Goal: Communication & Community: Answer question/provide support

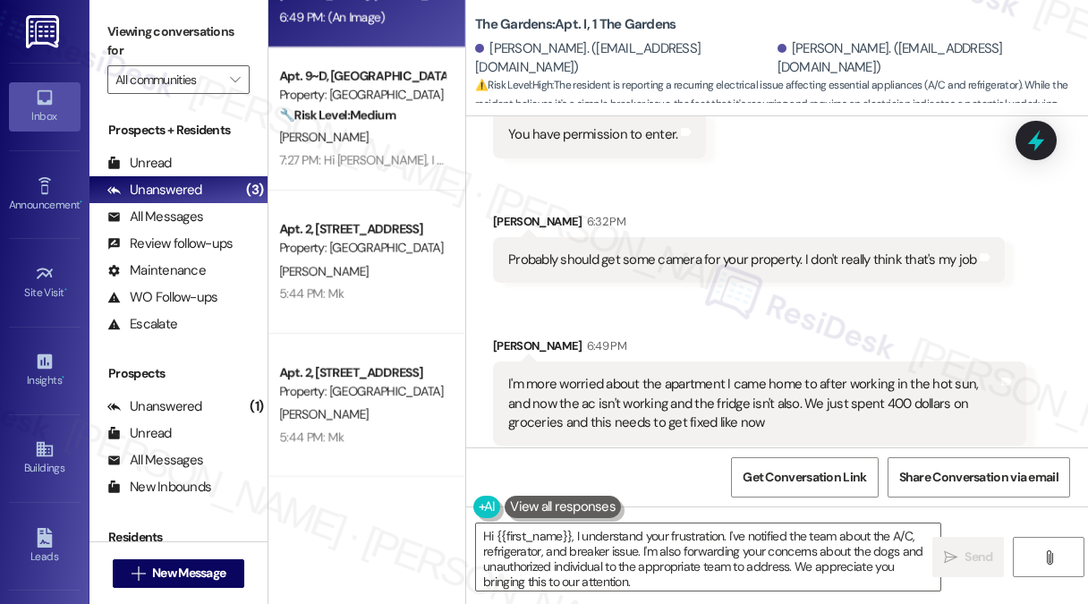
scroll to position [10980, 0]
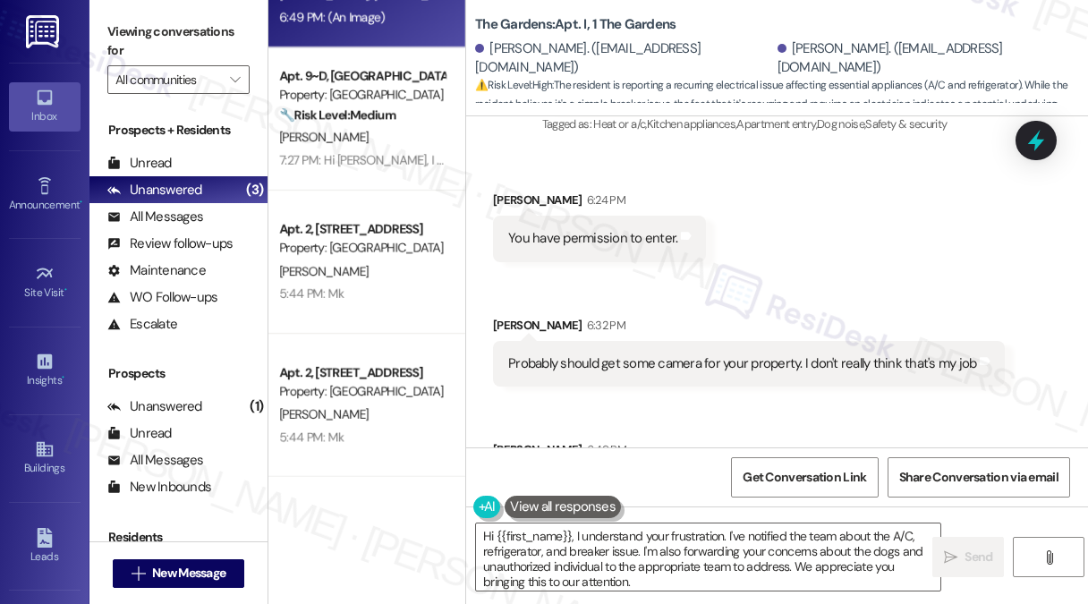
click at [602, 354] on div "Probably should get some camera for your property. I don't really think that's …" at bounding box center [742, 363] width 468 height 19
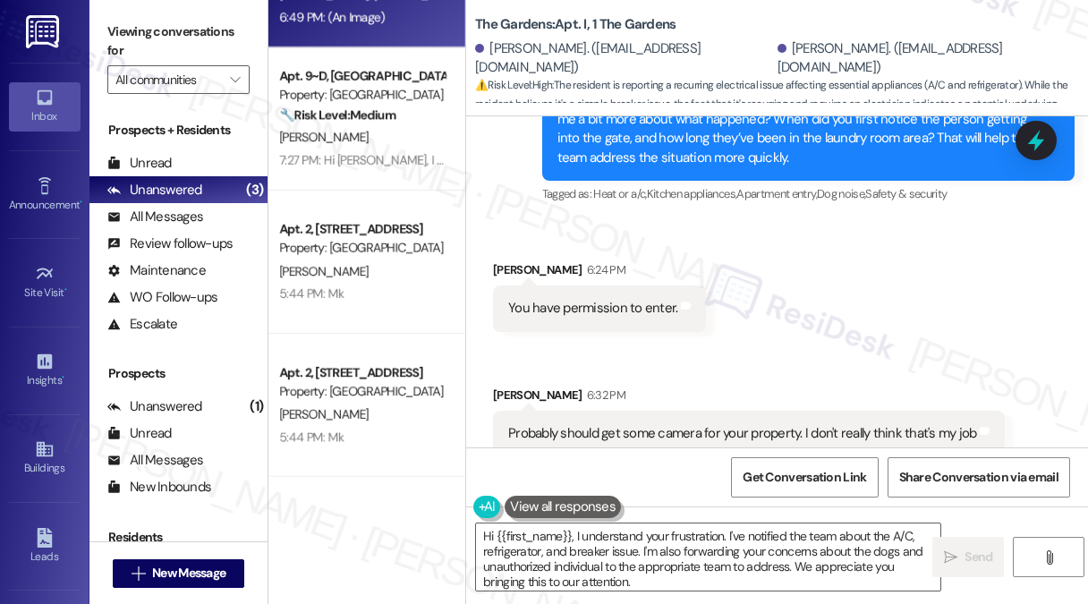
scroll to position [10891, 0]
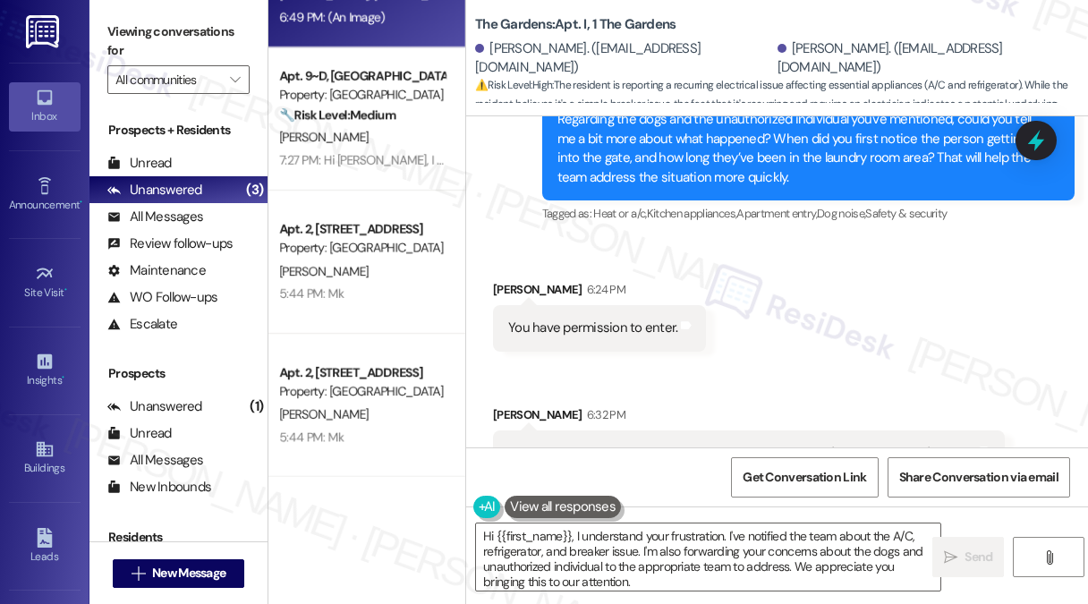
click at [616, 319] on div "You have permission to enter." at bounding box center [592, 328] width 169 height 19
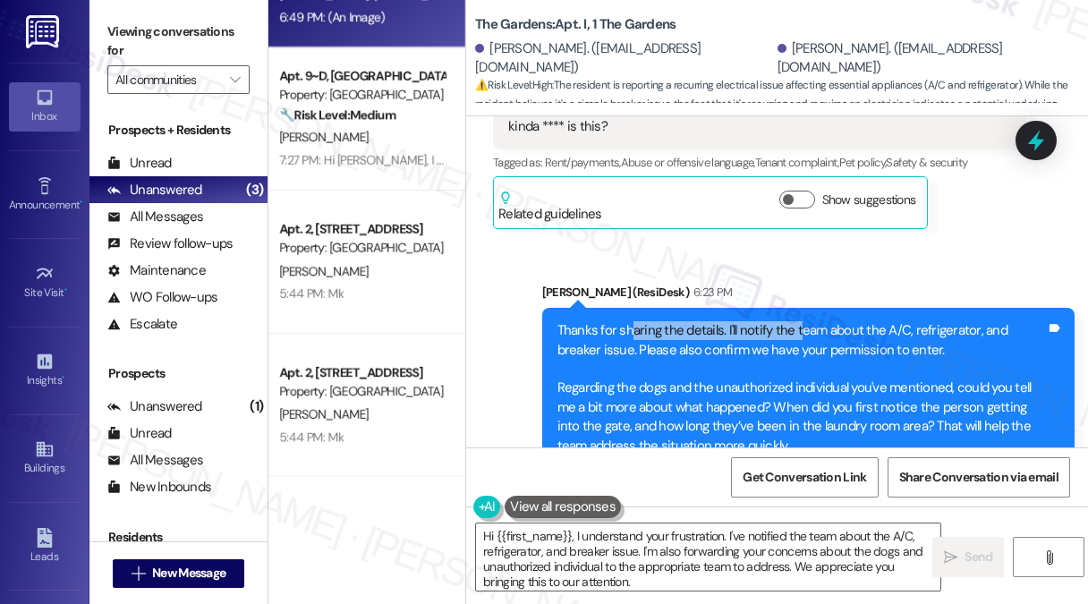
drag, startPoint x: 632, startPoint y: 289, endPoint x: 809, endPoint y: 285, distance: 177.2
click at [809, 321] on div "Thanks for sharing the details. I'll notify the team about the A/C, refrigerato…" at bounding box center [801, 388] width 489 height 134
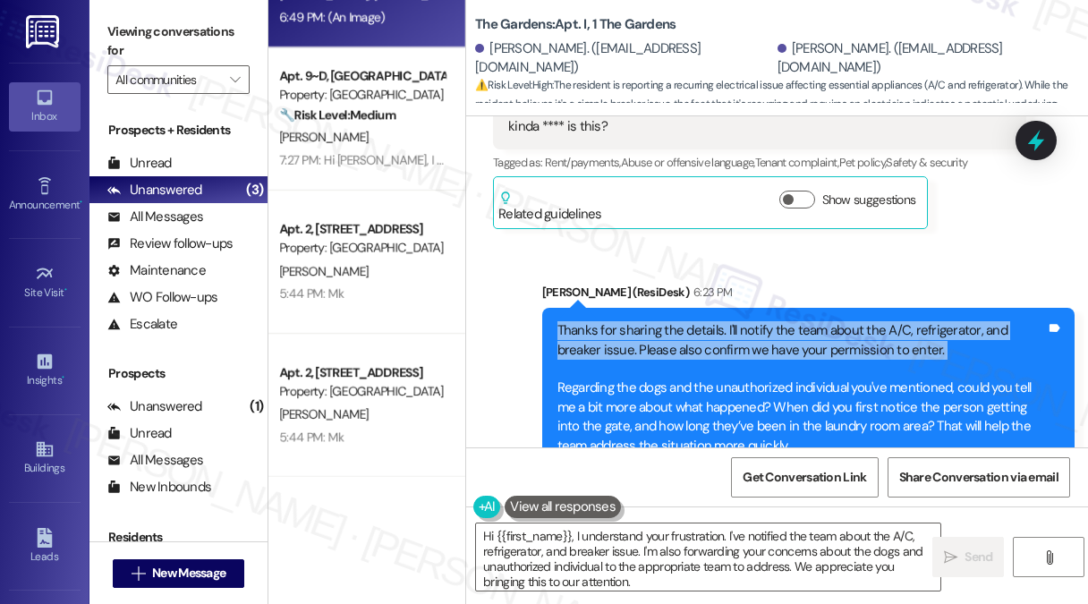
click at [809, 321] on div "Thanks for sharing the details. I'll notify the team about the A/C, refrigerato…" at bounding box center [801, 388] width 489 height 134
click at [898, 321] on div "Thanks for sharing the details. I'll notify the team about the A/C, refrigerato…" at bounding box center [801, 388] width 489 height 134
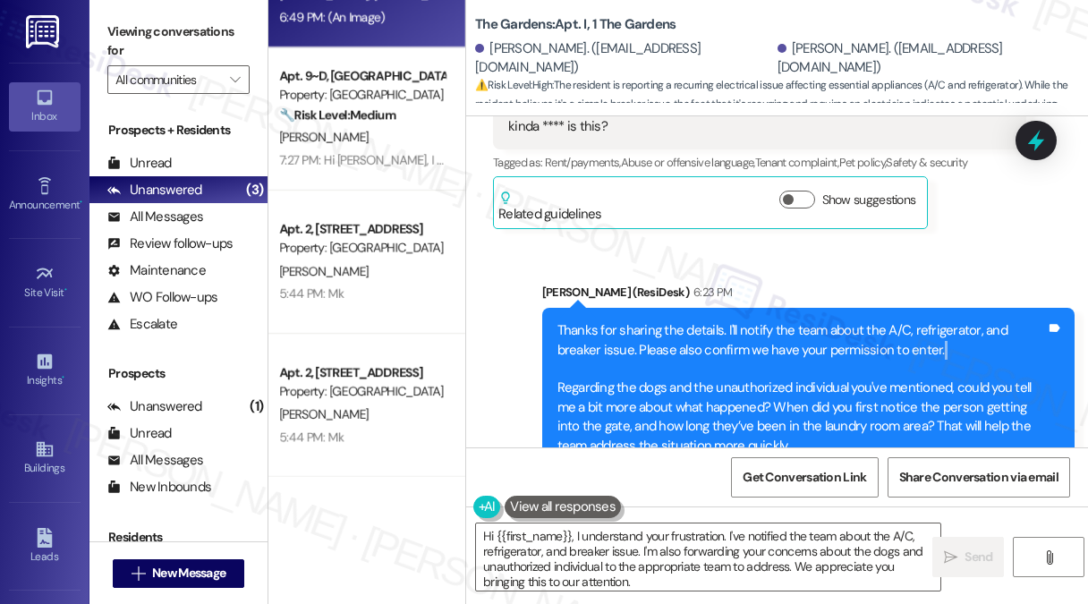
click at [898, 321] on div "Thanks for sharing the details. I'll notify the team about the A/C, refrigerato…" at bounding box center [801, 388] width 489 height 134
click at [916, 321] on div "Thanks for sharing the details. I'll notify the team about the A/C, refrigerato…" at bounding box center [801, 388] width 489 height 134
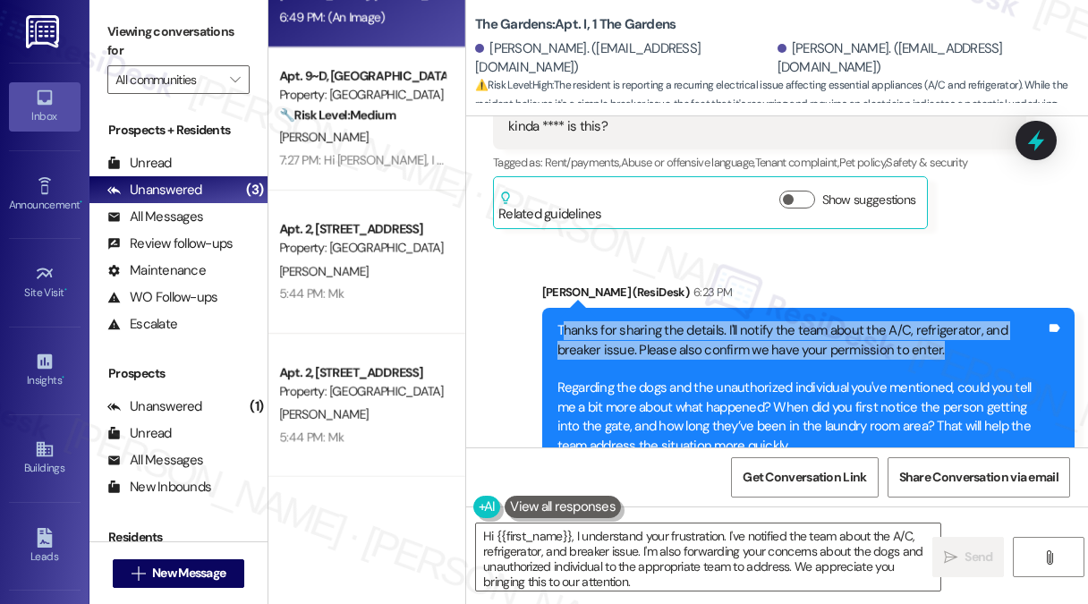
drag, startPoint x: 920, startPoint y: 303, endPoint x: 565, endPoint y: 287, distance: 354.7
click at [565, 321] on div "Thanks for sharing the details. I'll notify the team about the A/C, refrigerato…" at bounding box center [801, 388] width 489 height 134
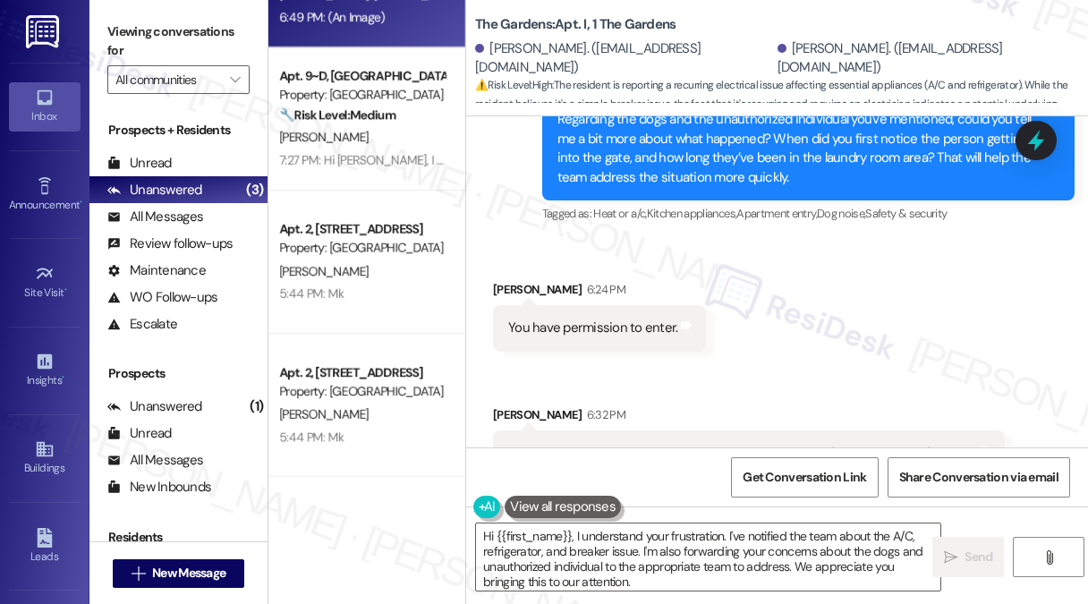
scroll to position [10980, 0]
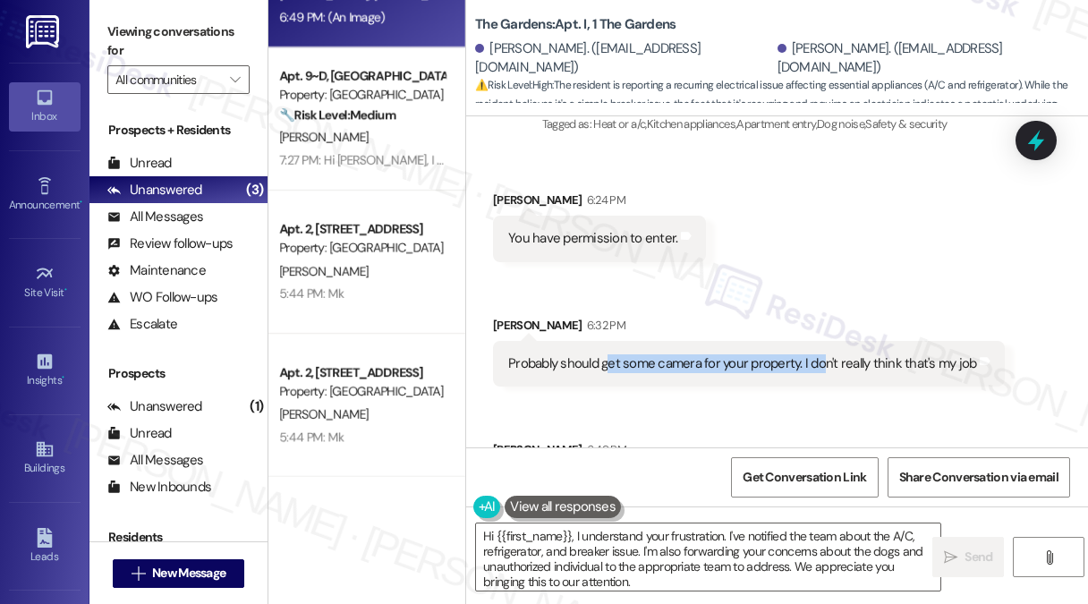
drag, startPoint x: 609, startPoint y: 318, endPoint x: 832, endPoint y: 327, distance: 223.0
click at [830, 354] on div "Probably should get some camera for your property. I don't really think that's …" at bounding box center [742, 363] width 468 height 19
click at [834, 354] on div "Probably should get some camera for your property. I don't really think that's …" at bounding box center [742, 363] width 468 height 19
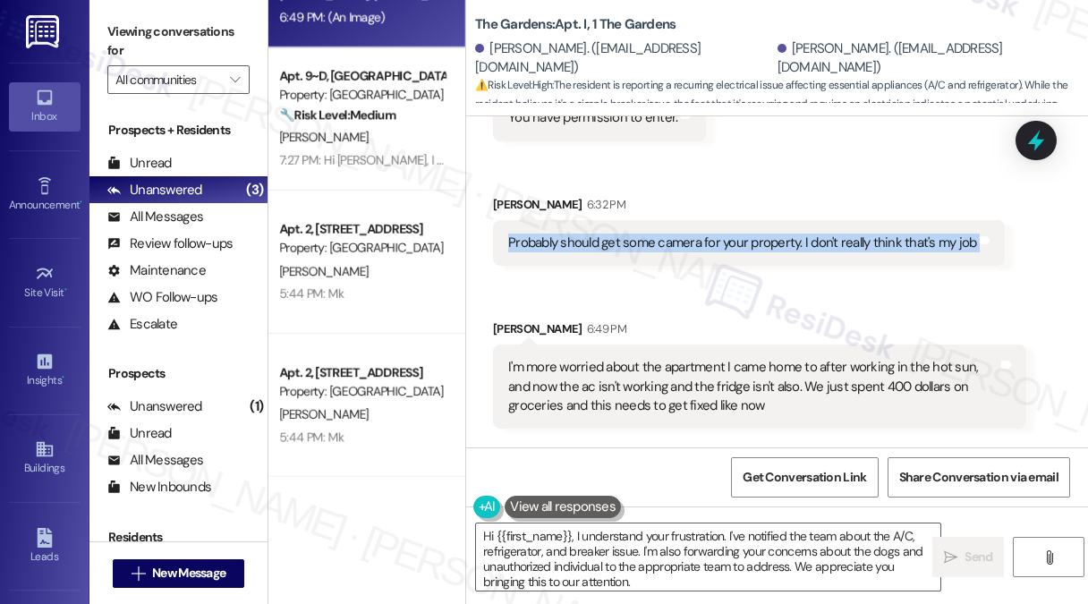
scroll to position [11070, 0]
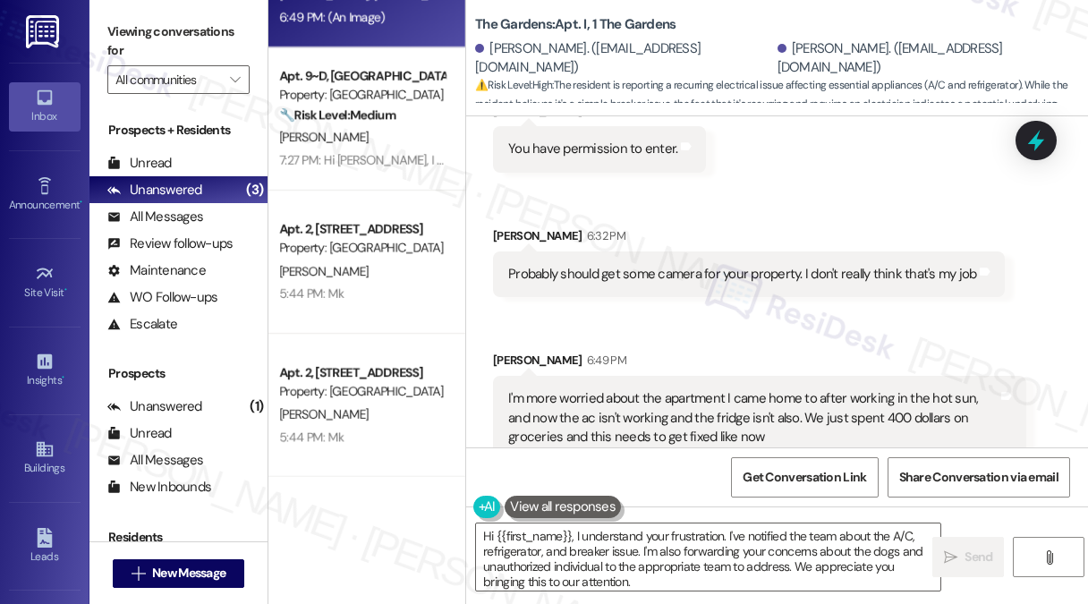
click at [603, 389] on div "I'm more worried about the apartment I came home to after working in the hot su…" at bounding box center [752, 417] width 489 height 57
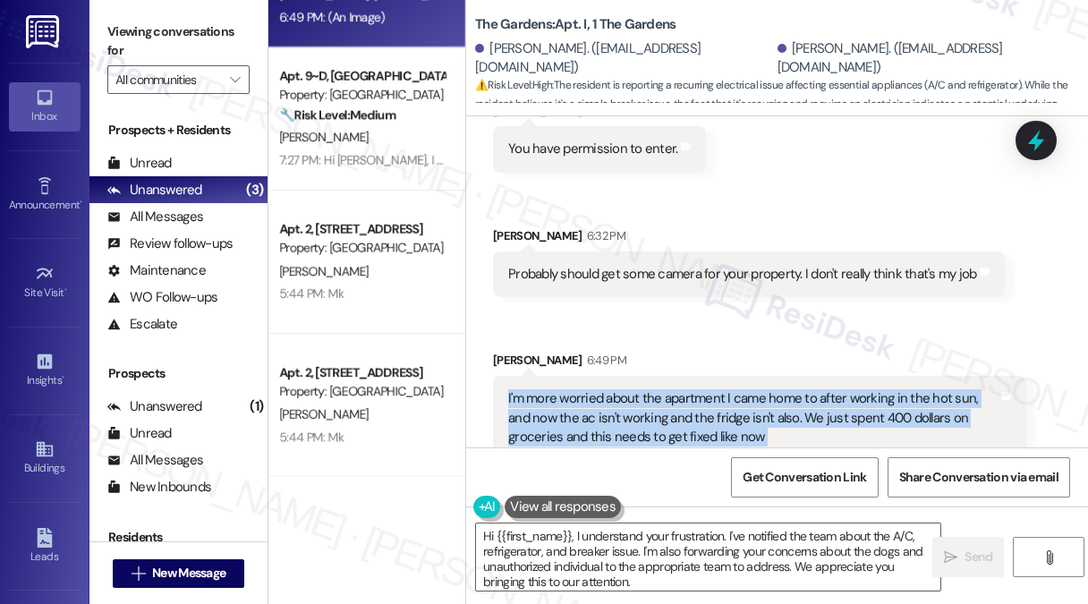
click at [603, 389] on div "I'm more worried about the apartment I came home to after working in the hot su…" at bounding box center [752, 417] width 489 height 57
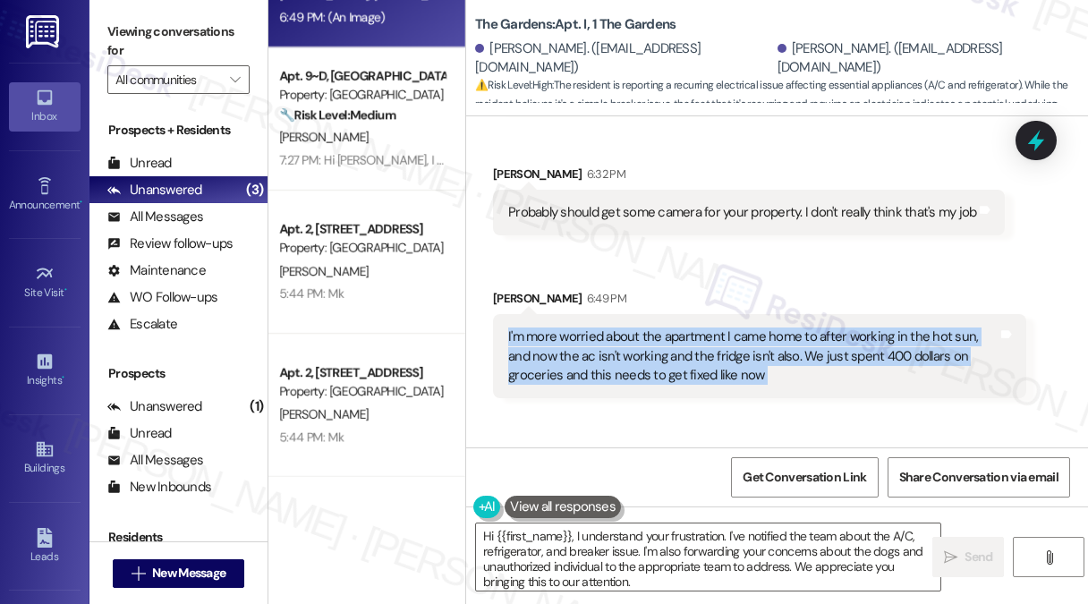
scroll to position [11159, 0]
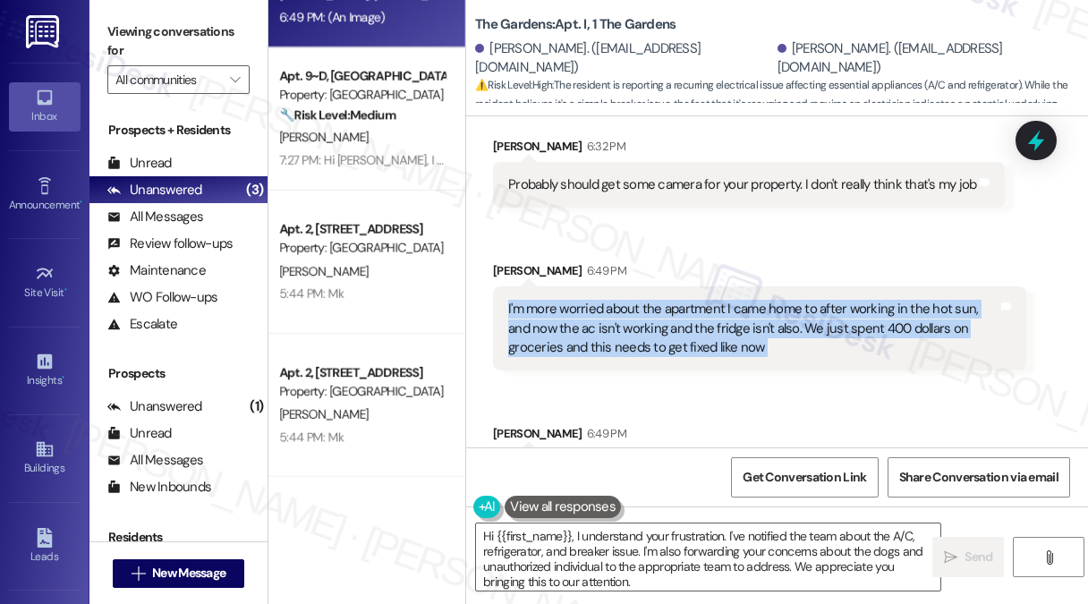
click at [765, 300] on div "I'm more worried about the apartment I came home to after working in the hot su…" at bounding box center [752, 328] width 489 height 57
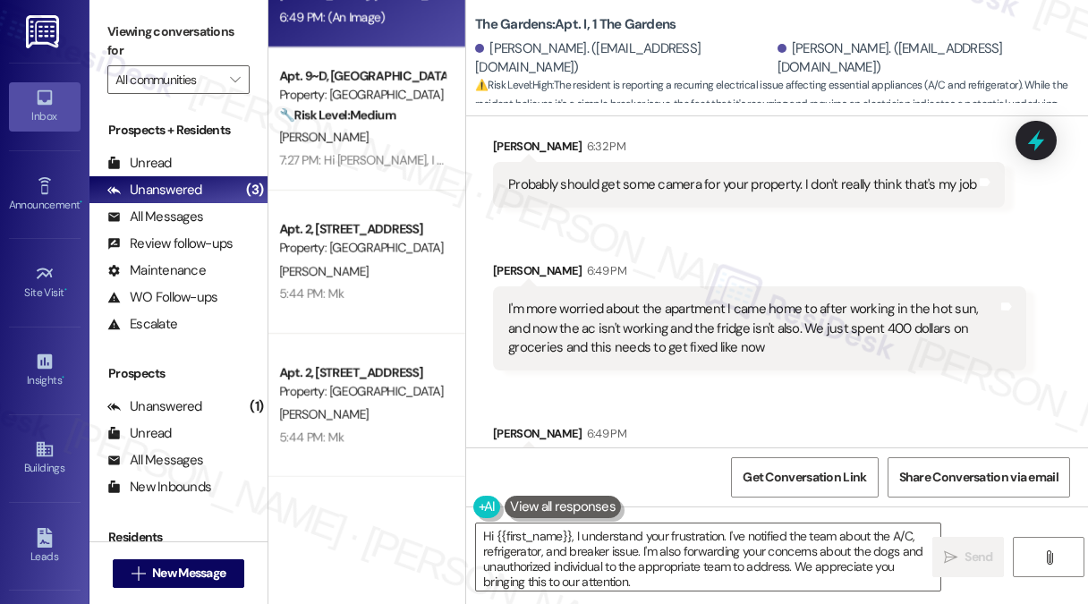
click at [765, 300] on div "I'm more worried about the apartment I came home to after working in the hot su…" at bounding box center [752, 328] width 489 height 57
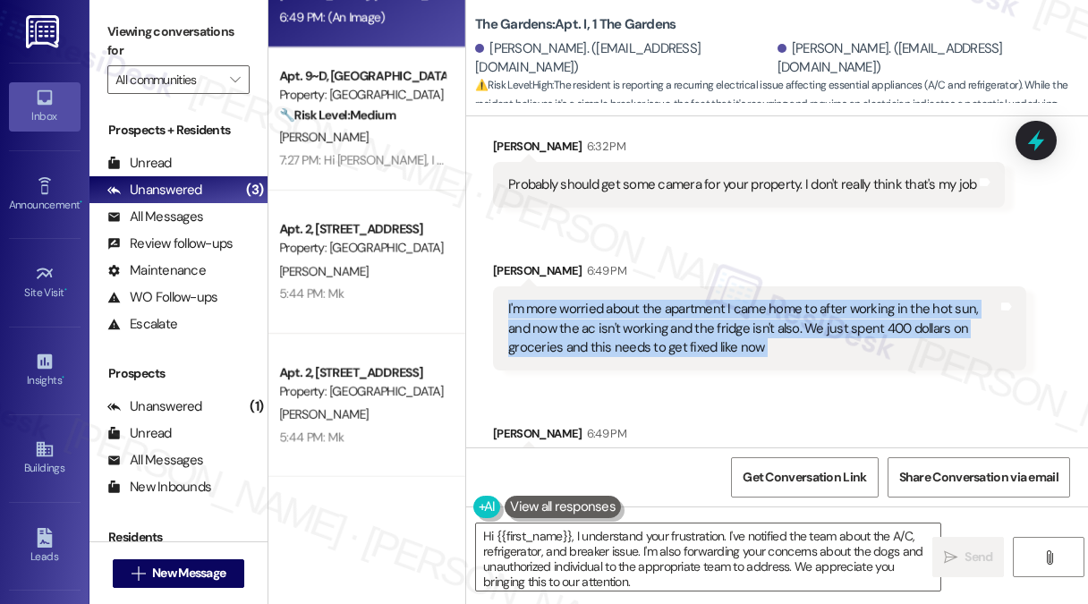
click at [765, 300] on div "I'm more worried about the apartment I came home to after working in the hot su…" at bounding box center [752, 328] width 489 height 57
click at [727, 300] on div "I'm more worried about the apartment I came home to after working in the hot su…" at bounding box center [752, 328] width 489 height 57
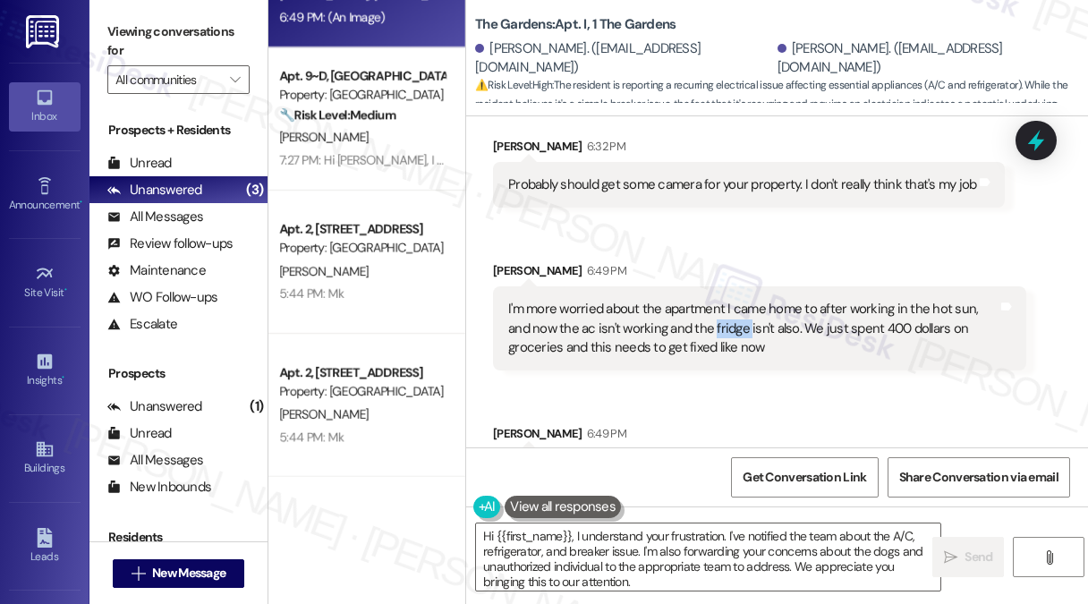
click at [727, 300] on div "I'm more worried about the apartment I came home to after working in the hot su…" at bounding box center [752, 328] width 489 height 57
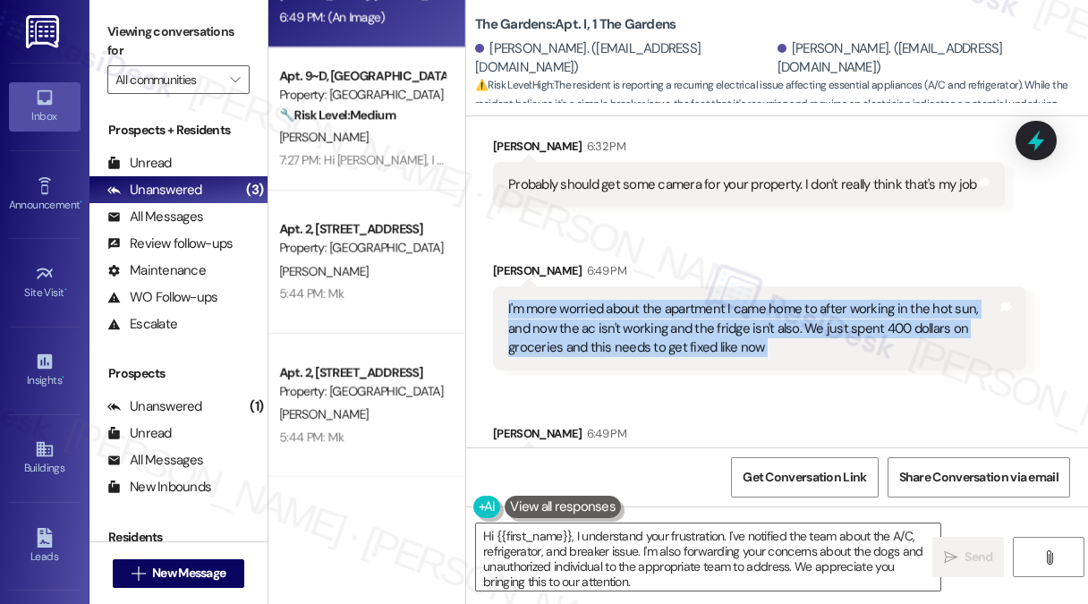
click at [727, 300] on div "I'm more worried about the apartment I came home to after working in the hot su…" at bounding box center [752, 328] width 489 height 57
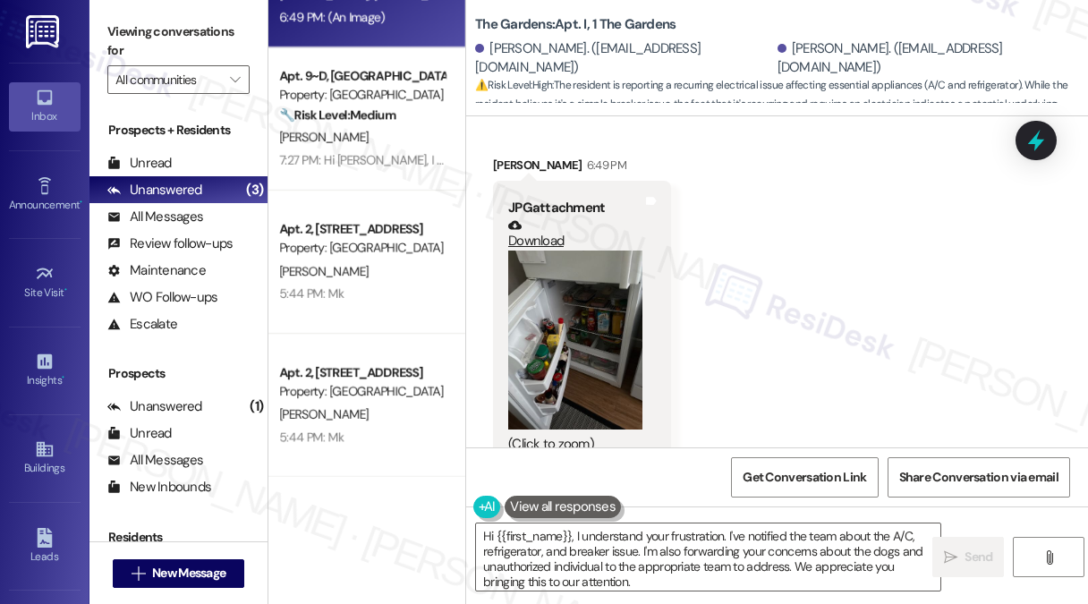
scroll to position [11785, 0]
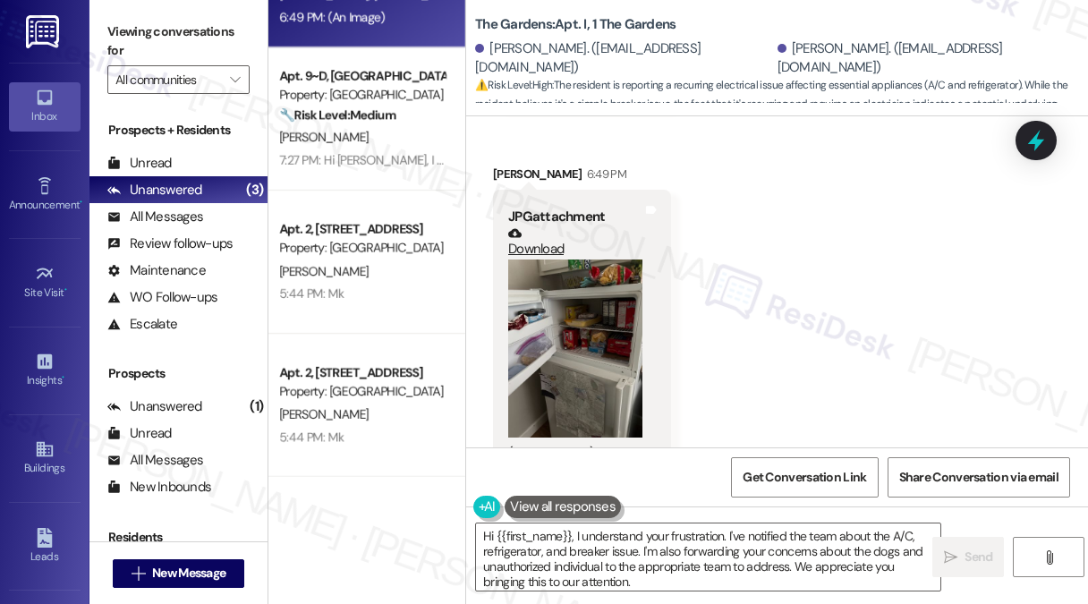
click at [591, 300] on button "Zoom image" at bounding box center [575, 348] width 134 height 179
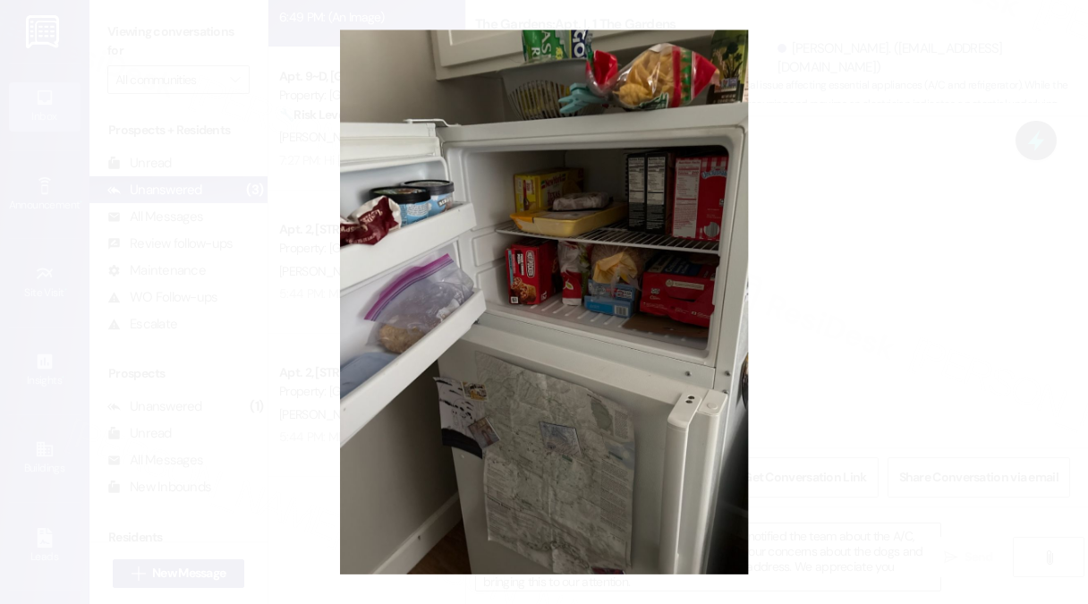
click at [905, 300] on button "Unzoom image" at bounding box center [544, 302] width 1088 height 604
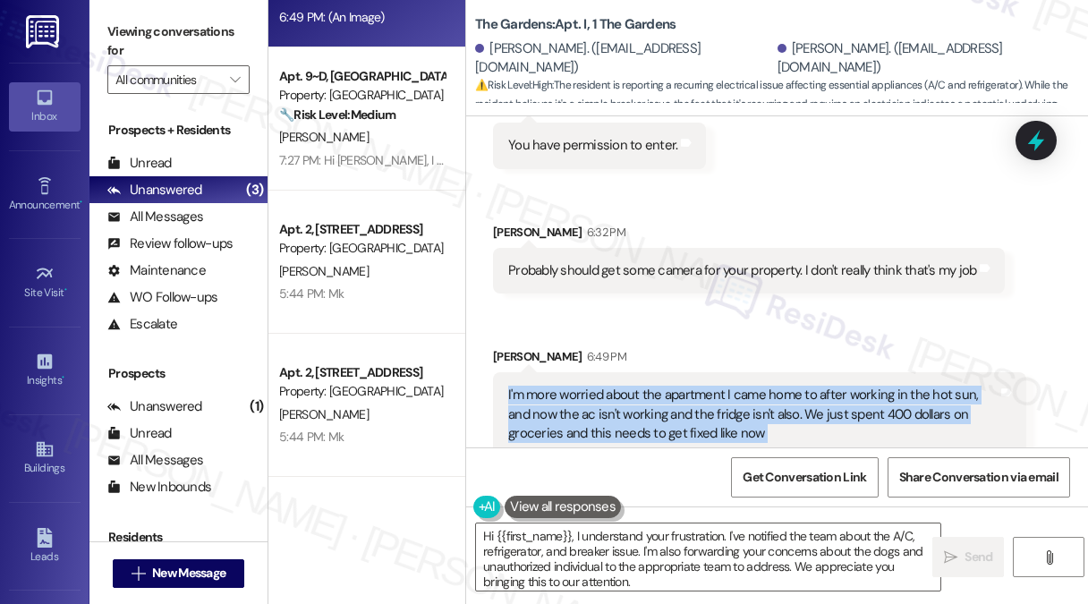
scroll to position [10891, 0]
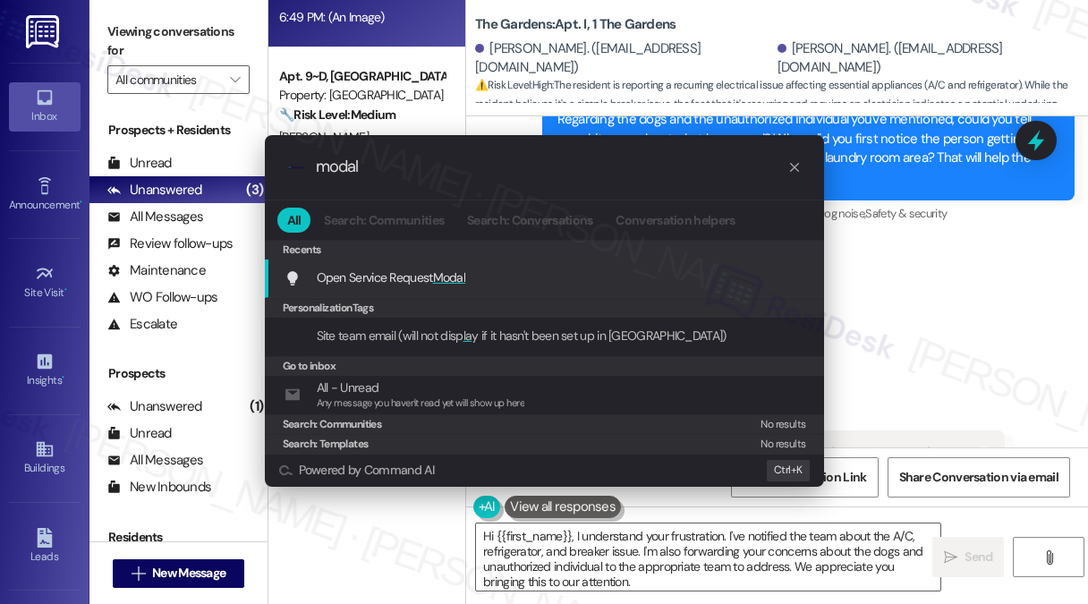
click at [907, 279] on div ".cls-1{fill:#0a055f;}.cls-2{fill:#0cc4c4;} resideskLogoBlueOrange modal All Sea…" at bounding box center [544, 302] width 1088 height 604
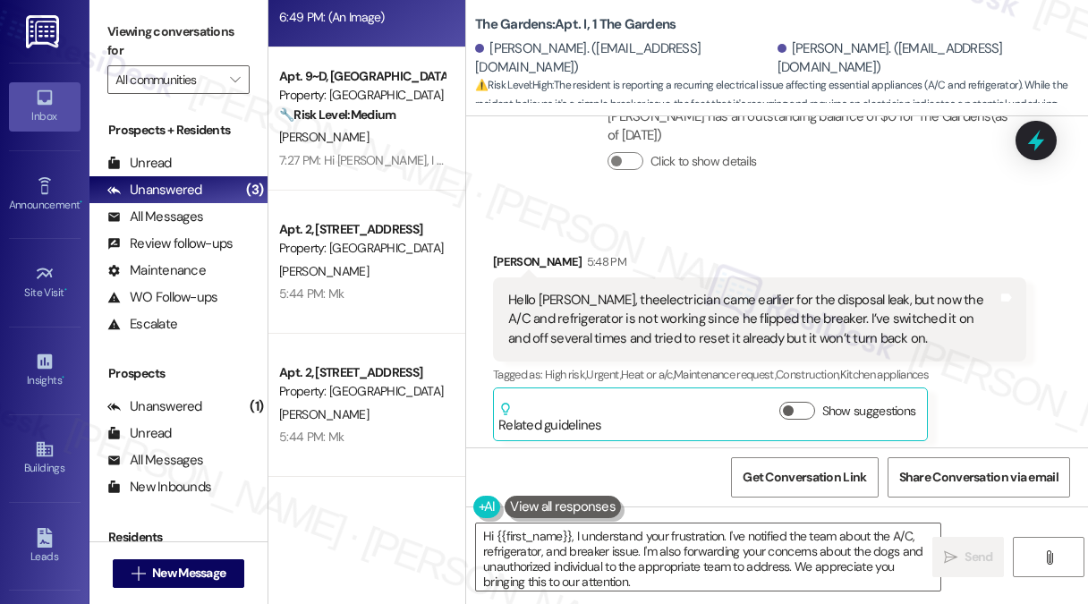
scroll to position [9101, 0]
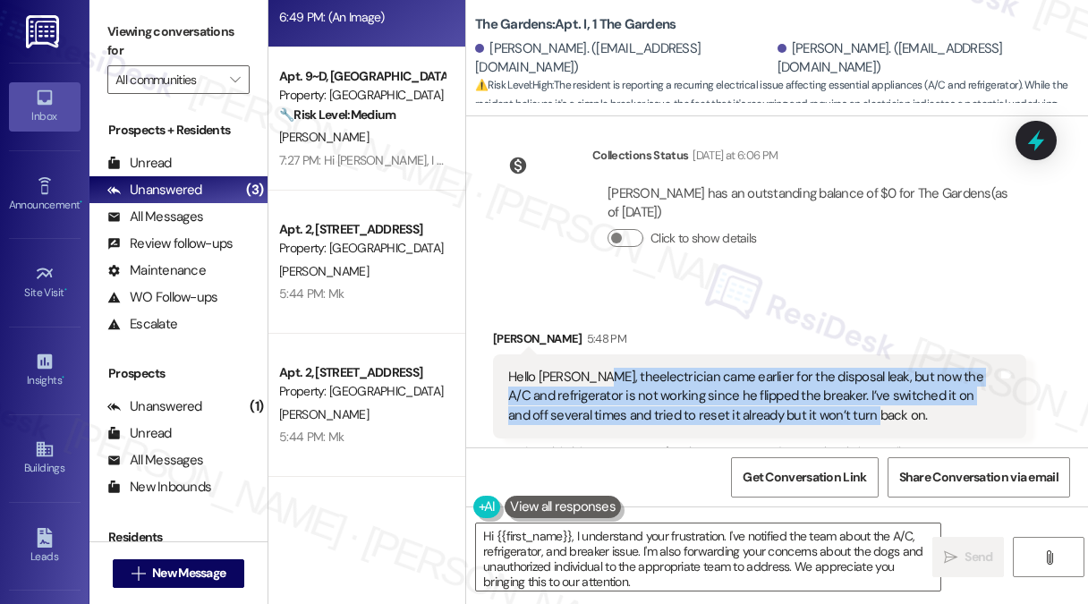
drag, startPoint x: 594, startPoint y: 333, endPoint x: 880, endPoint y: 370, distance: 288.8
click at [880, 370] on div "Hello [PERSON_NAME], theelectrician came earlier for the disposal leak, but now…" at bounding box center [752, 396] width 489 height 57
copy div "electrician came earlier for the disposal leak, but now the A/C and refrigerato…"
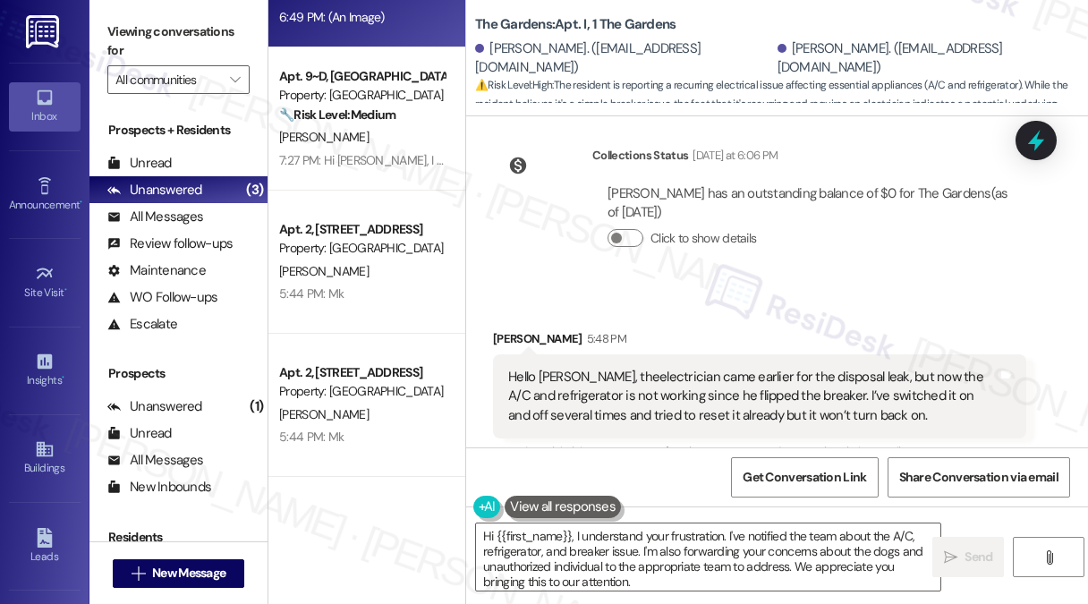
drag, startPoint x: 115, startPoint y: 22, endPoint x: 178, endPoint y: 39, distance: 64.9
click at [115, 22] on label "Viewing conversations for" at bounding box center [178, 41] width 142 height 47
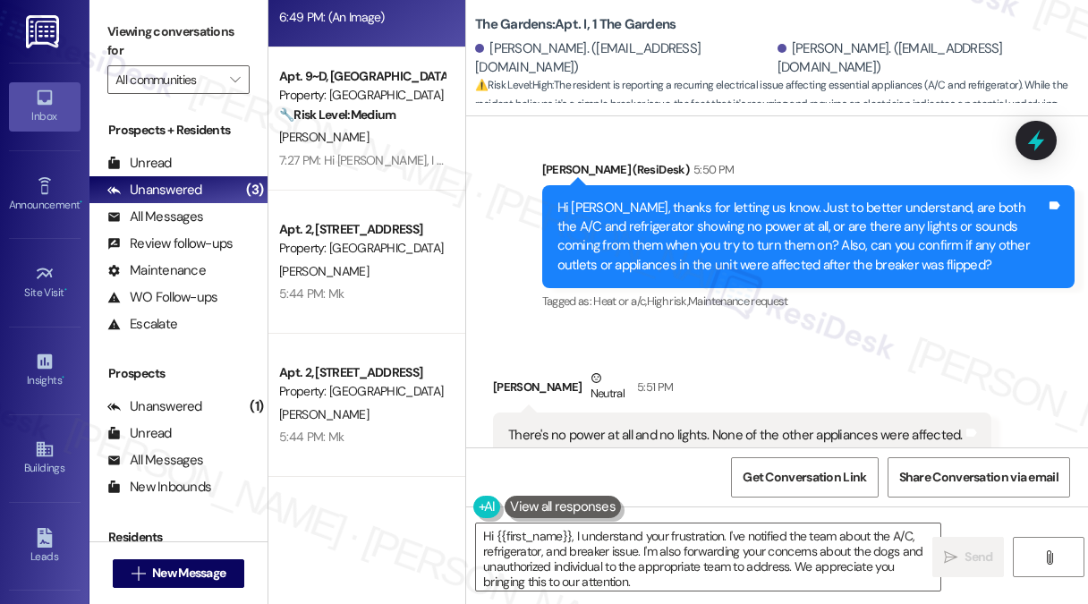
scroll to position [9728, 0]
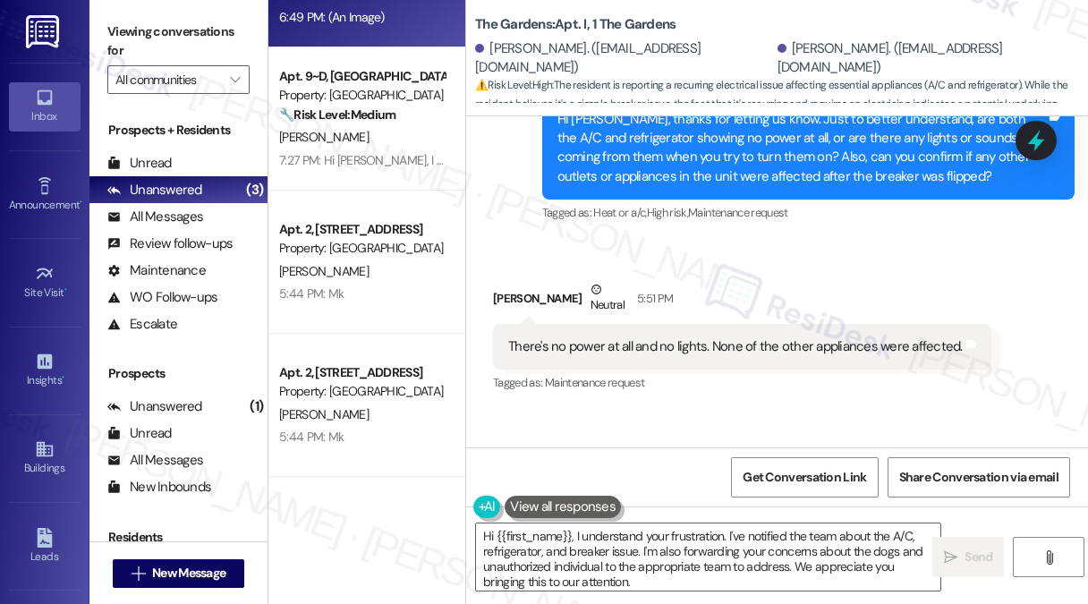
click at [520, 337] on div "There's no power at all and no lights. None of the other appliances were affect…" at bounding box center [735, 346] width 455 height 19
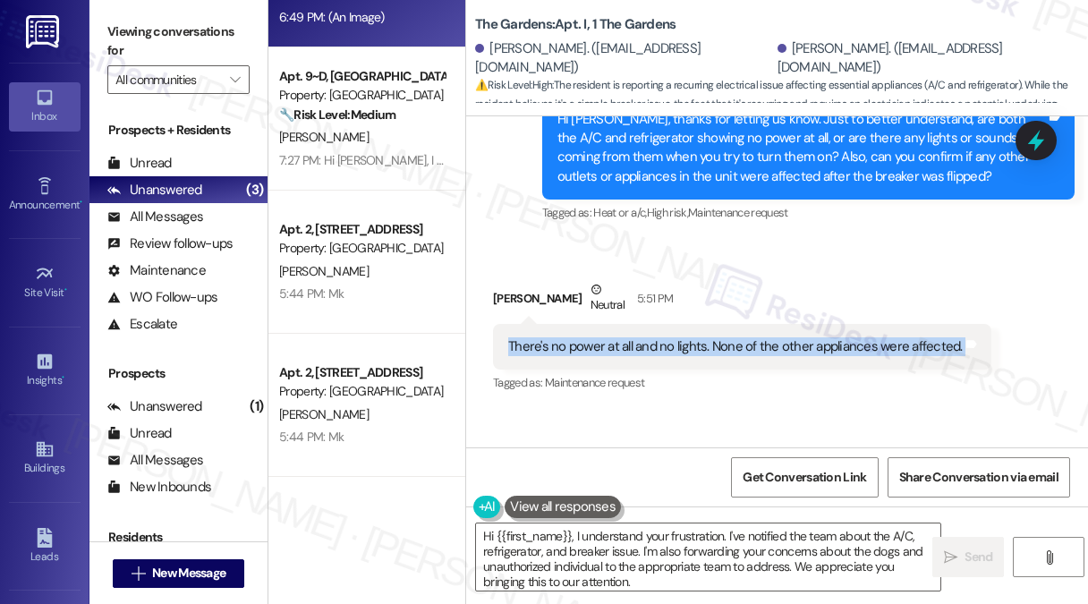
click at [520, 337] on div "There's no power at all and no lights. None of the other appliances were affect…" at bounding box center [735, 346] width 455 height 19
copy div "There's no power at all and no lights. None of the other appliances were affect…"
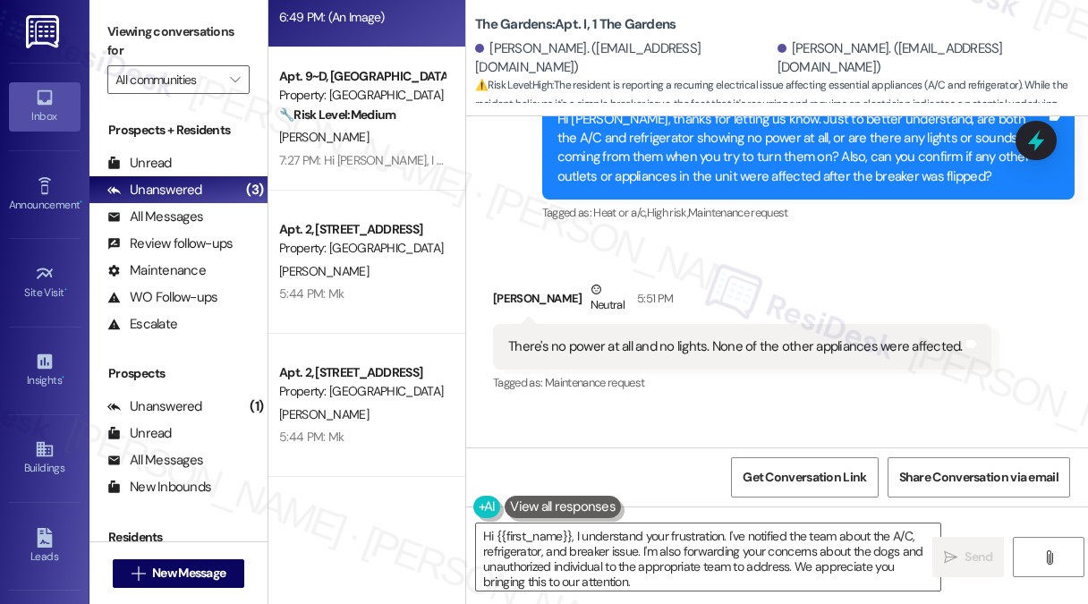
drag, startPoint x: 167, startPoint y: 32, endPoint x: 259, endPoint y: 71, distance: 99.0
click at [167, 32] on label "Viewing conversations for" at bounding box center [178, 41] width 142 height 47
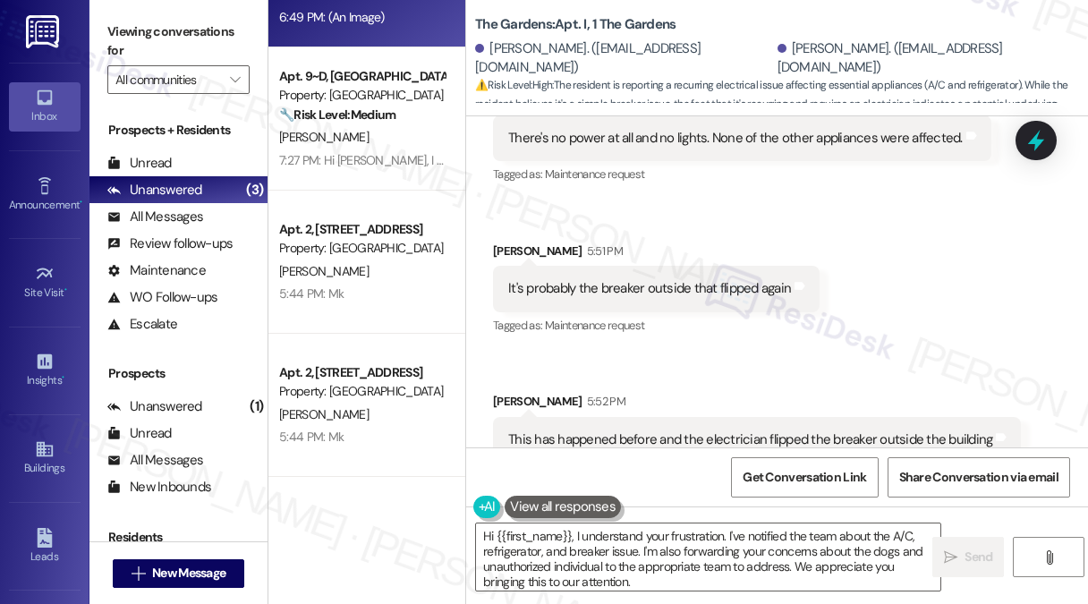
scroll to position [9996, 0]
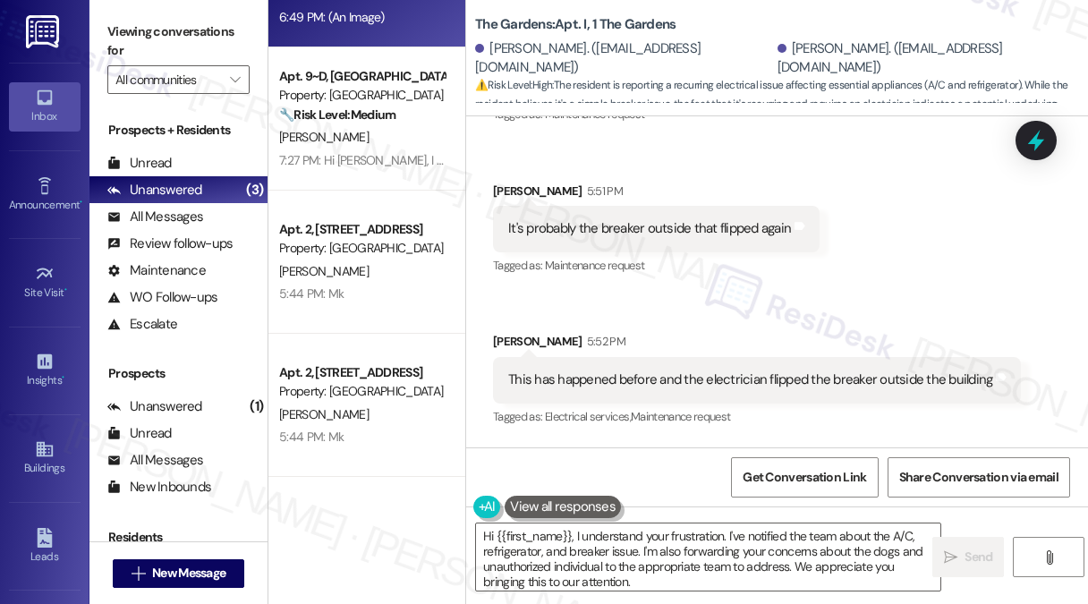
click at [561, 219] on div "It's probably the breaker outside that flipped again" at bounding box center [649, 228] width 283 height 19
click at [644, 370] on div "This has happened before and the electrician flipped the breaker outside the bu…" at bounding box center [750, 379] width 484 height 19
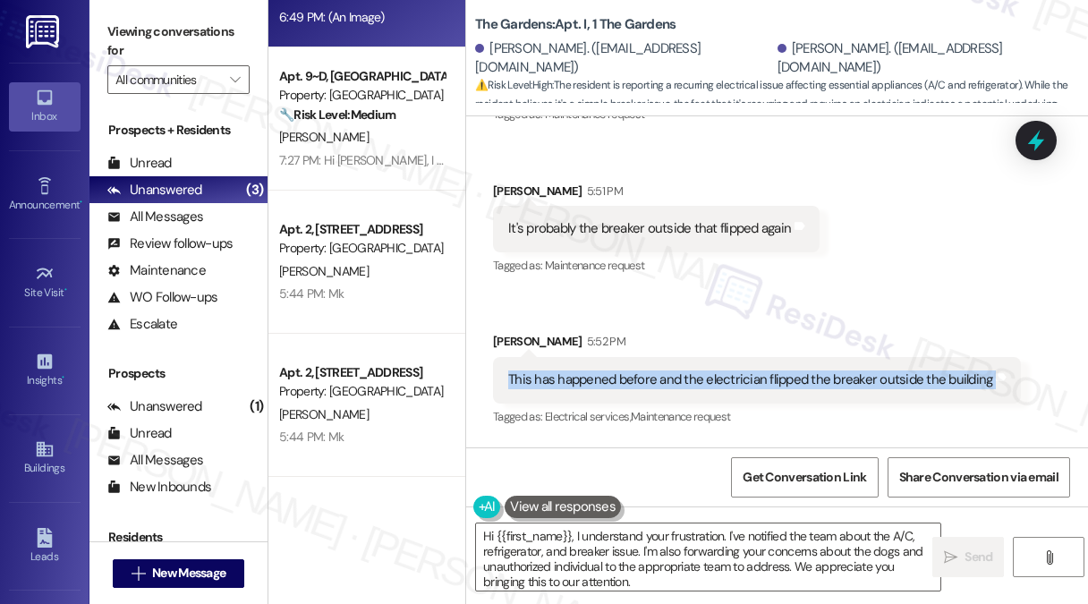
click at [644, 370] on div "This has happened before and the electrician flipped the breaker outside the bu…" at bounding box center [750, 379] width 484 height 19
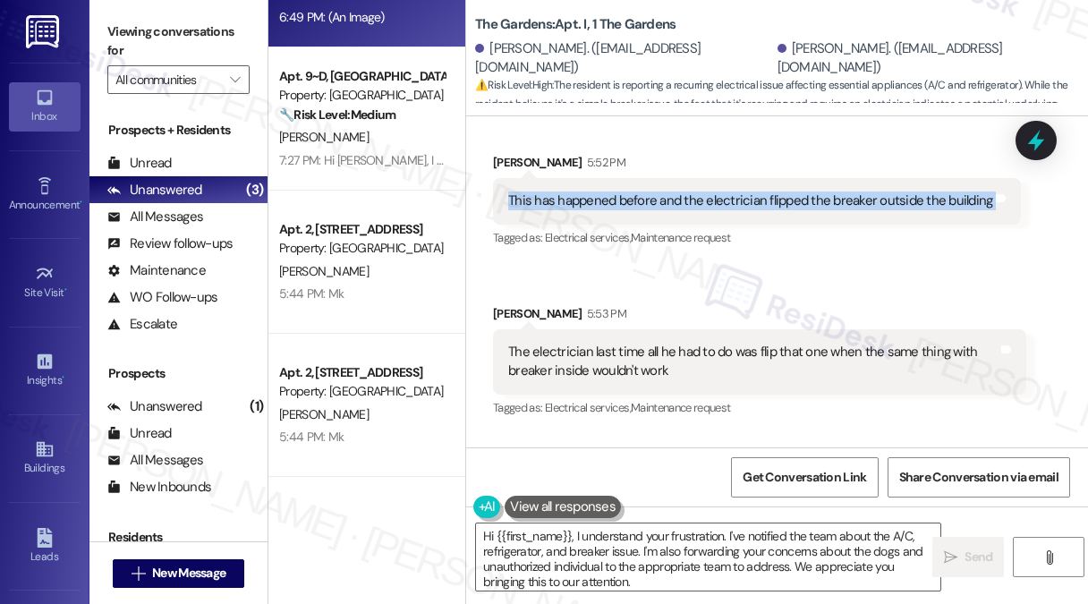
scroll to position [10265, 0]
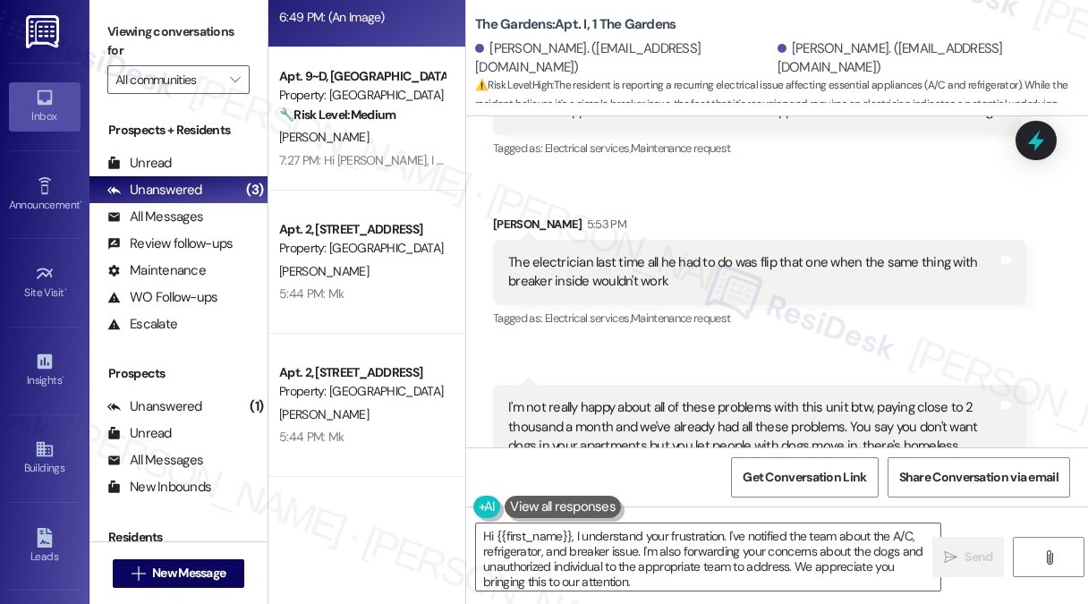
click at [660, 253] on div "The electrician last time all he had to do was flip that one when the same thin…" at bounding box center [752, 272] width 489 height 38
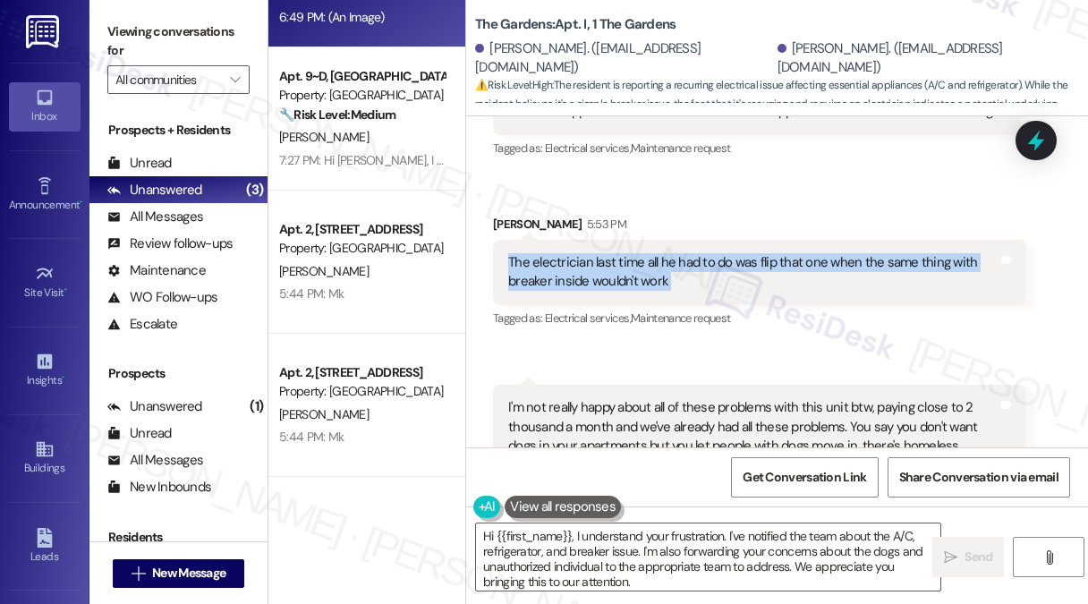
click at [660, 253] on div "The electrician last time all he had to do was flip that one when the same thin…" at bounding box center [752, 272] width 489 height 38
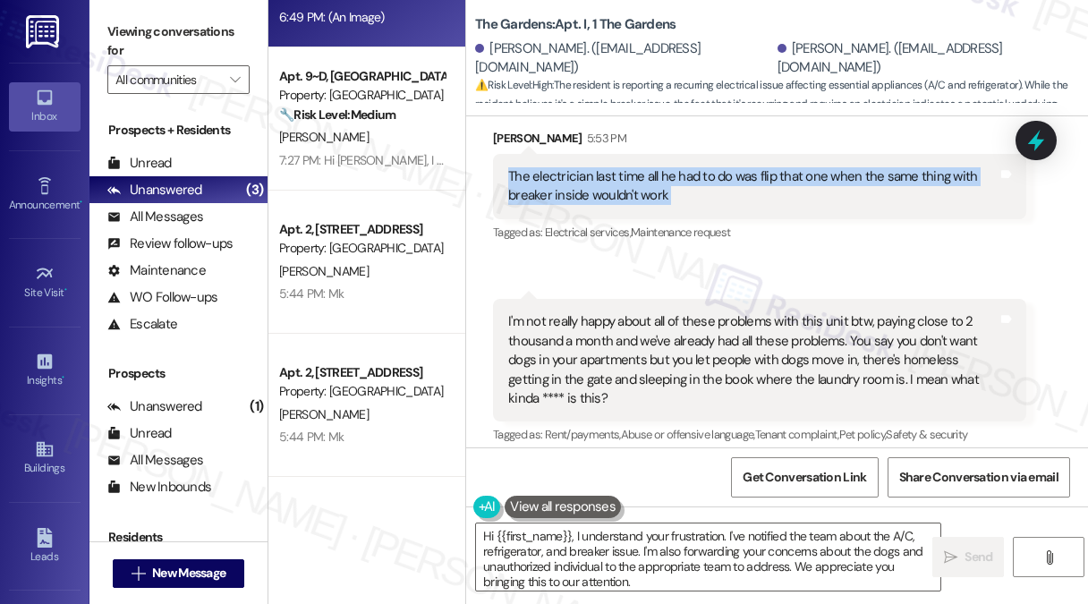
scroll to position [10444, 0]
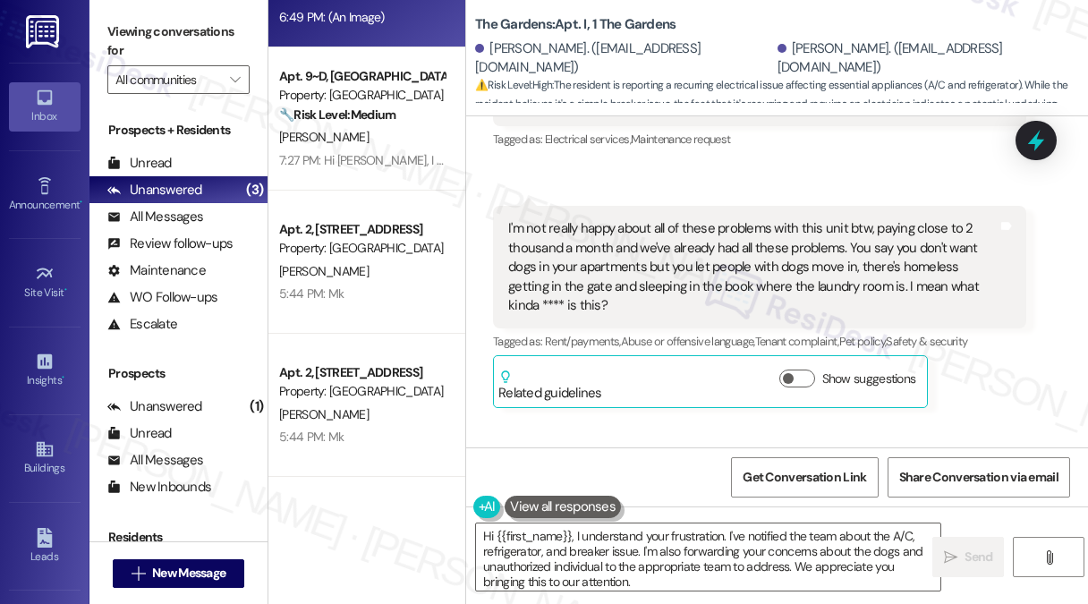
click at [642, 219] on div "I'm not really happy about all of these problems with this unit btw, paying clo…" at bounding box center [752, 267] width 489 height 96
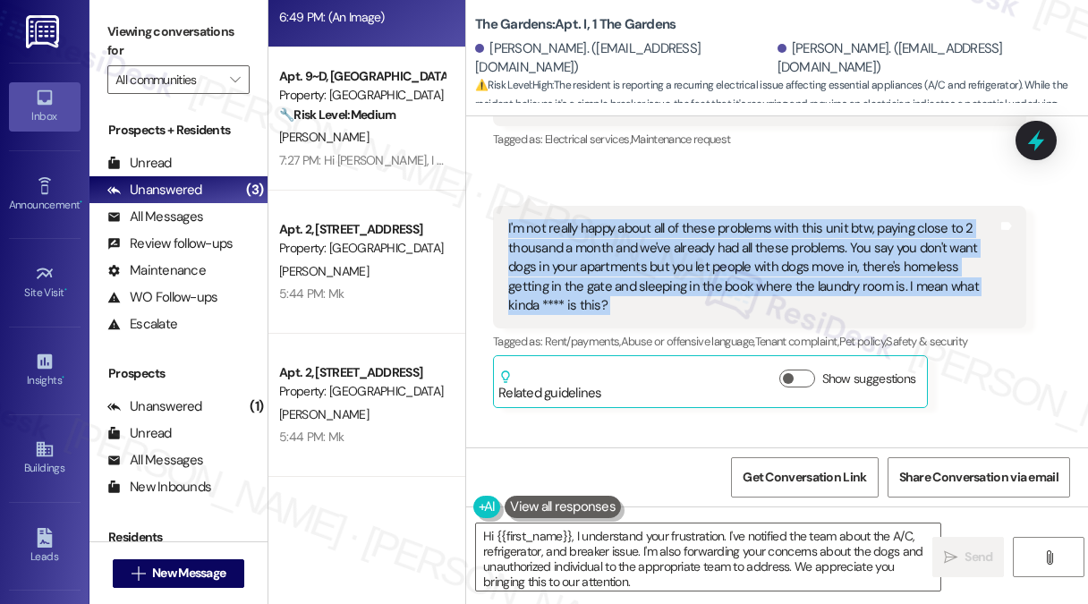
click at [642, 219] on div "I'm not really happy about all of these problems with this unit btw, paying clo…" at bounding box center [752, 267] width 489 height 96
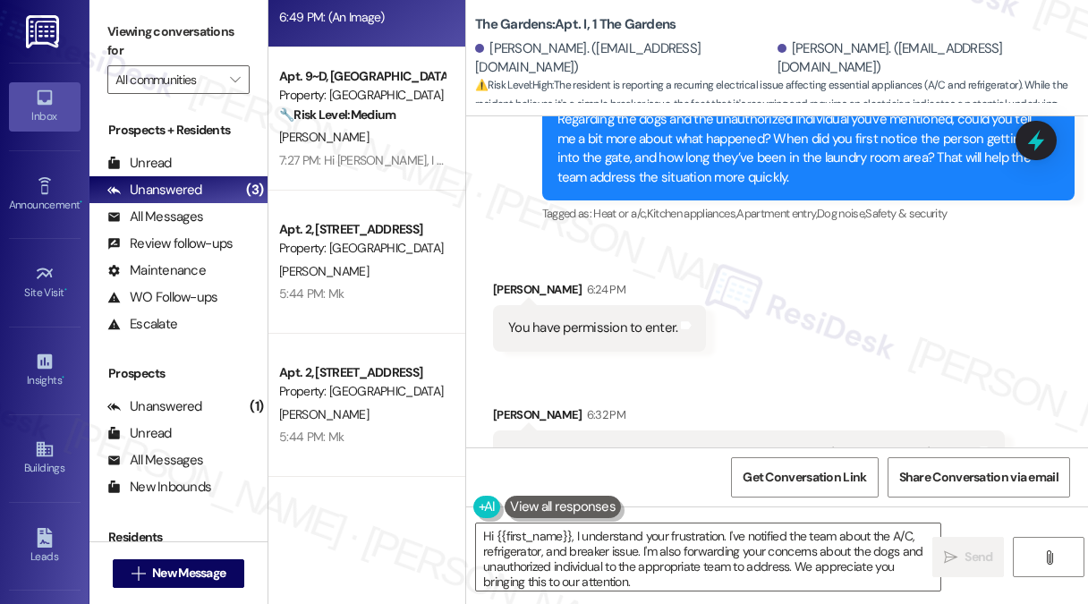
click at [1028, 145] on icon at bounding box center [1036, 140] width 16 height 21
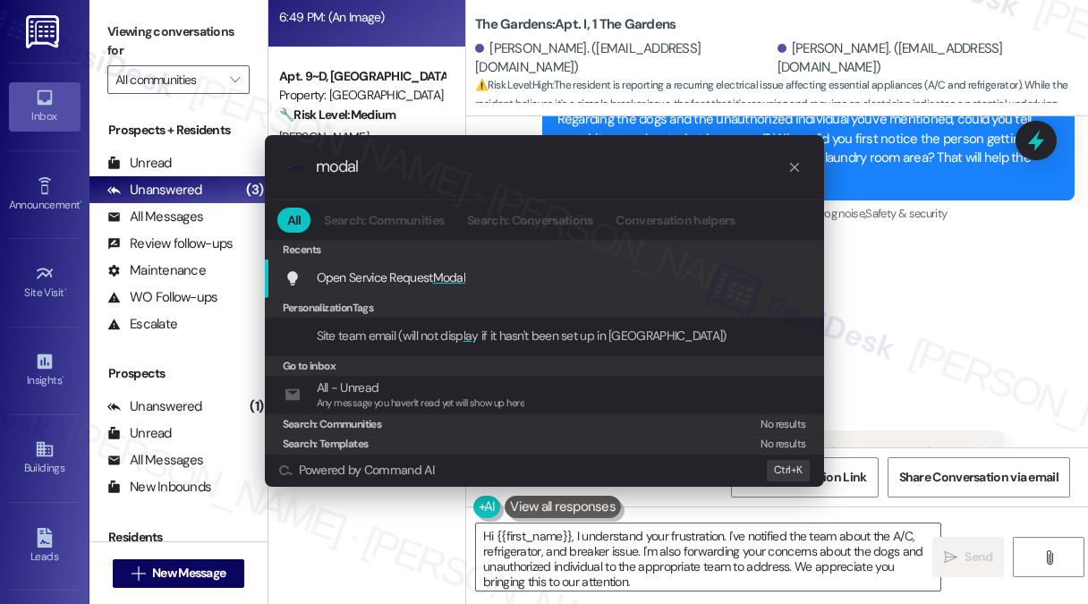
click at [440, 277] on span "Modal" at bounding box center [449, 277] width 33 height 16
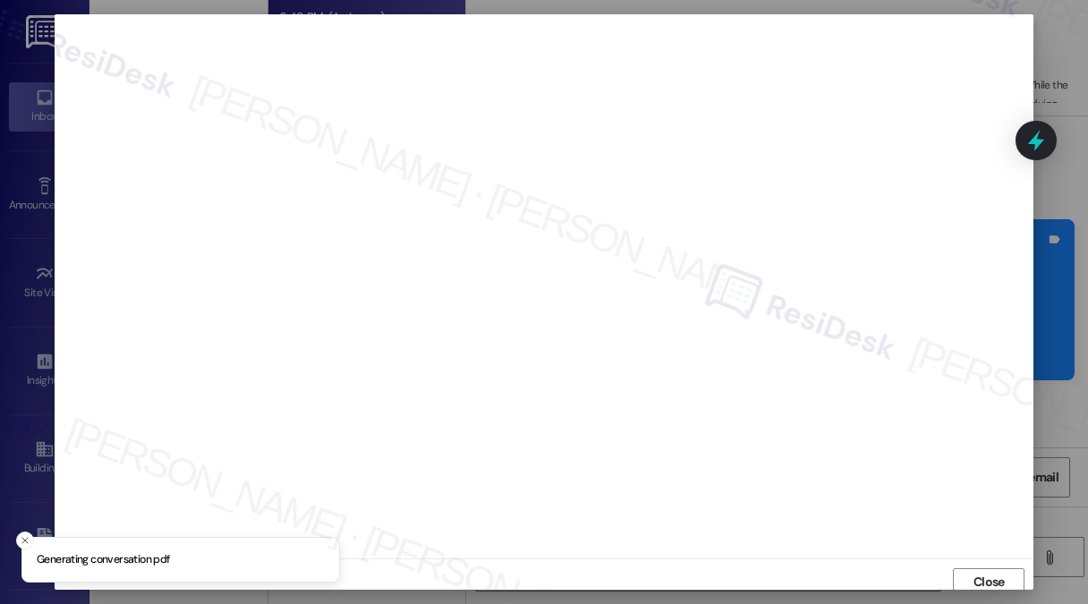
scroll to position [6, 0]
drag, startPoint x: 973, startPoint y: 572, endPoint x: 966, endPoint y: 563, distance: 11.5
click at [973, 572] on span "Close" at bounding box center [988, 575] width 31 height 19
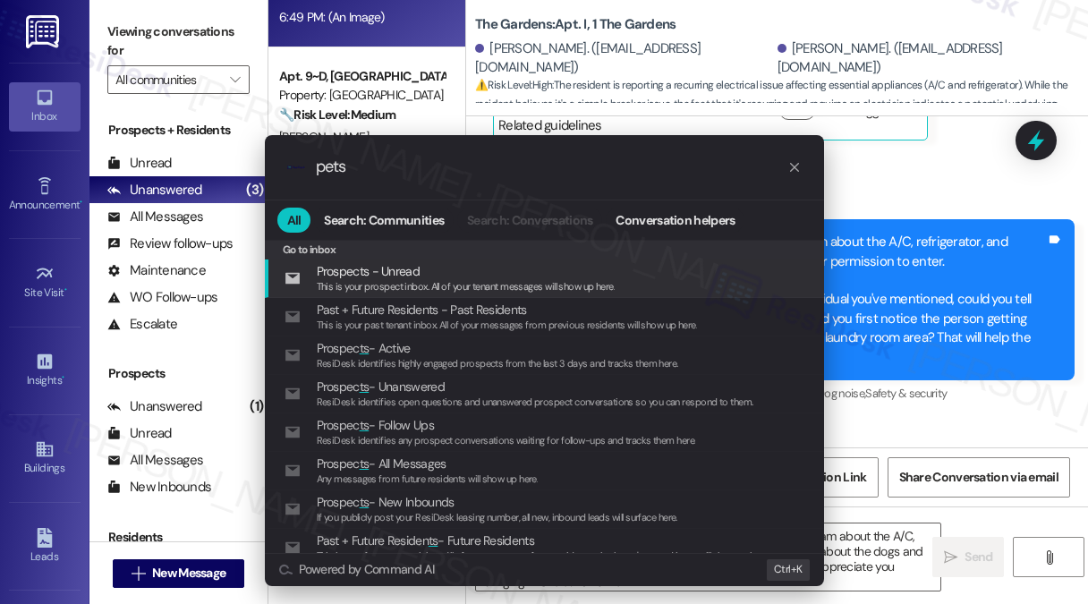
type input "pets"
click at [904, 254] on div ".cls-1{fill:#0a055f;}.cls-2{fill:#0cc4c4;} resideskLogoBlueOrange pets All Sear…" at bounding box center [544, 302] width 1088 height 604
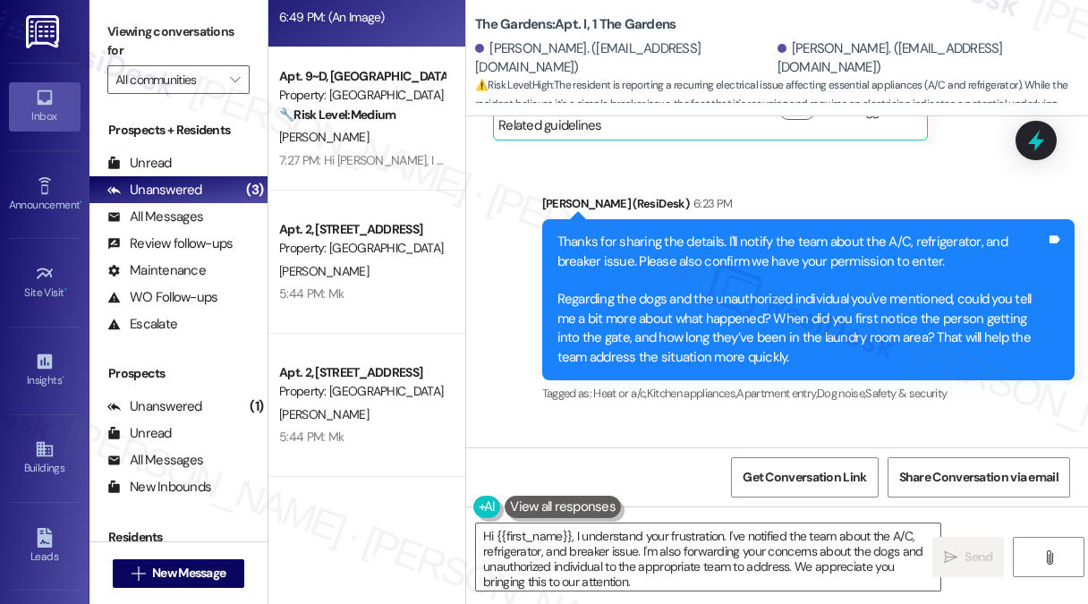
scroll to position [10461, 0]
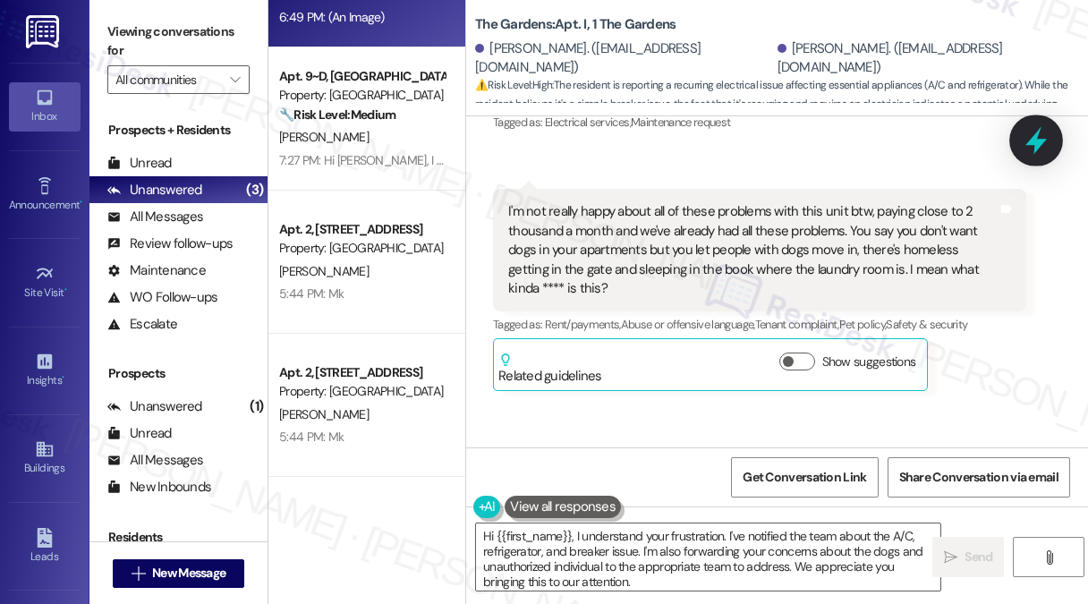
click at [1034, 143] on icon at bounding box center [1035, 141] width 21 height 28
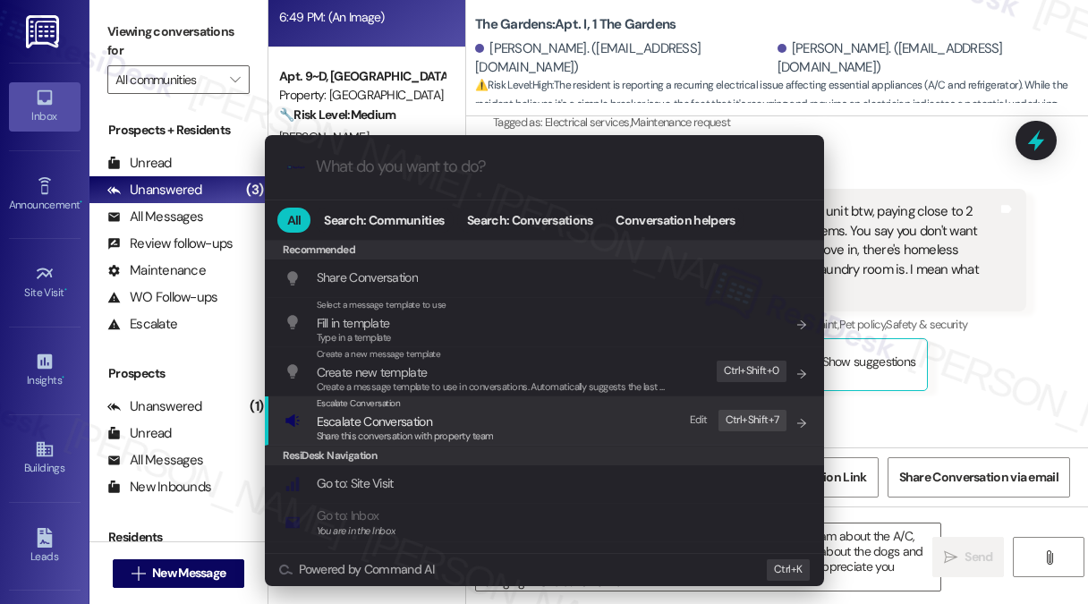
click at [506, 411] on div "Escalate Conversation Escalate Conversation Share this conversation with proper…" at bounding box center [546, 420] width 523 height 48
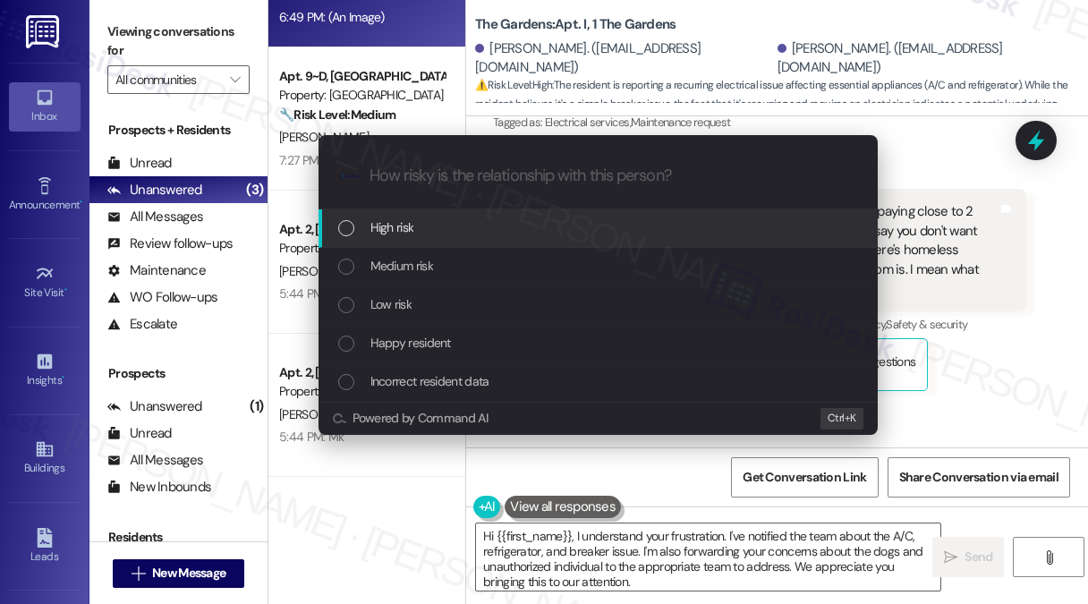
click at [445, 230] on div "High risk" at bounding box center [599, 227] width 523 height 20
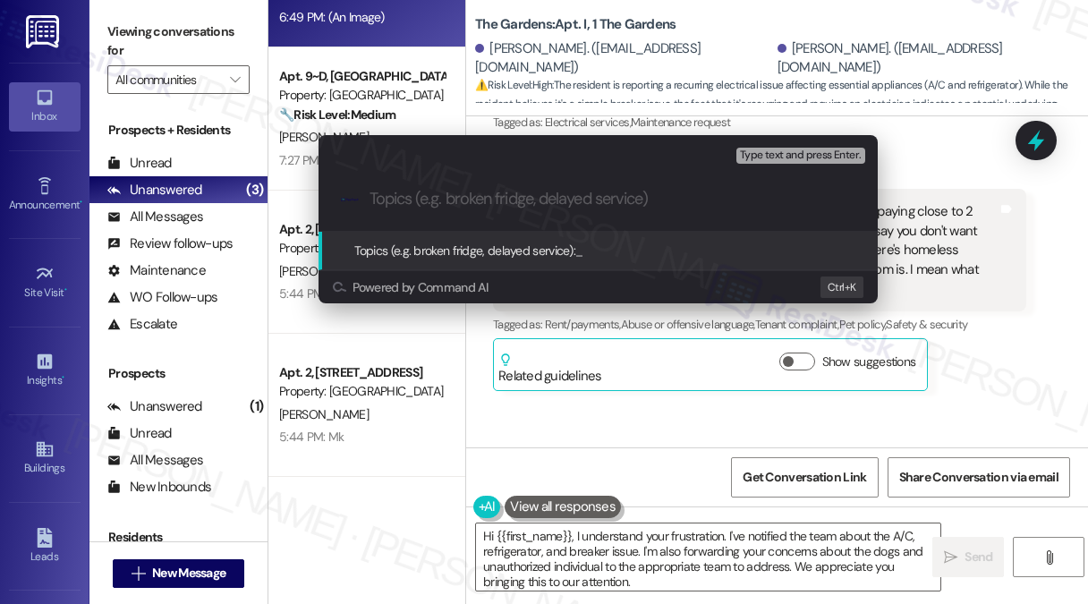
click at [966, 234] on div "Escalate Conversation High risk Topics (e.g. broken fridge, delayed service) An…" at bounding box center [544, 302] width 1088 height 604
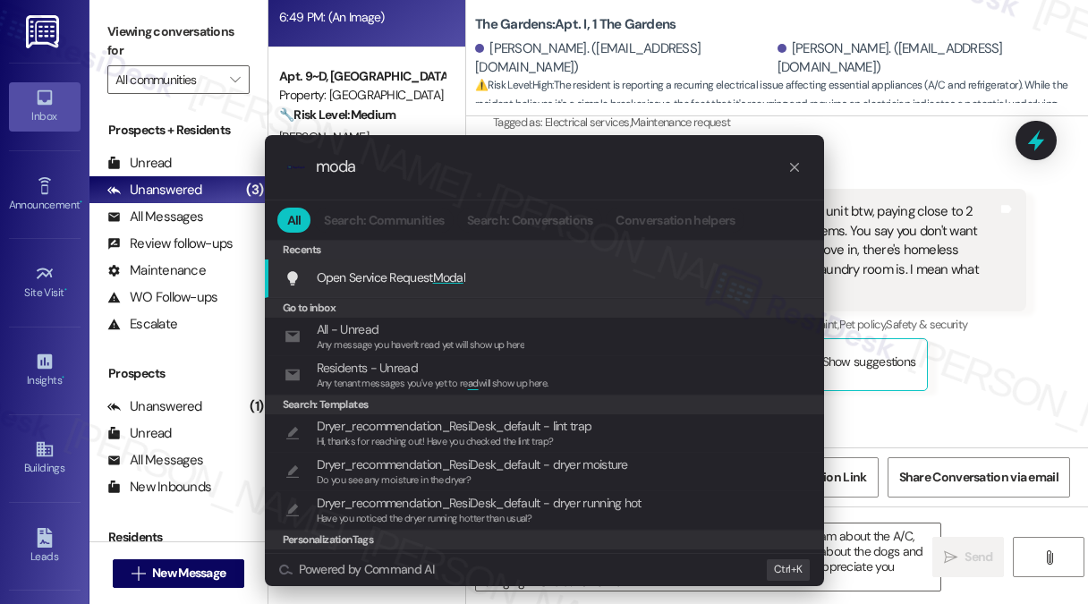
click at [437, 274] on span "Moda" at bounding box center [448, 277] width 30 height 16
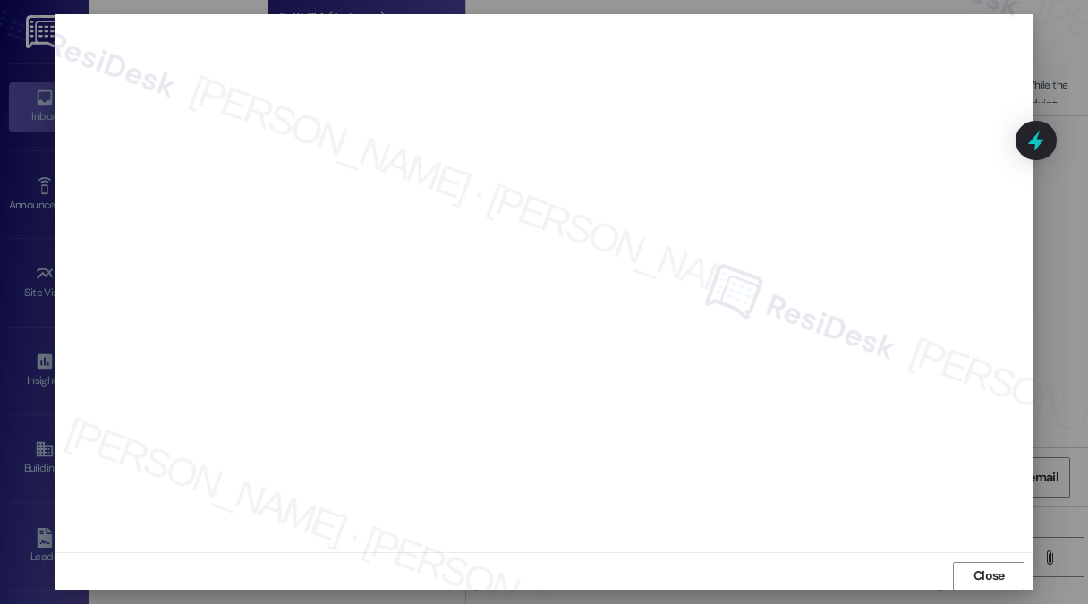
scroll to position [0, 0]
click at [970, 577] on span "Close" at bounding box center [989, 582] width 38 height 19
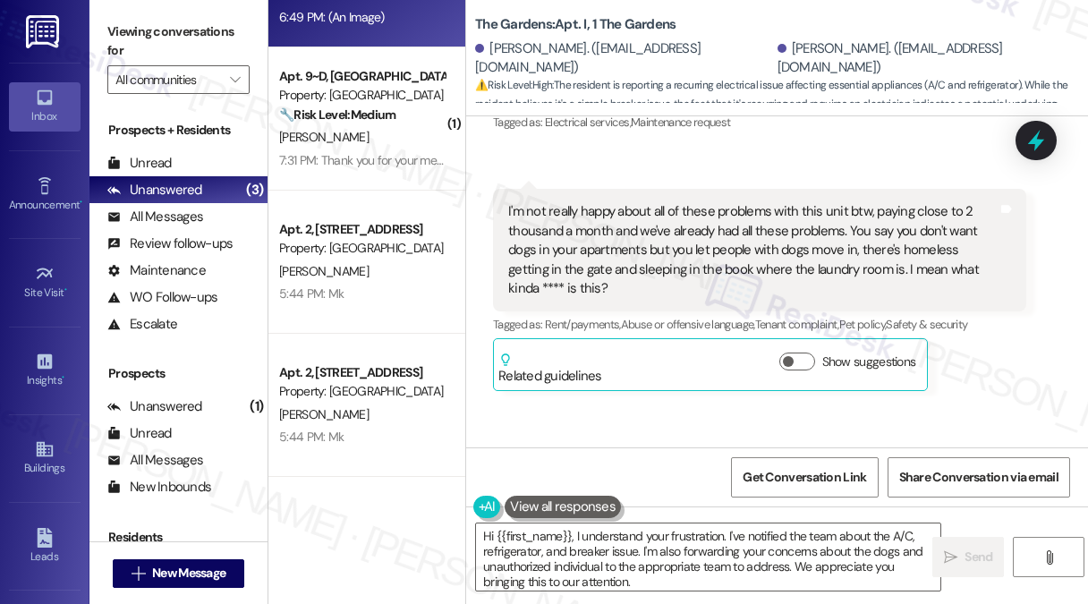
click at [772, 261] on div "I'm not really happy about all of these problems with this unit btw, paying clo…" at bounding box center [759, 250] width 533 height 123
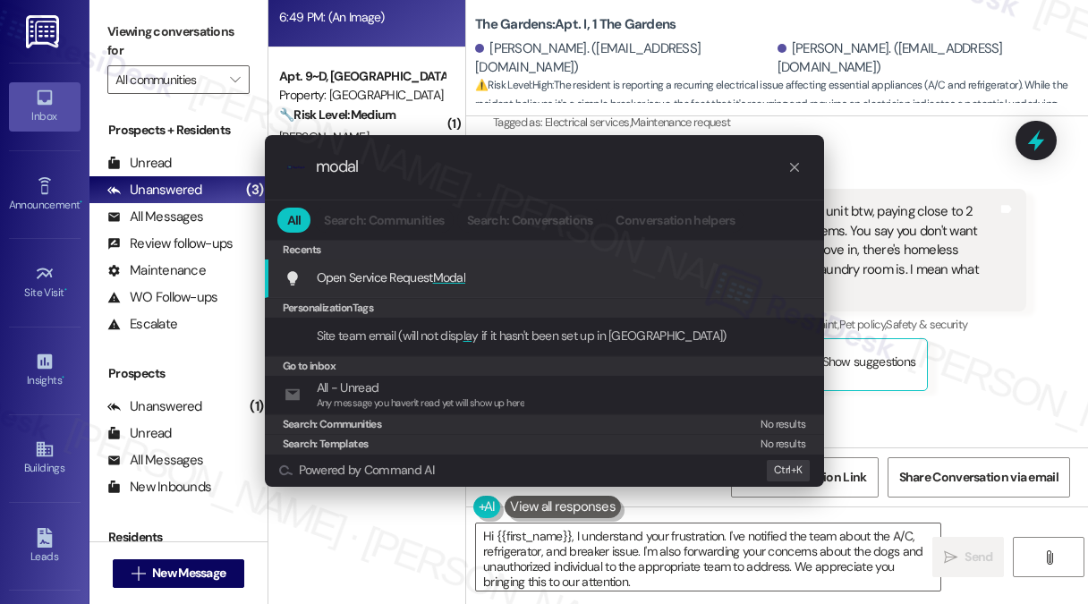
click at [436, 272] on span "Modal" at bounding box center [449, 277] width 33 height 16
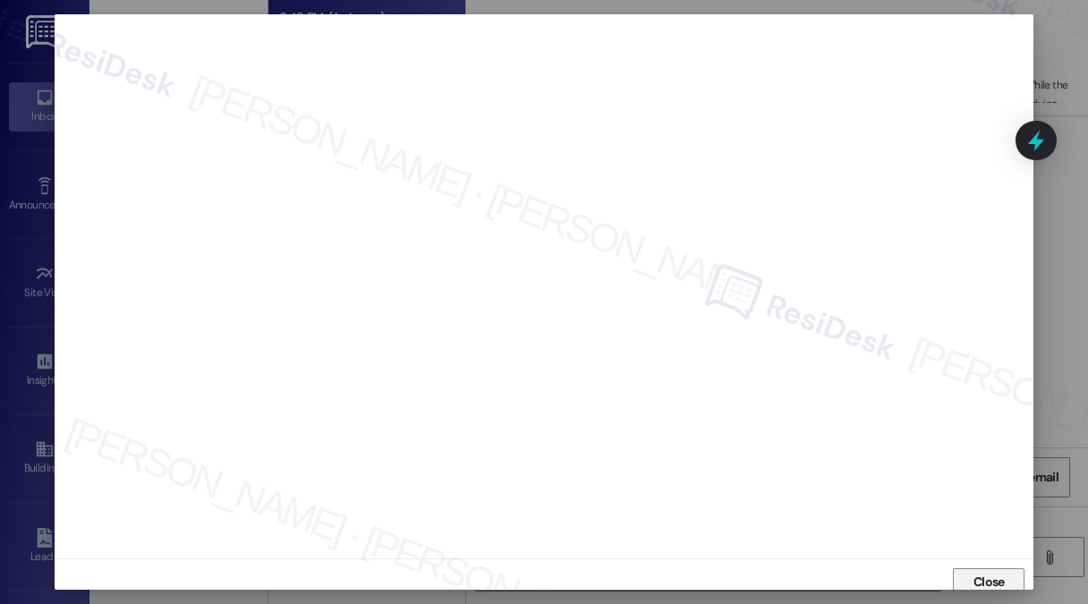
click at [970, 579] on span "Close" at bounding box center [989, 582] width 38 height 19
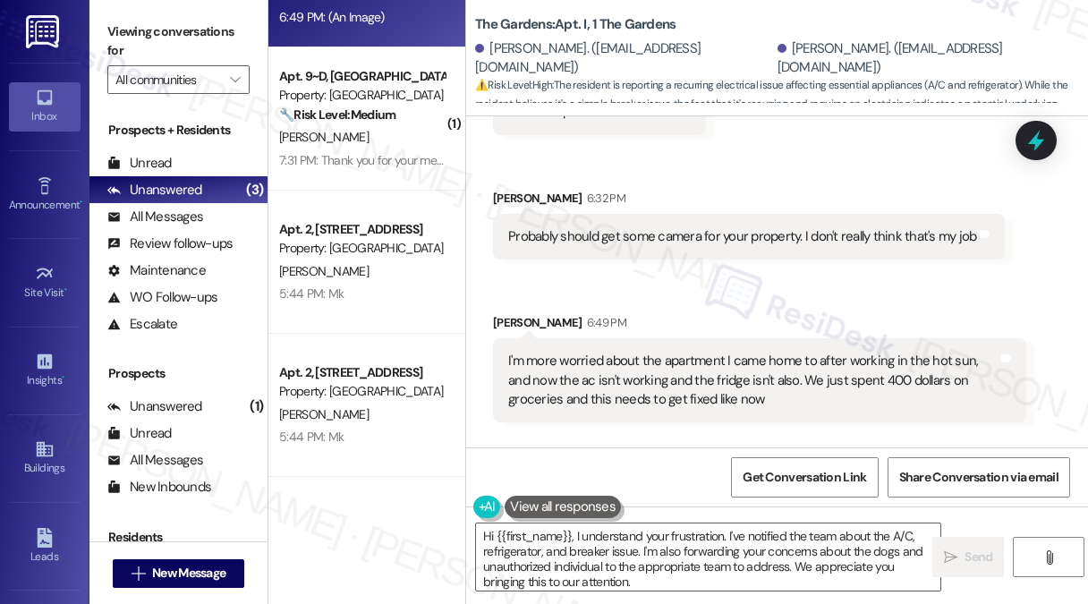
scroll to position [11355, 0]
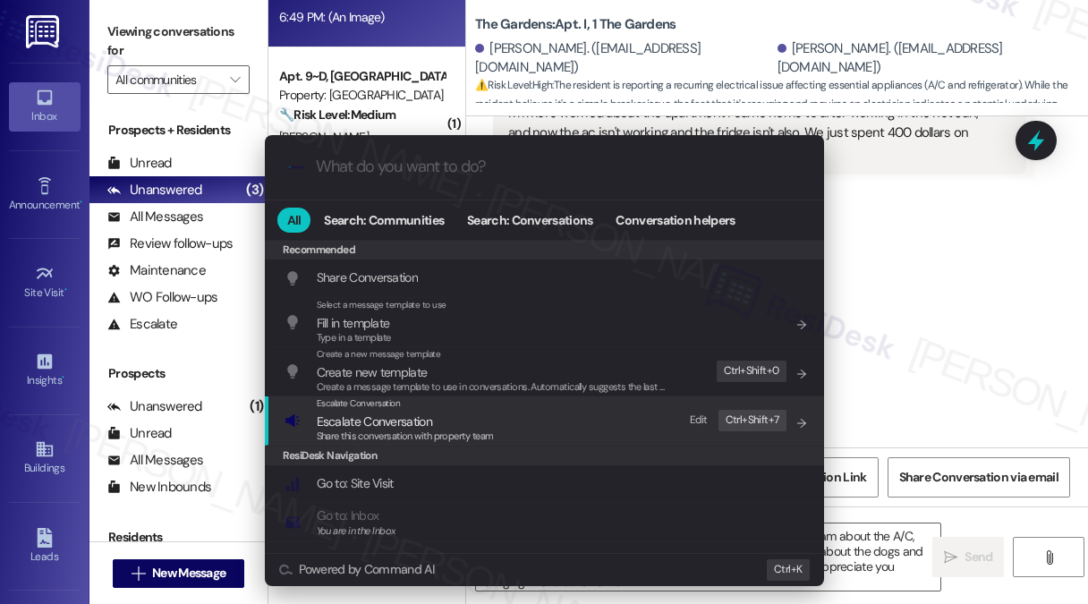
click at [512, 404] on div "Escalate Conversation Escalate Conversation Share this conversation with proper…" at bounding box center [546, 420] width 523 height 48
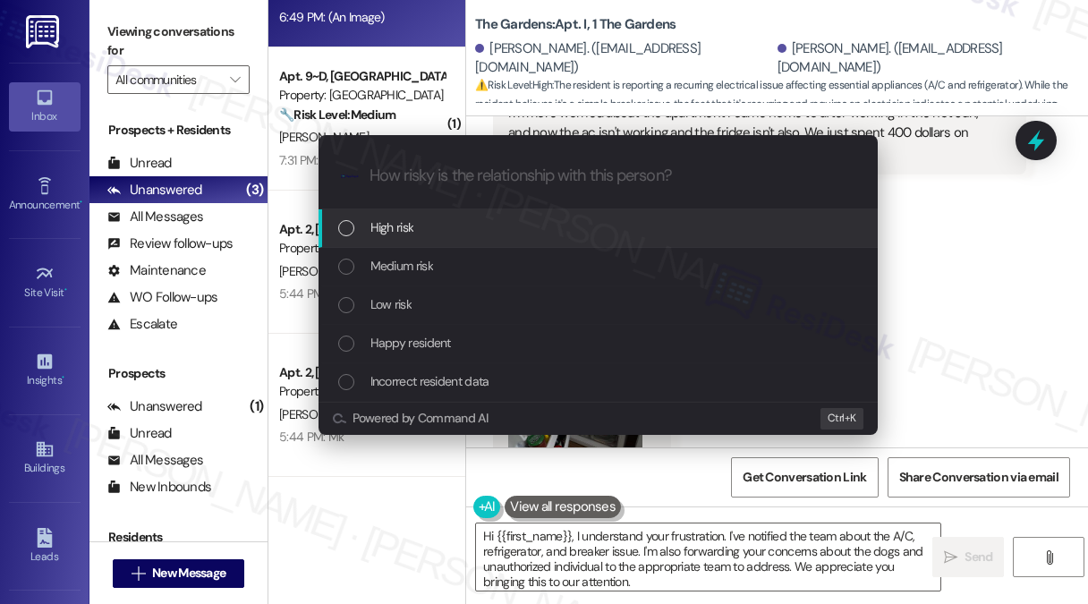
click at [405, 214] on div "High risk" at bounding box center [598, 228] width 559 height 38
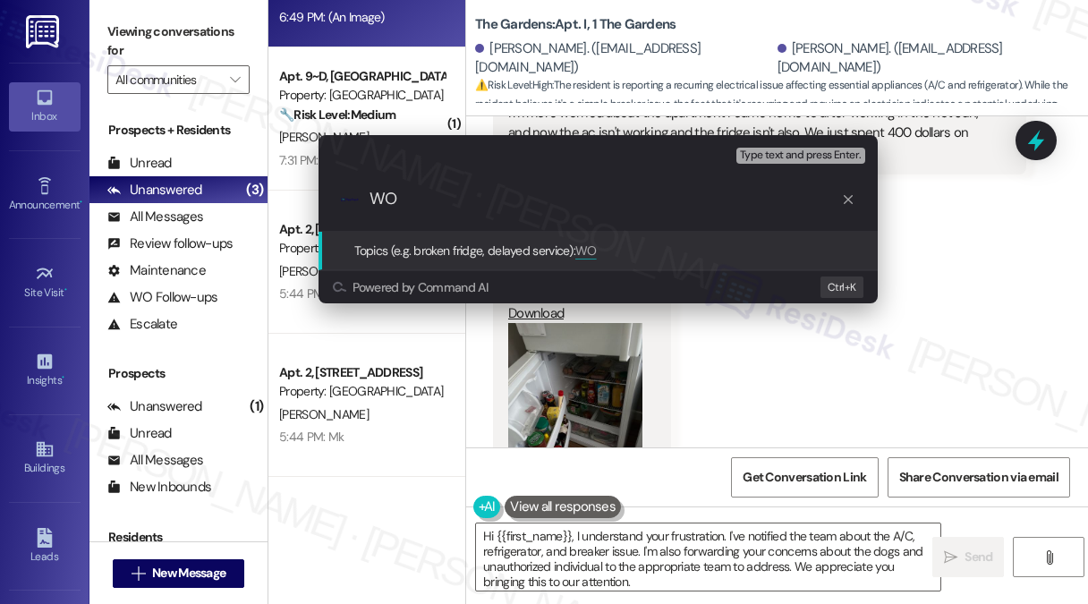
click at [515, 199] on input "WO" at bounding box center [606, 199] width 472 height 19
paste input "8479155"
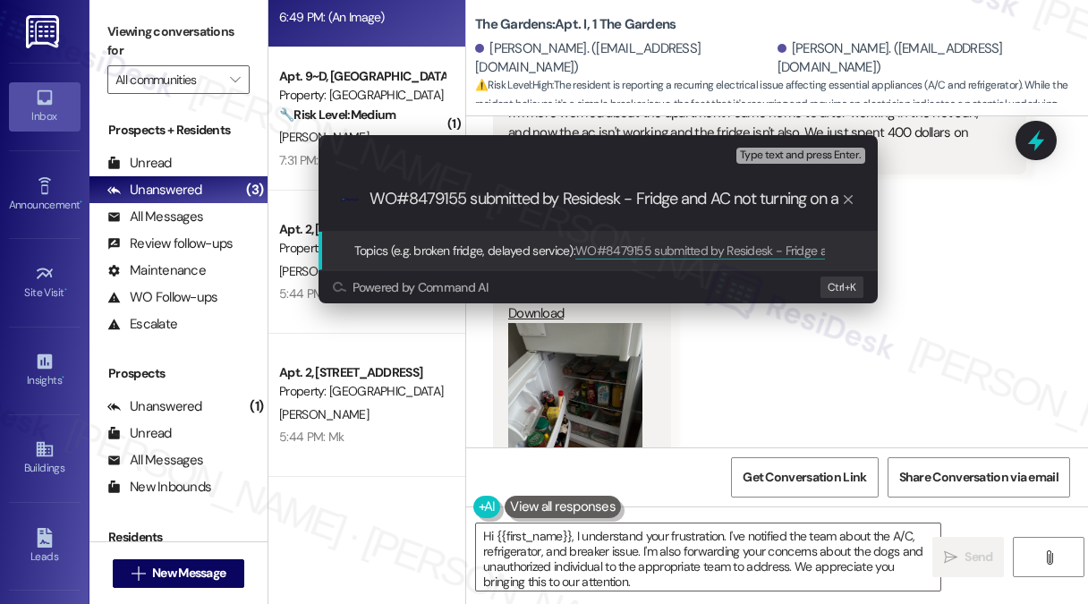
scroll to position [0, 0]
type input "WO#8479155 submitted by [PERSON_NAME] and AC Issues"
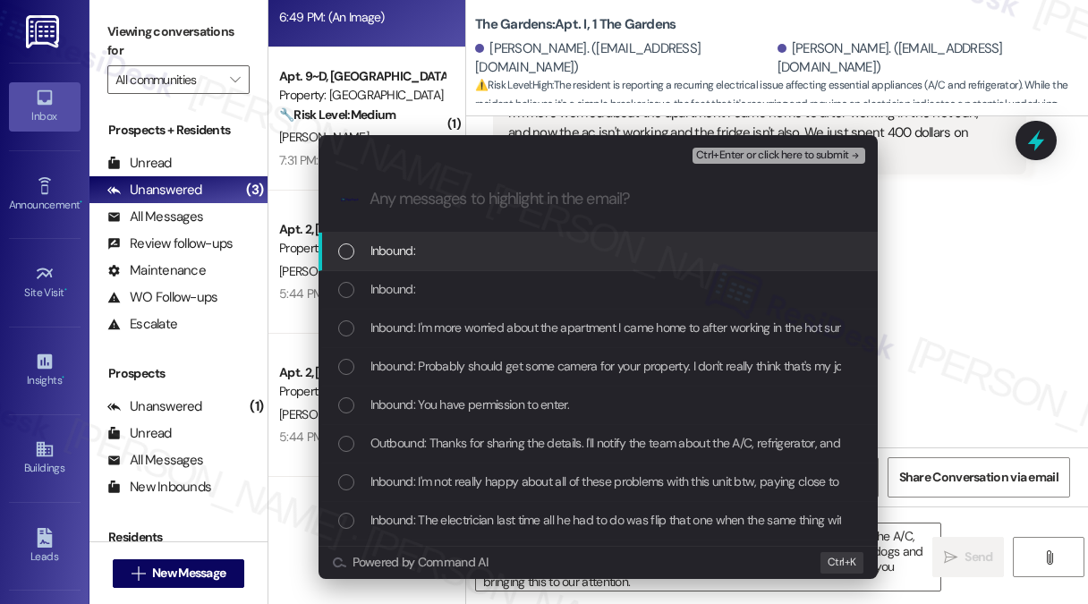
click at [518, 257] on div "Inbound:" at bounding box center [599, 251] width 523 height 20
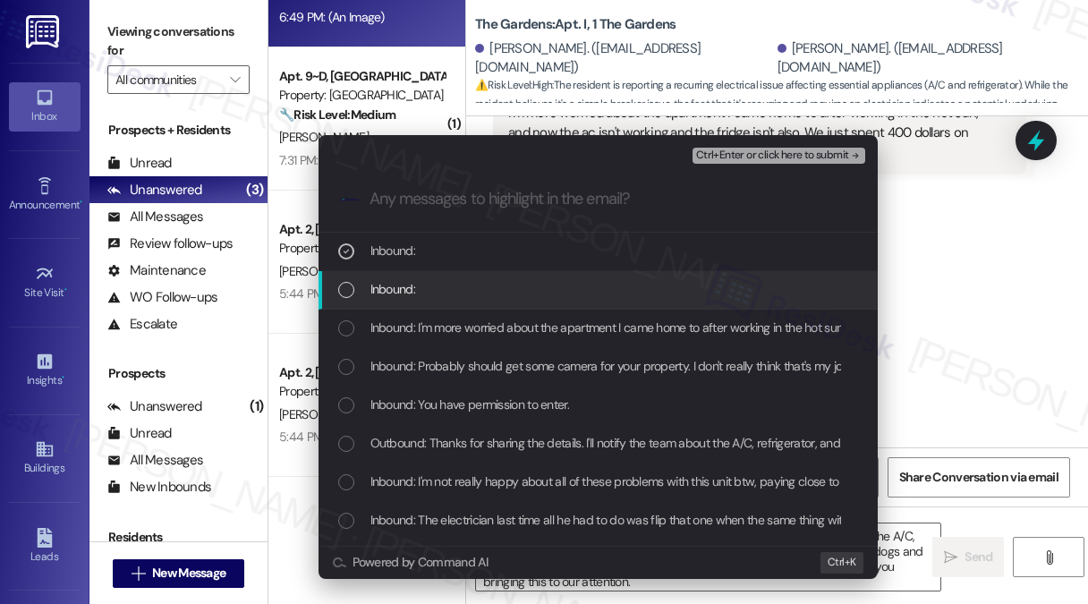
click at [512, 282] on div "Inbound:" at bounding box center [599, 289] width 523 height 20
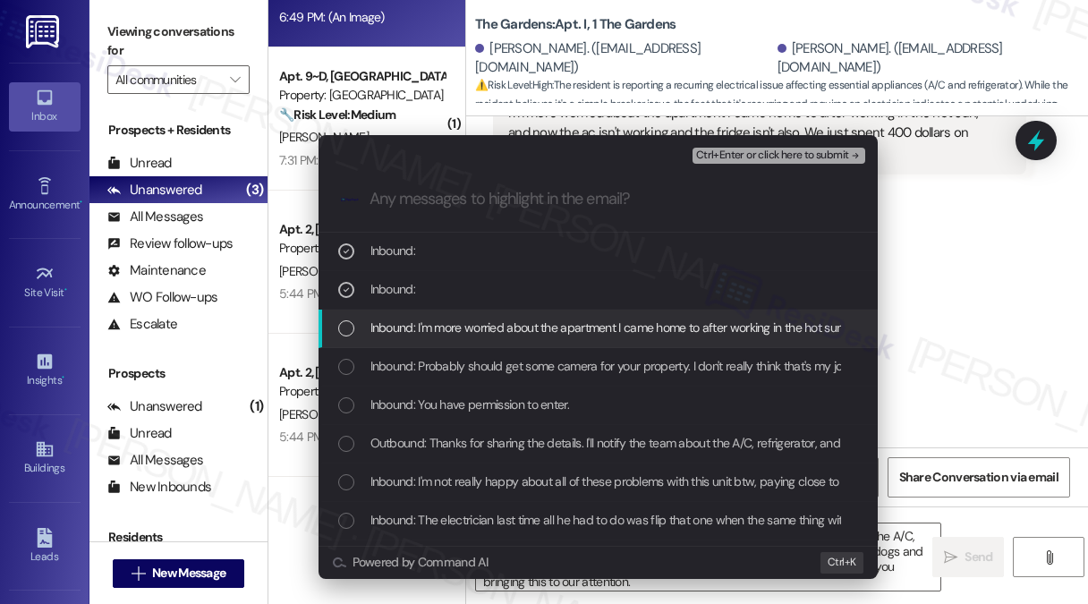
click at [954, 300] on div "Escalate Conversation High risk WO#8479155 submitted by Residesk - Fridge and A…" at bounding box center [544, 302] width 1088 height 604
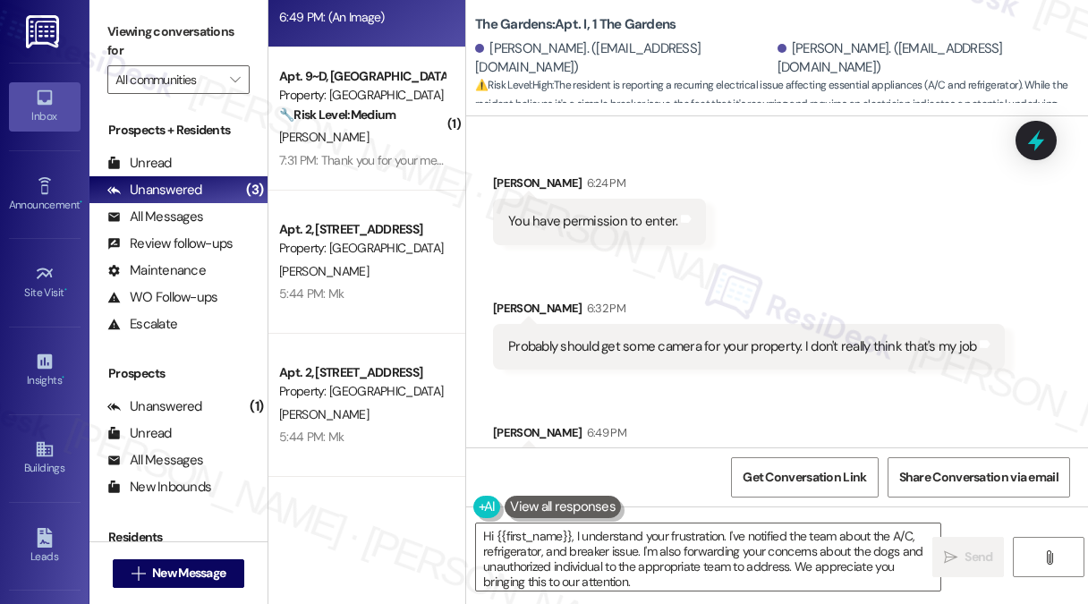
scroll to position [11176, 0]
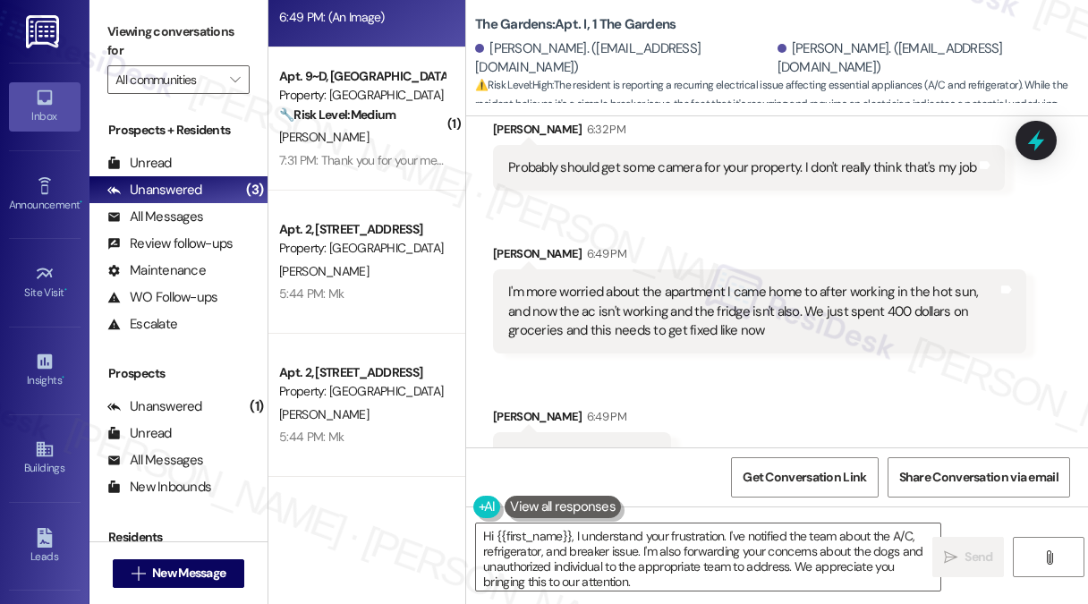
click at [784, 283] on div "I'm more worried about the apartment I came home to after working in the hot su…" at bounding box center [752, 311] width 489 height 57
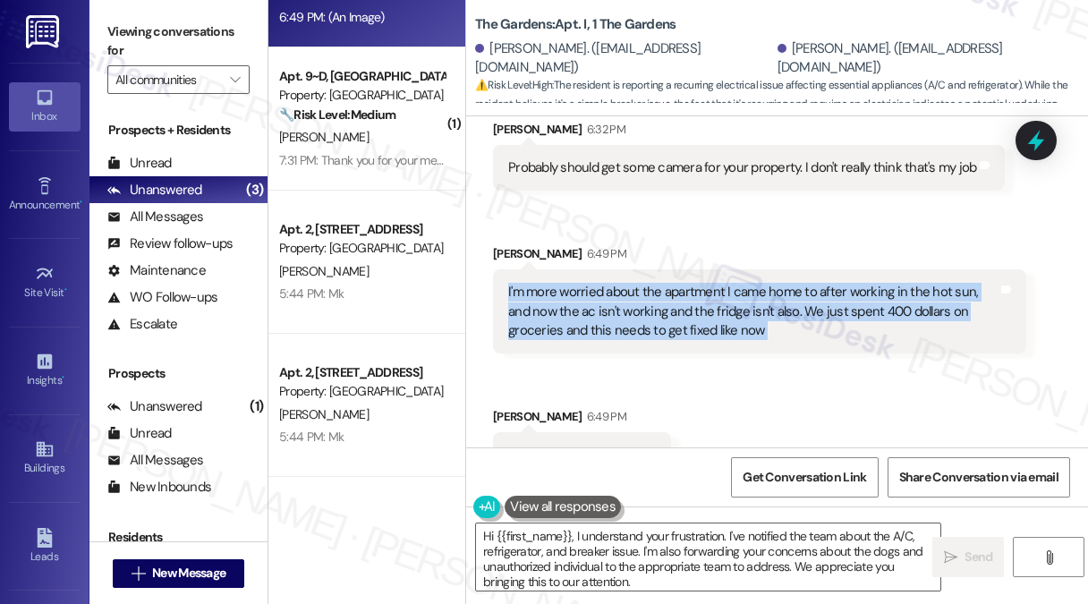
click at [784, 283] on div "I'm more worried about the apartment I came home to after working in the hot su…" at bounding box center [752, 311] width 489 height 57
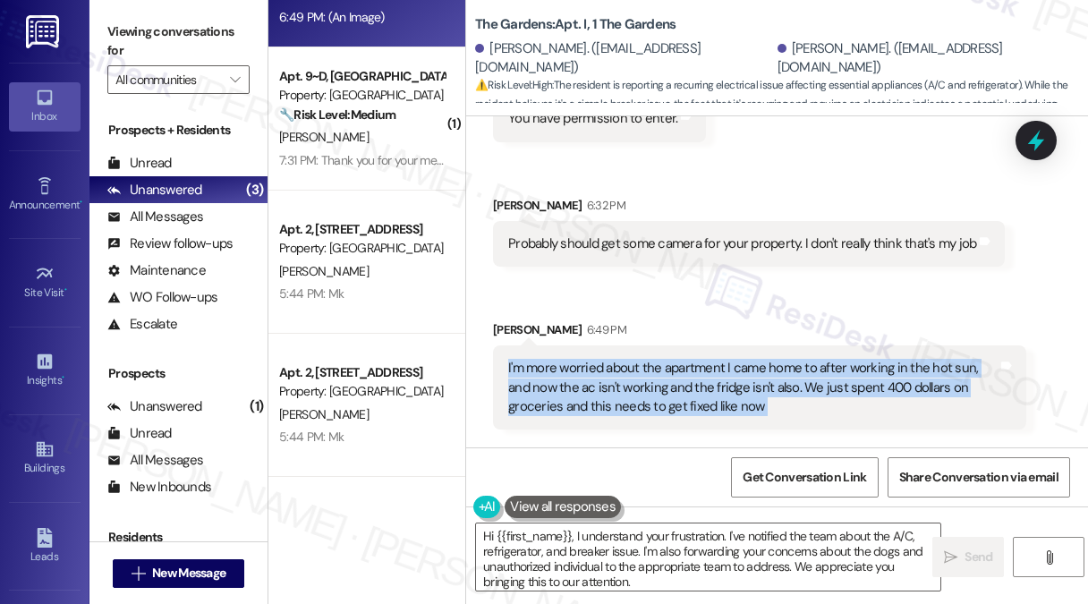
scroll to position [10997, 0]
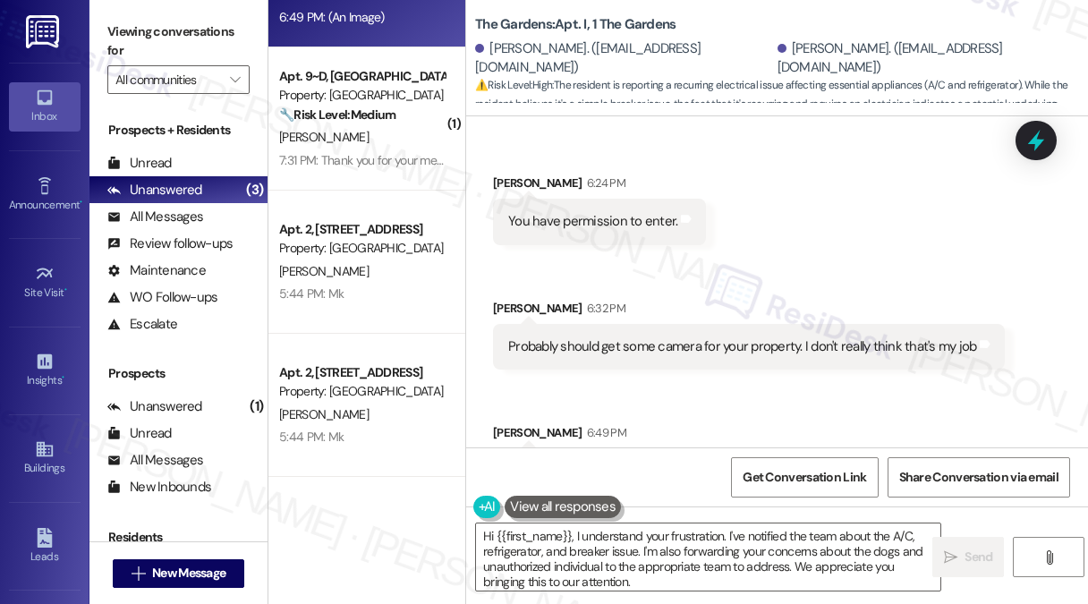
click at [701, 337] on div "Probably should get some camera for your property. I don't really think that's …" at bounding box center [742, 346] width 468 height 19
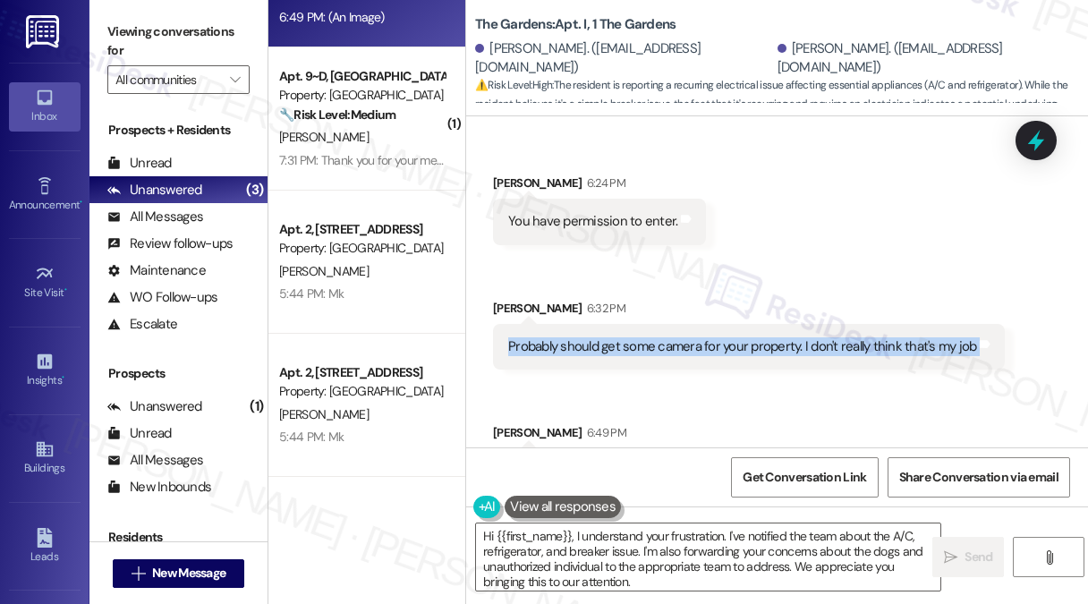
click at [701, 337] on div "Probably should get some camera for your property. I don't really think that's …" at bounding box center [742, 346] width 468 height 19
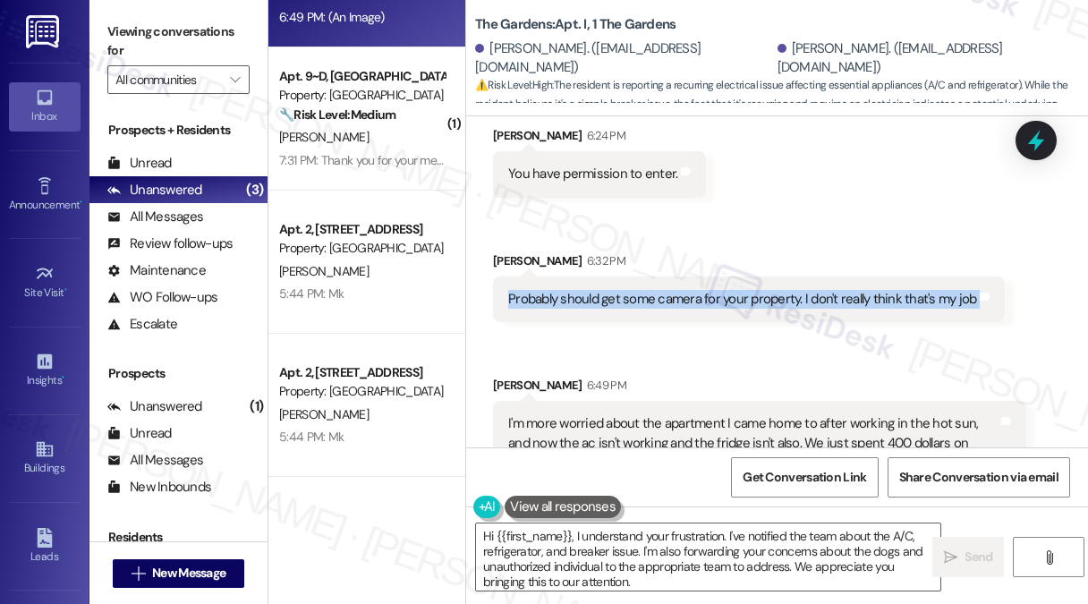
scroll to position [11087, 0]
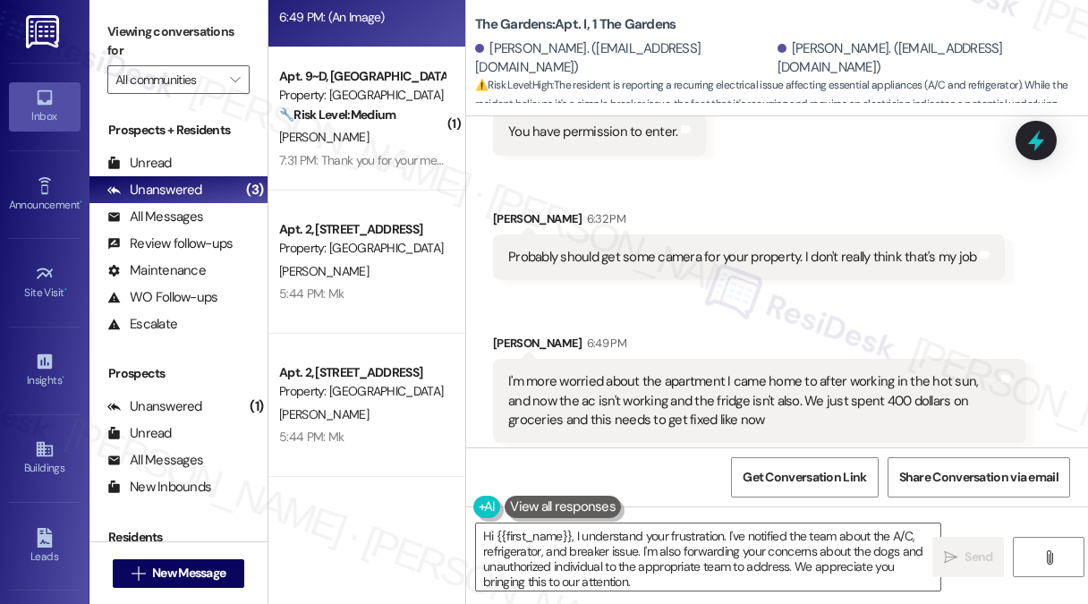
click at [662, 372] on div "I'm more worried about the apartment I came home to after working in the hot su…" at bounding box center [752, 400] width 489 height 57
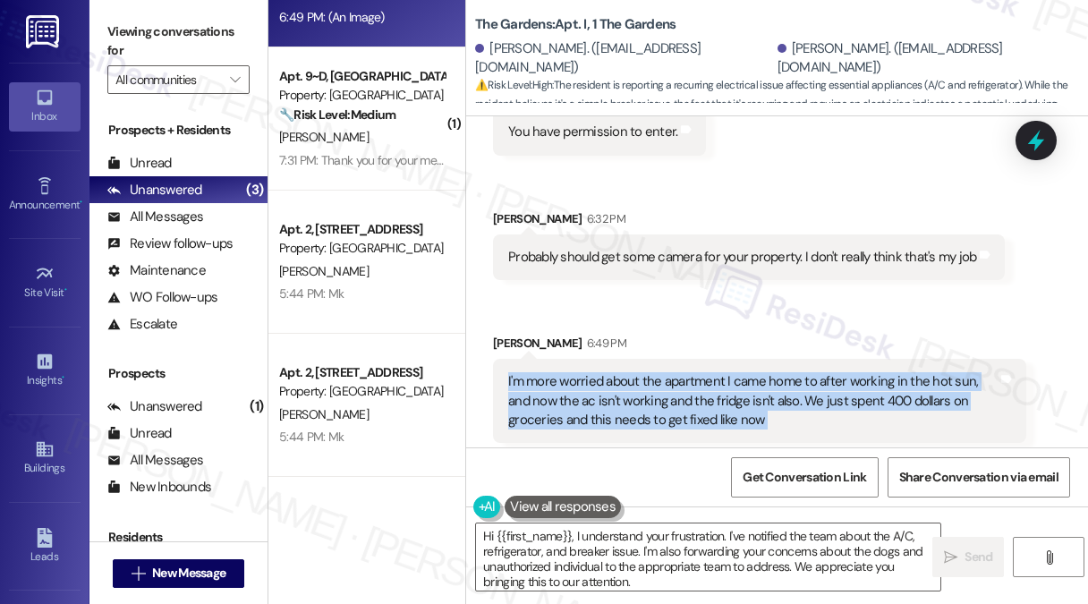
click at [662, 372] on div "I'm more worried about the apartment I came home to after working in the hot su…" at bounding box center [752, 400] width 489 height 57
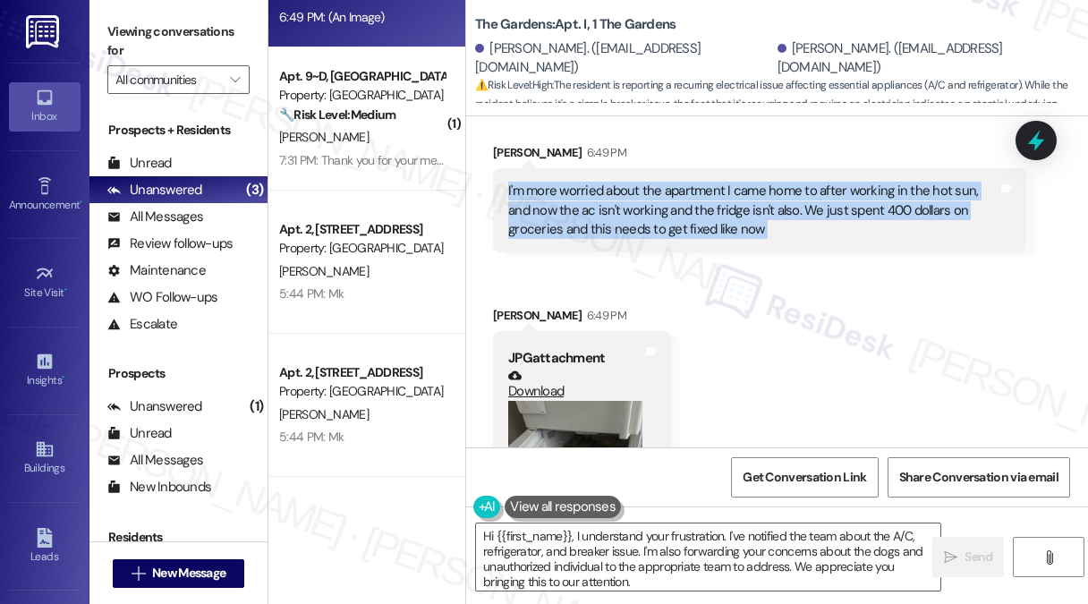
scroll to position [11534, 0]
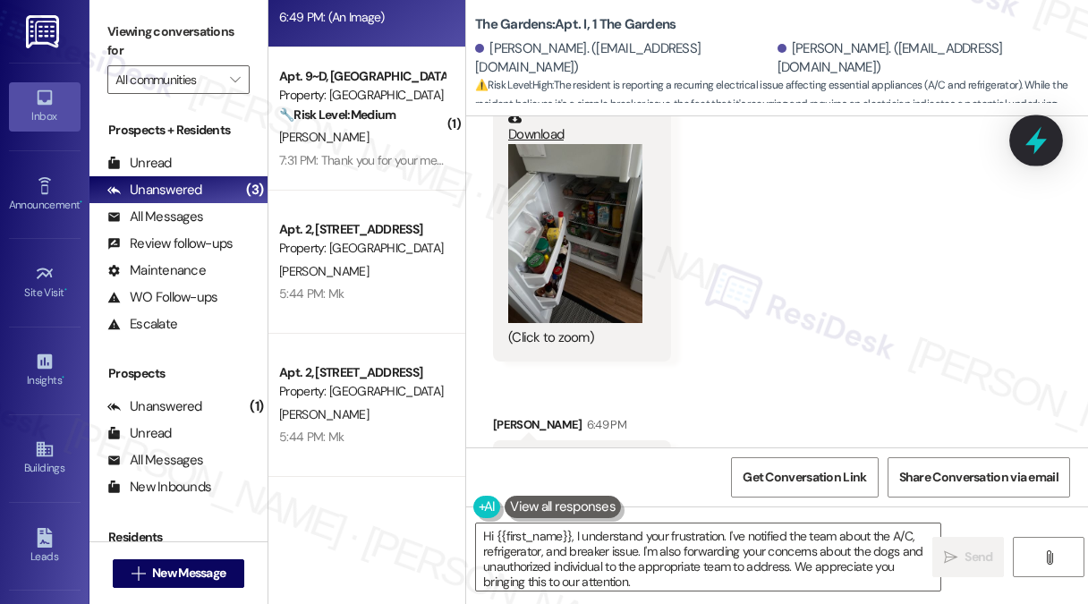
click at [1041, 141] on icon at bounding box center [1035, 141] width 21 height 28
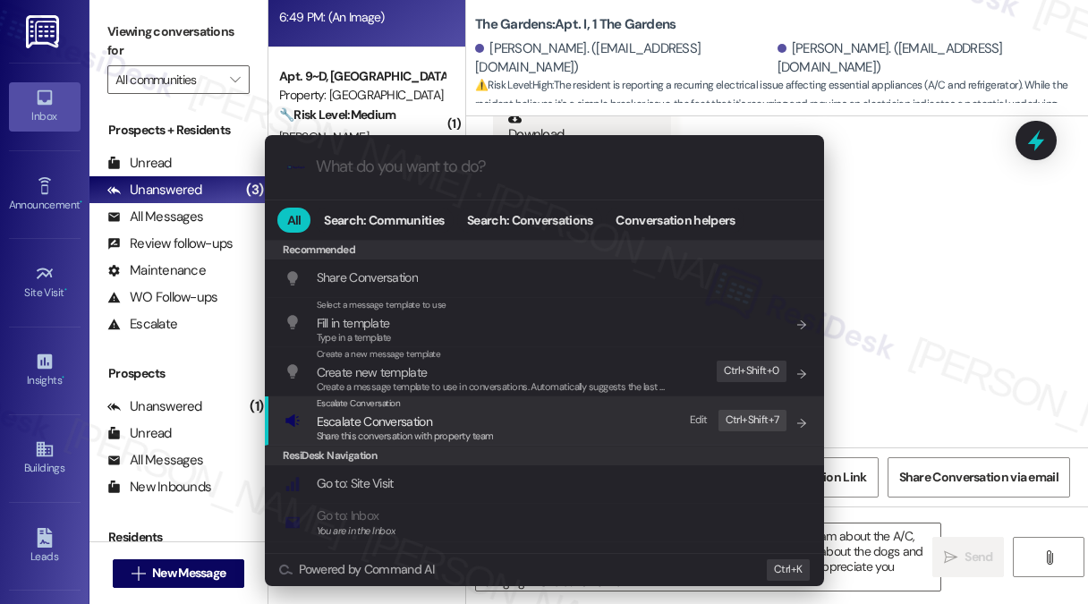
click at [517, 429] on div "Escalate Conversation Escalate Conversation Share this conversation with proper…" at bounding box center [546, 420] width 523 height 48
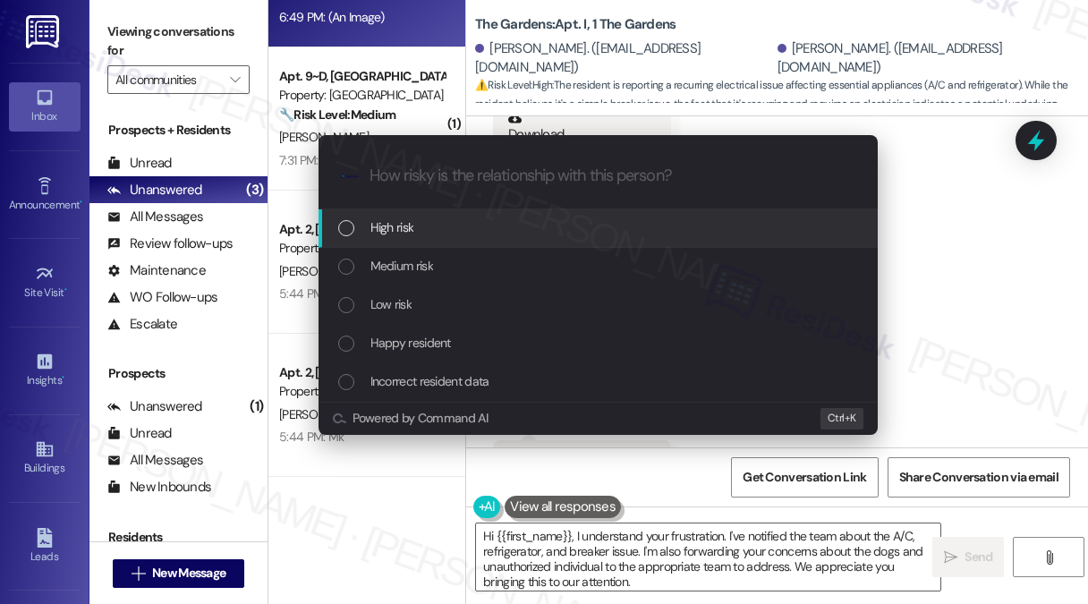
click at [1005, 243] on div "Escalate Conversation How risky is the relationship with this person? Topics (e…" at bounding box center [544, 302] width 1088 height 604
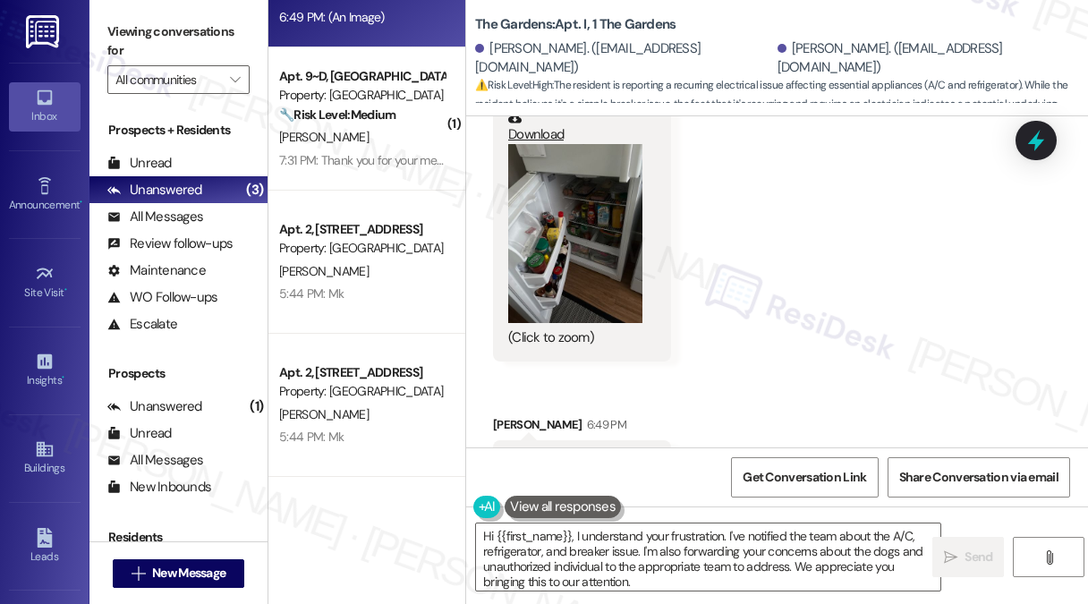
drag, startPoint x: 209, startPoint y: 23, endPoint x: 243, endPoint y: 25, distance: 34.0
click at [209, 23] on label "Viewing conversations for" at bounding box center [178, 41] width 142 height 47
click at [866, 350] on div "Received via SMS [PERSON_NAME] 6:24 PM You have permission to enter. Tags and n…" at bounding box center [777, 167] width 622 height 1143
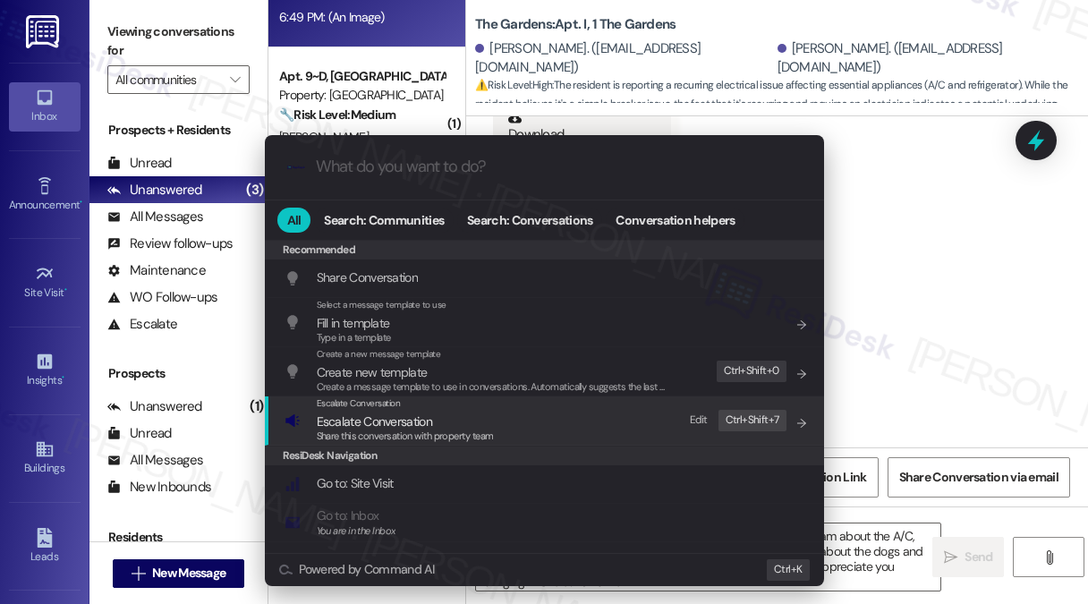
click at [484, 417] on span "Escalate Conversation" at bounding box center [405, 422] width 177 height 20
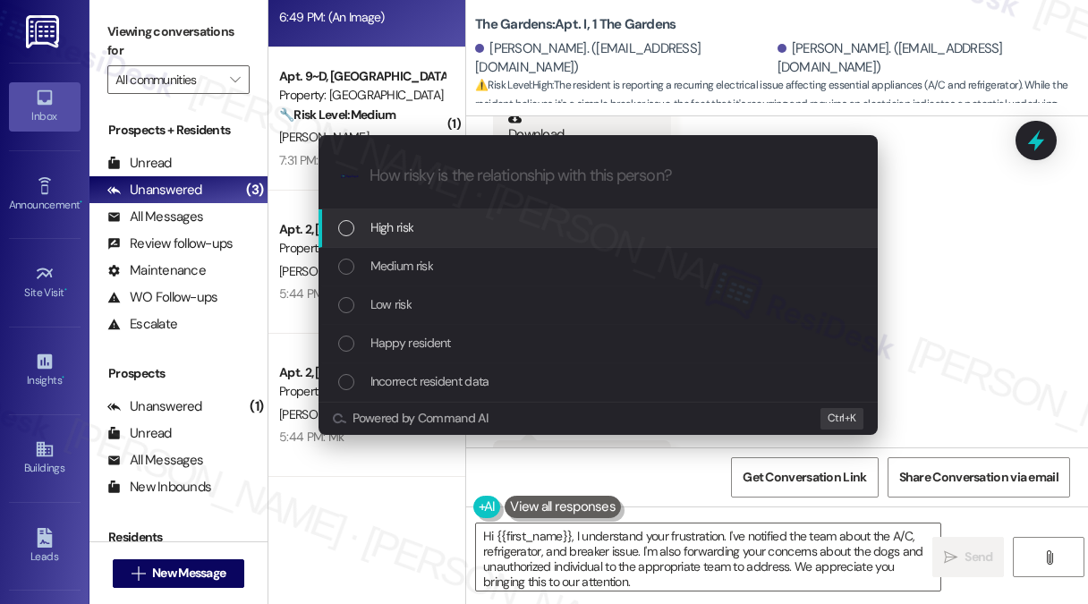
click at [426, 235] on div "High risk" at bounding box center [599, 227] width 523 height 20
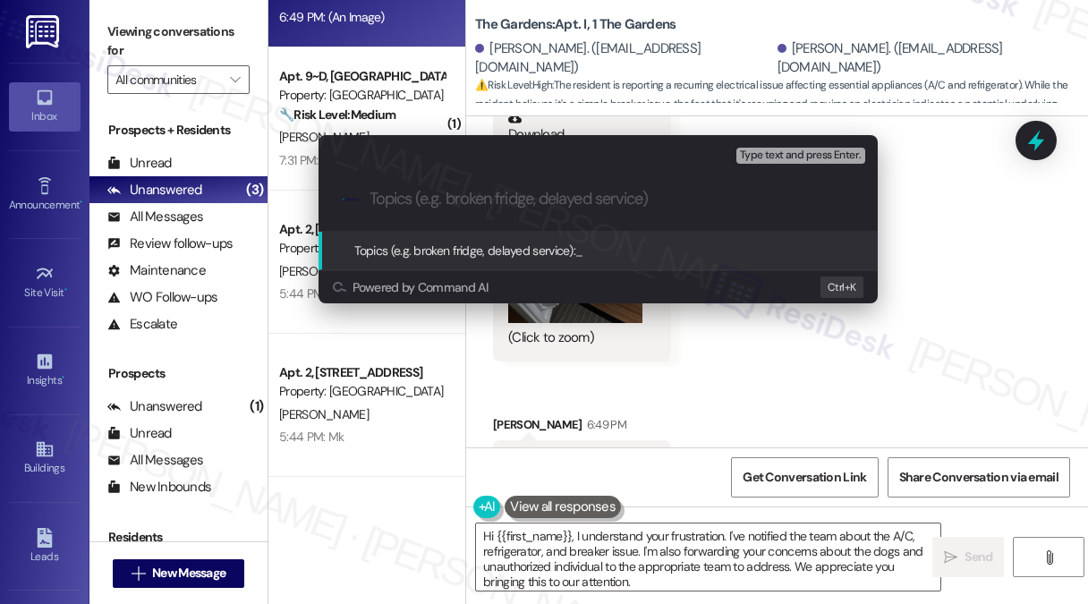
paste input "WO#8479155 submitted by [PERSON_NAME] and AC Issues"
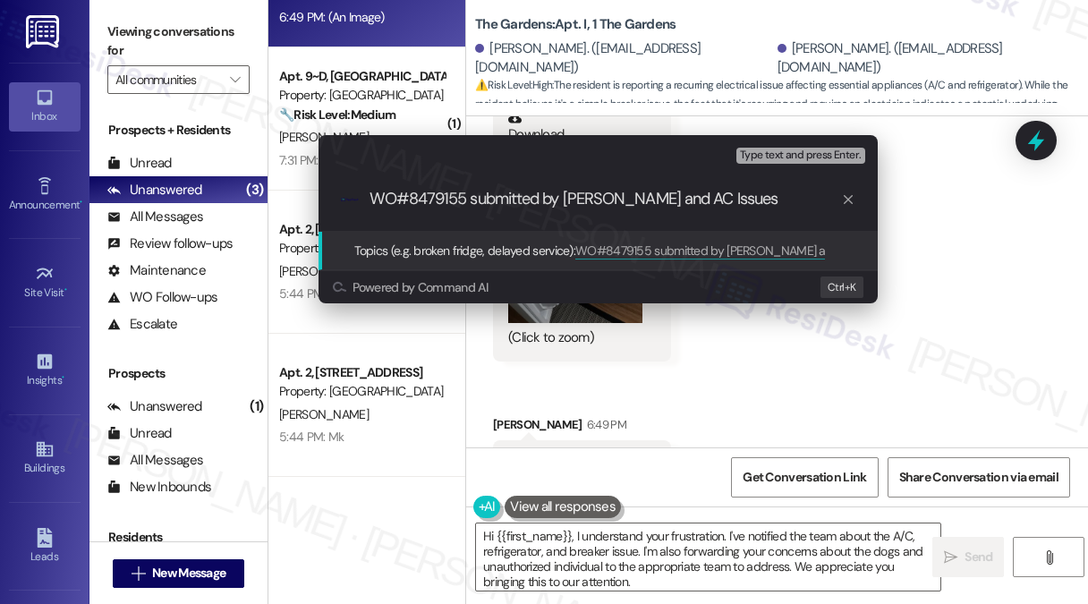
click at [591, 200] on input "WO#8479155 submitted by [PERSON_NAME] and AC Issues" at bounding box center [606, 199] width 472 height 19
click at [770, 201] on input "WO#8479155 submitted by [PERSON_NAME] and AC Issues" at bounding box center [606, 199] width 472 height 19
type input "WO#8479155 submitted by [PERSON_NAME] and AC Issues"
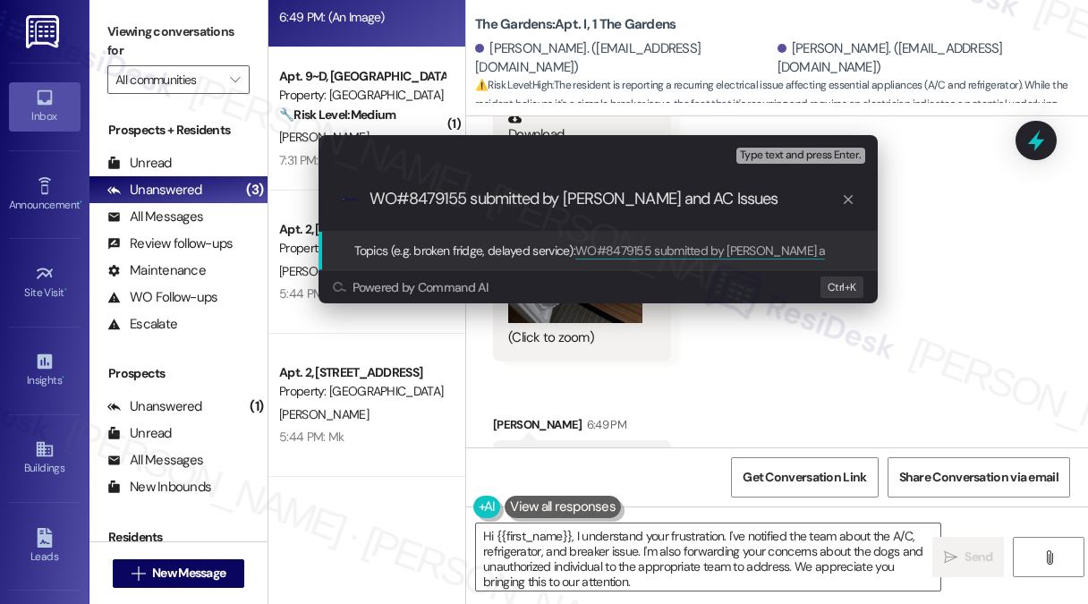
click at [912, 242] on div "Escalate Conversation High risk Topics (e.g. broken fridge, delayed service) An…" at bounding box center [544, 302] width 1088 height 604
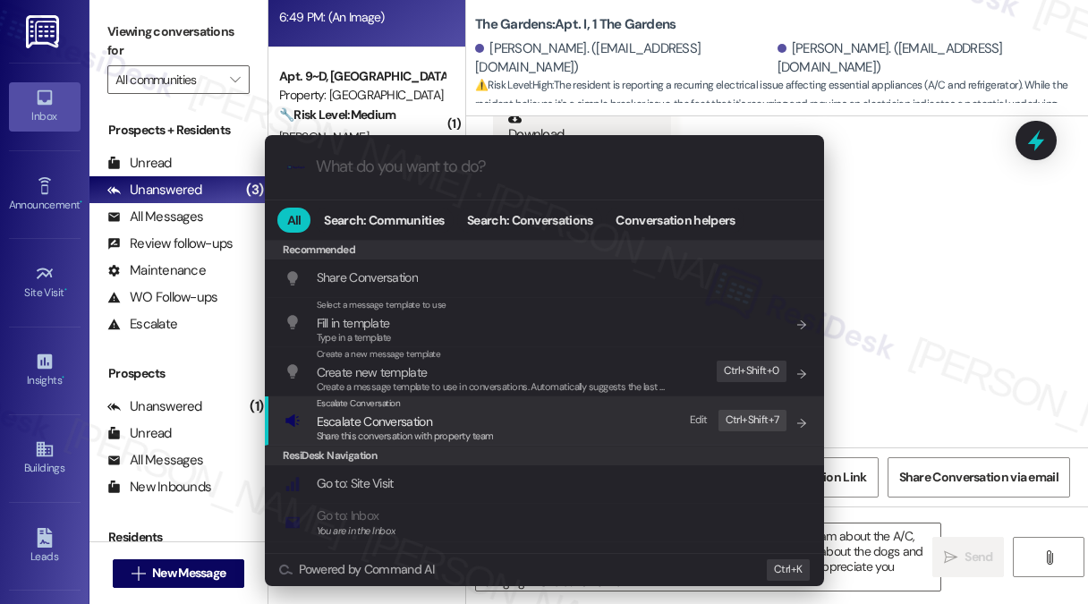
click at [443, 418] on span "Escalate Conversation" at bounding box center [405, 422] width 177 height 20
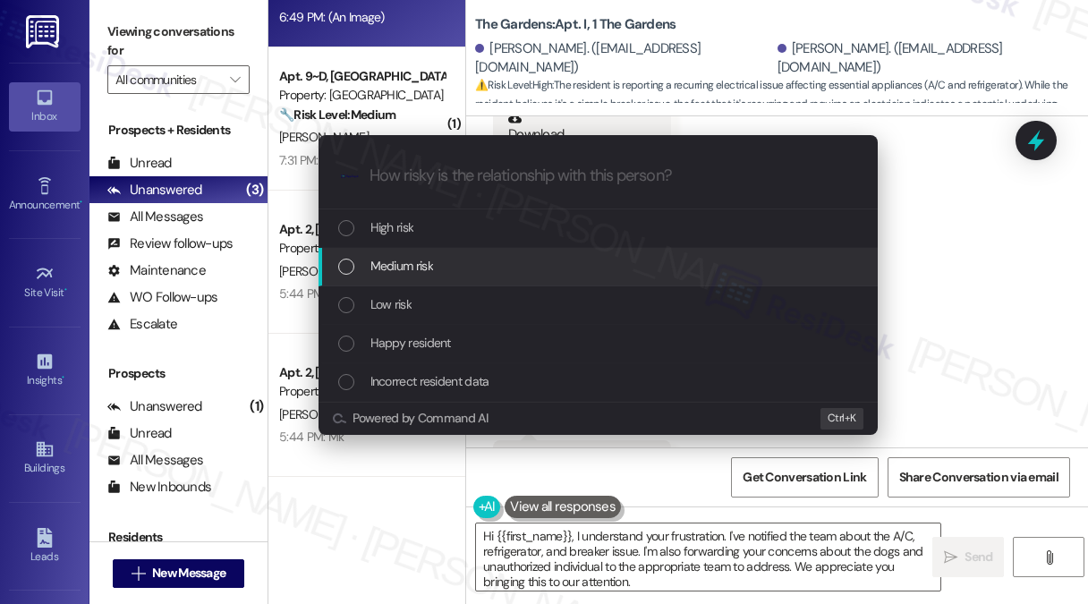
click at [423, 252] on div "Medium risk" at bounding box center [598, 267] width 559 height 38
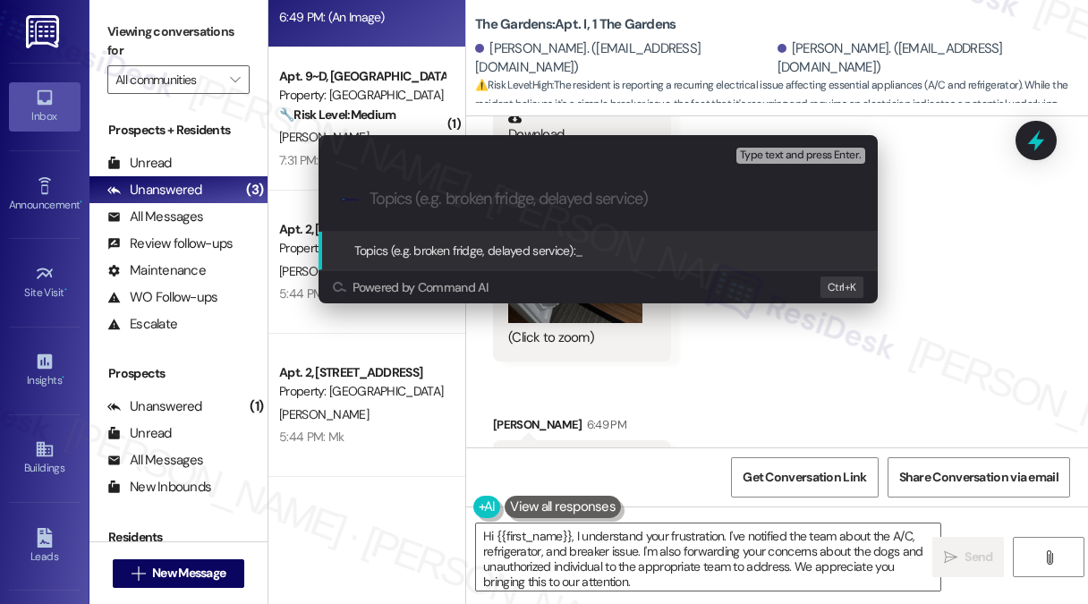
paste input "WO#8479155 submitted by [PERSON_NAME] and AC Issues"
type input "WO#8479155 submitted by [PERSON_NAME] and AC Issues"
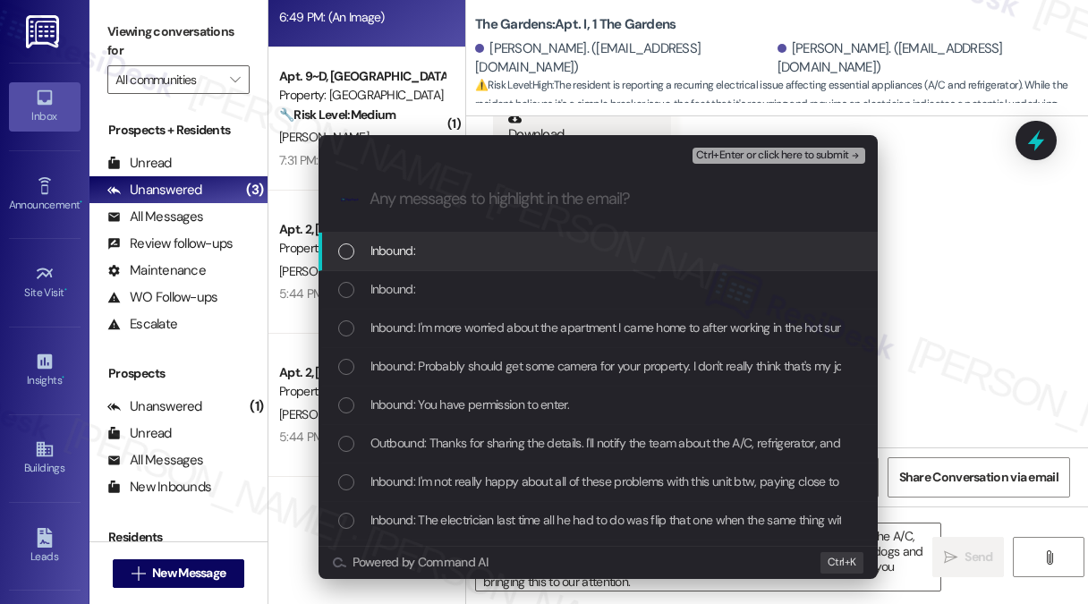
click at [583, 257] on div "Inbound:" at bounding box center [599, 251] width 523 height 20
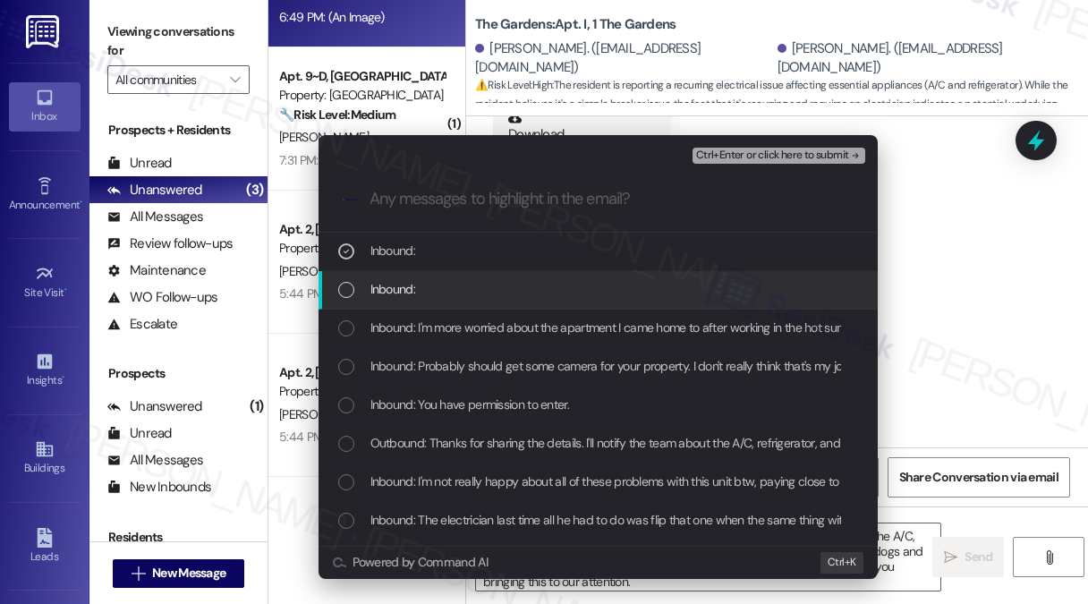
click at [548, 292] on div "Inbound:" at bounding box center [599, 289] width 523 height 20
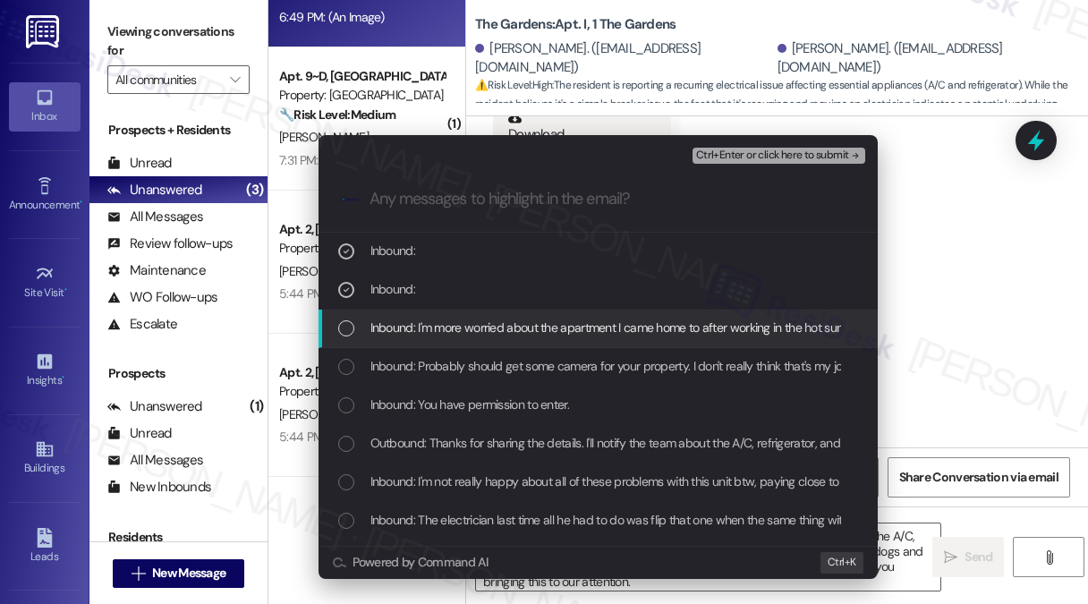
click at [959, 313] on div "Escalate Conversation Medium risk WO#8479155 submitted by Residesk - Fridge and…" at bounding box center [544, 302] width 1088 height 604
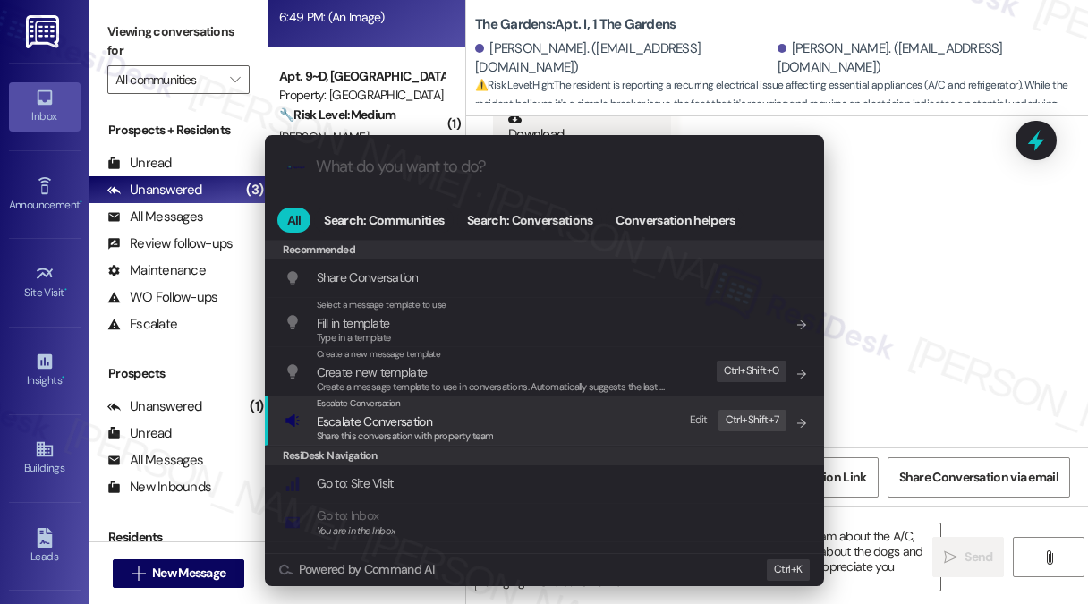
click at [414, 421] on span "Escalate Conversation" at bounding box center [374, 421] width 115 height 16
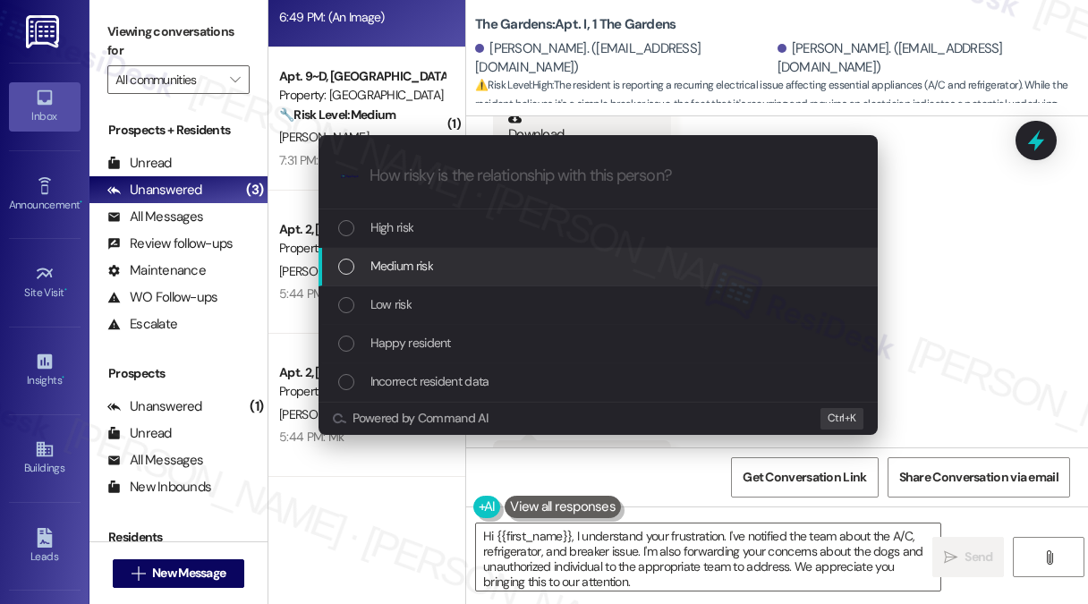
click at [426, 227] on div "High risk" at bounding box center [599, 227] width 523 height 20
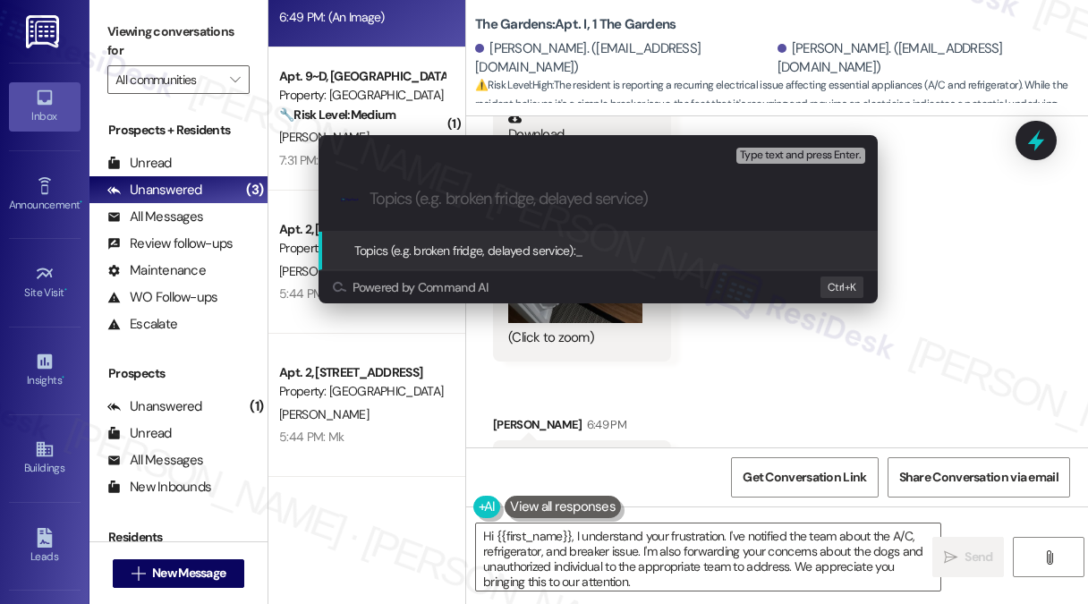
paste input "WO#8479155 submitted by [PERSON_NAME] and AC Issues"
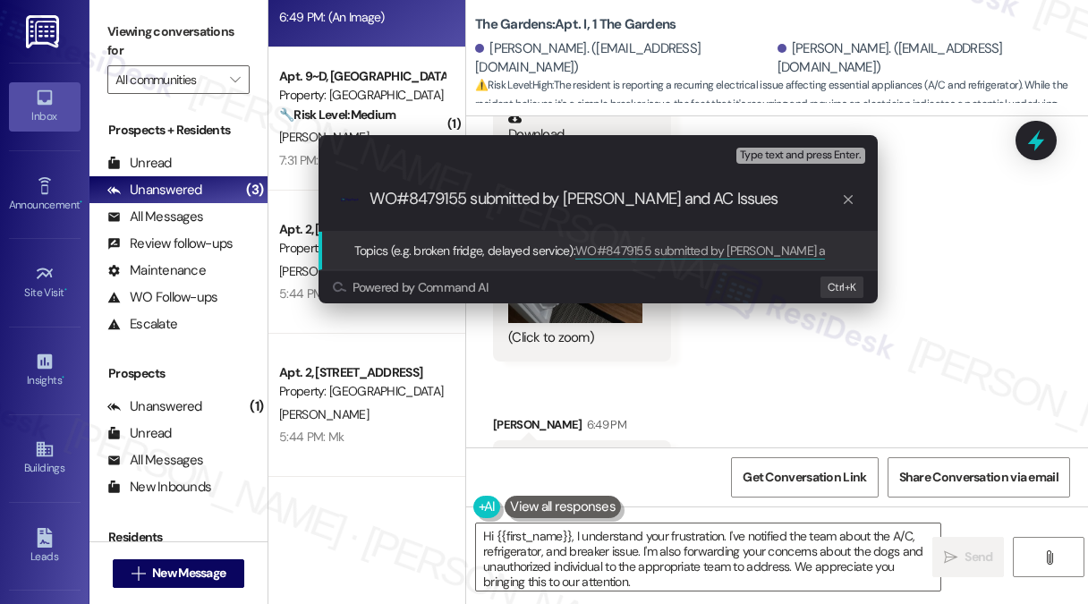
click at [807, 198] on input "WO#8479155 submitted by [PERSON_NAME] and AC Issues" at bounding box center [606, 199] width 472 height 19
click at [730, 208] on input "WO#8479155 submitted by Residesk - Fridge and AC Issues, Security concern about…" at bounding box center [606, 199] width 472 height 19
click at [698, 203] on input "WO#8479155 submitted by [PERSON_NAME] and AC Issues, Security concern about una…" at bounding box center [606, 199] width 472 height 19
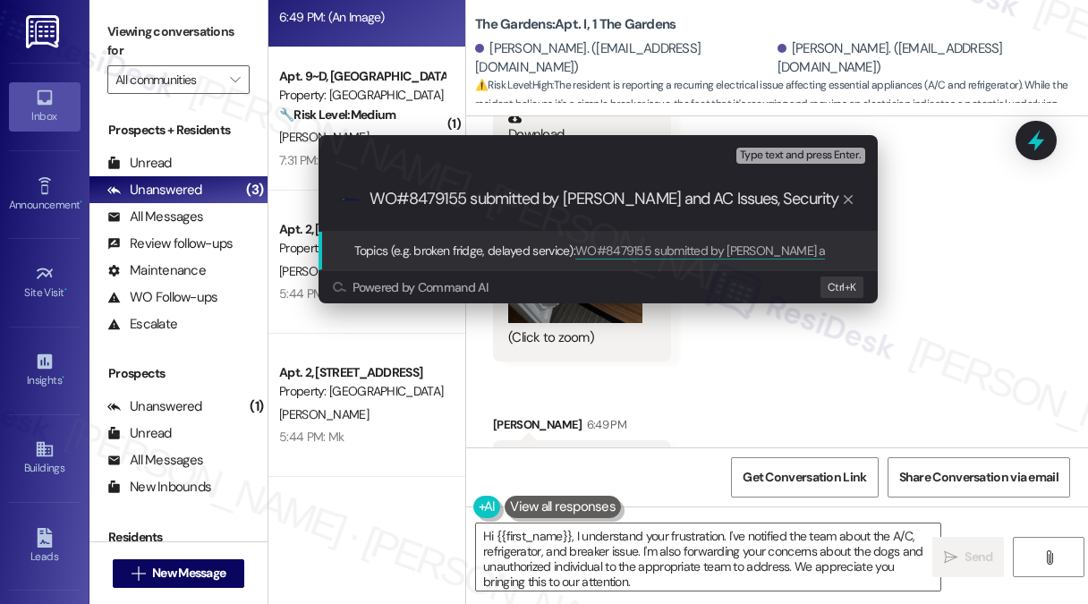
scroll to position [0, 429]
drag, startPoint x: 804, startPoint y: 199, endPoint x: 946, endPoint y: 199, distance: 141.4
click at [946, 199] on div "Escalate Conversation High risk Topics (e.g. broken fridge, delayed service) An…" at bounding box center [544, 302] width 1088 height 604
click at [829, 192] on input "WO#8479155 submitted by [PERSON_NAME] and AC Issues, Security concern about una…" at bounding box center [606, 199] width 472 height 19
click at [834, 196] on input "WO#8479155 submitted by [PERSON_NAME] and AC Issues, Security concern about una…" at bounding box center [606, 199] width 472 height 19
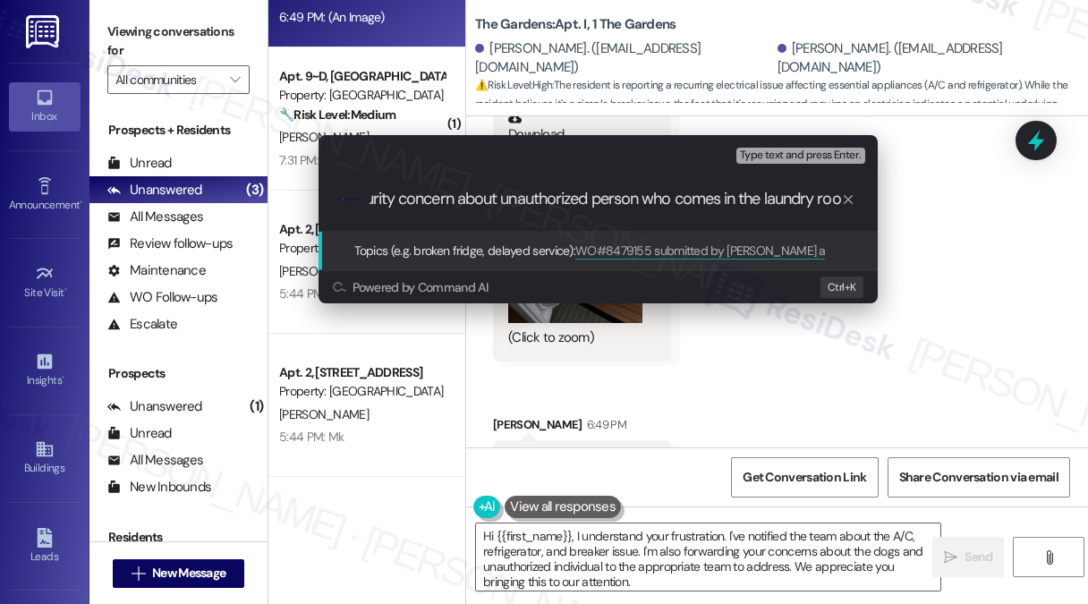
type input "WO#8479155 submitted by [PERSON_NAME] and AC Issues, Security concern about una…"
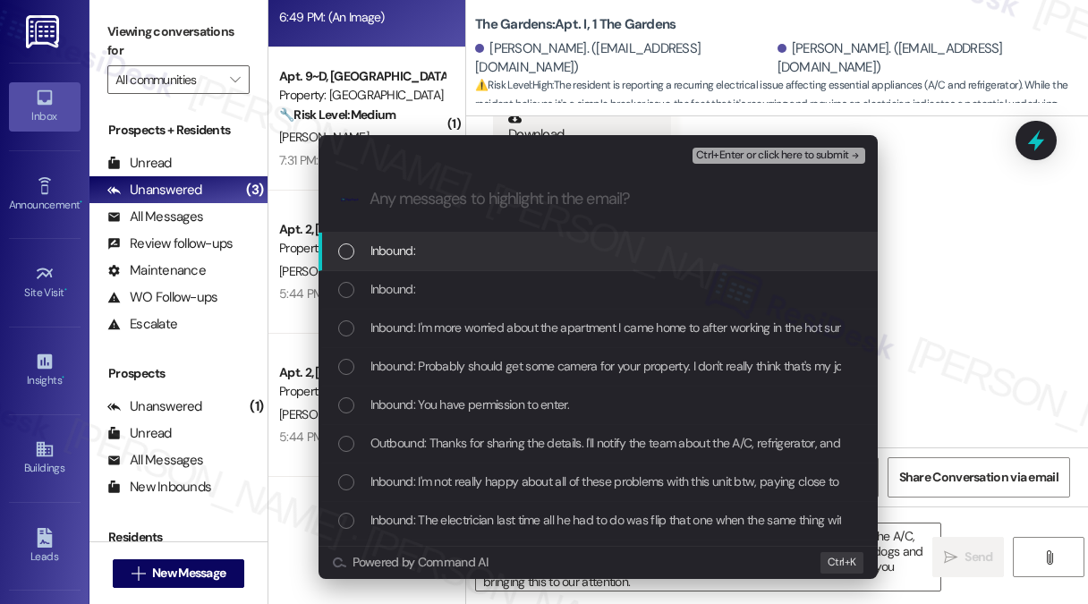
click at [537, 255] on div "Inbound:" at bounding box center [599, 251] width 523 height 20
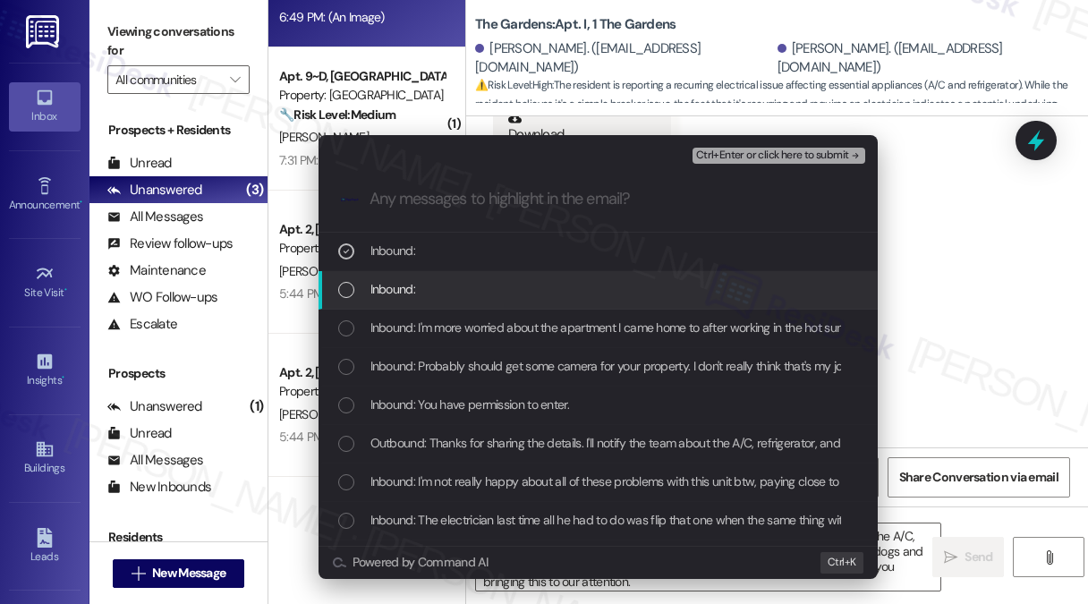
click at [500, 295] on div "Inbound:" at bounding box center [599, 289] width 523 height 20
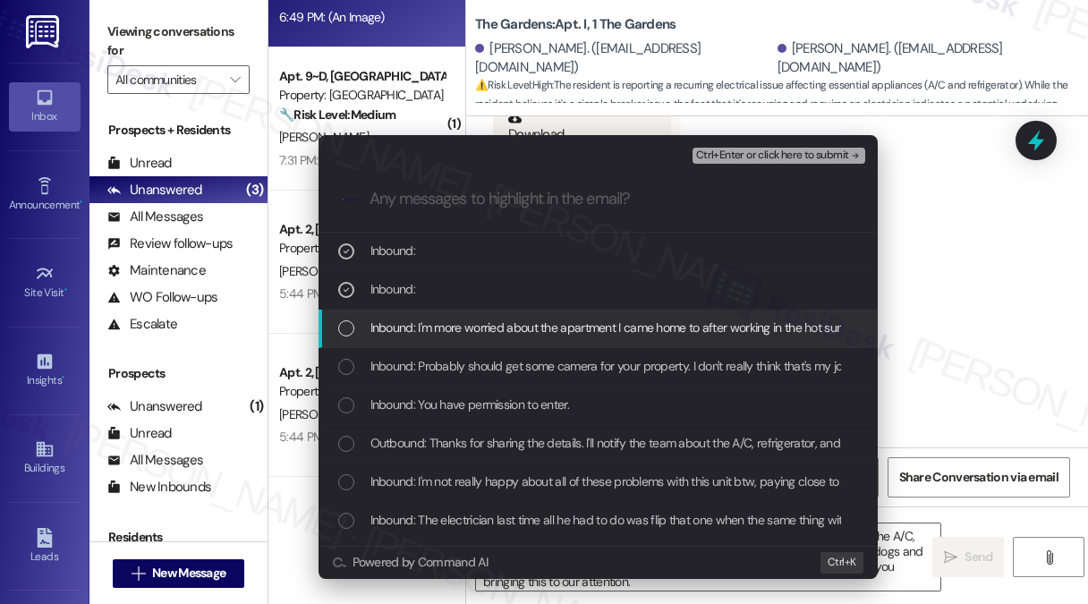
click at [527, 329] on span "Inbound: I'm more worried about the apartment I came home to after working in t…" at bounding box center [939, 328] width 1139 height 20
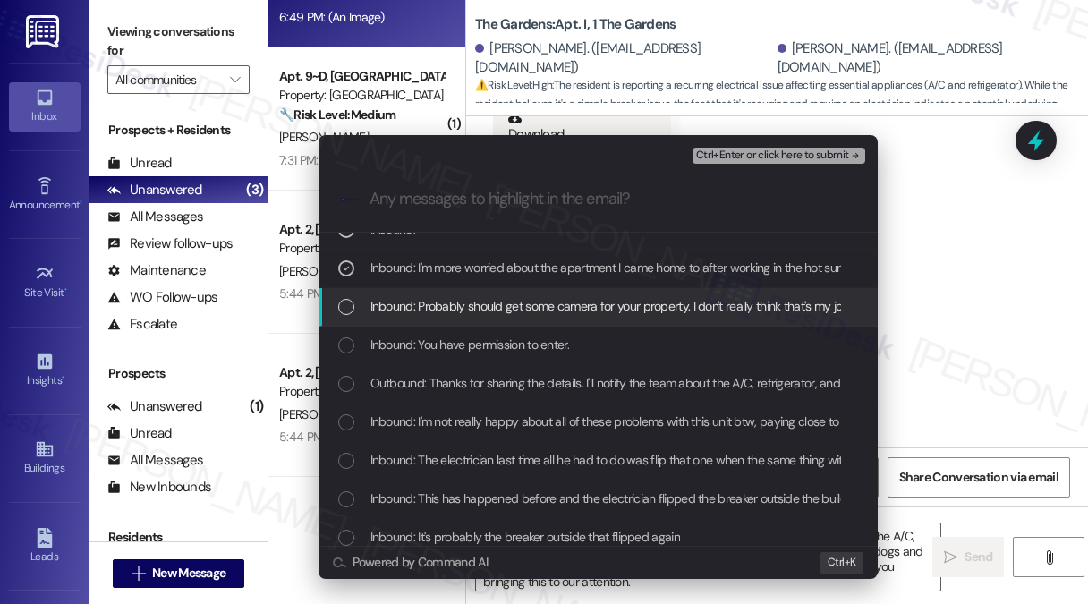
scroll to position [89, 0]
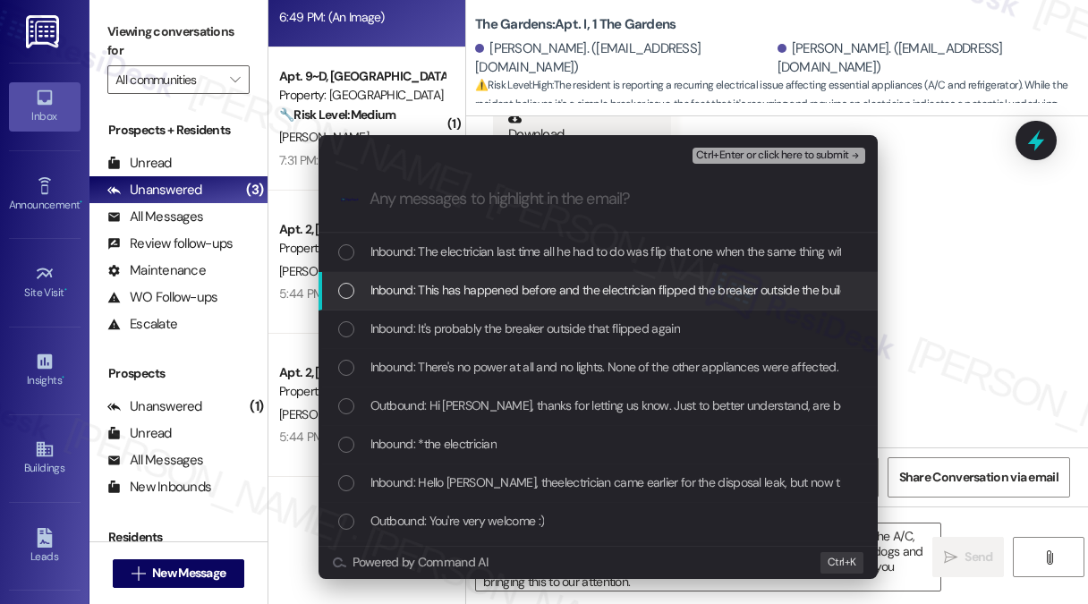
click at [591, 293] on span "Inbound: This has happened before and the electrician flipped the breaker outsi…" at bounding box center [616, 290] width 492 height 20
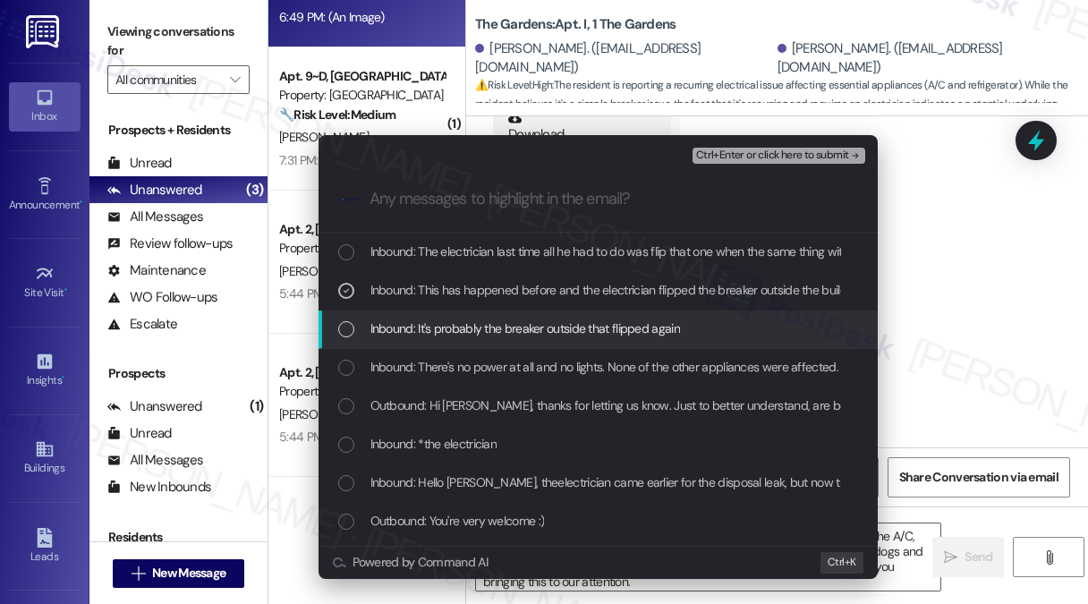
click at [565, 336] on span "Inbound: It's probably the breaker outside that flipped again" at bounding box center [525, 329] width 310 height 20
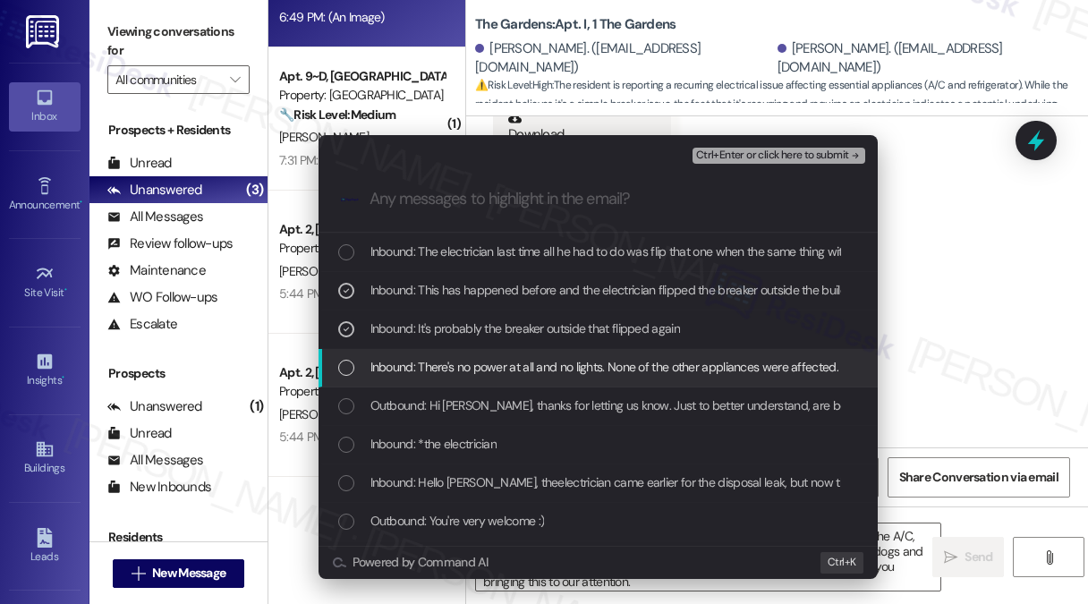
click at [545, 371] on span "Inbound: There's no power at all and no lights. None of the other appliances we…" at bounding box center [604, 367] width 468 height 20
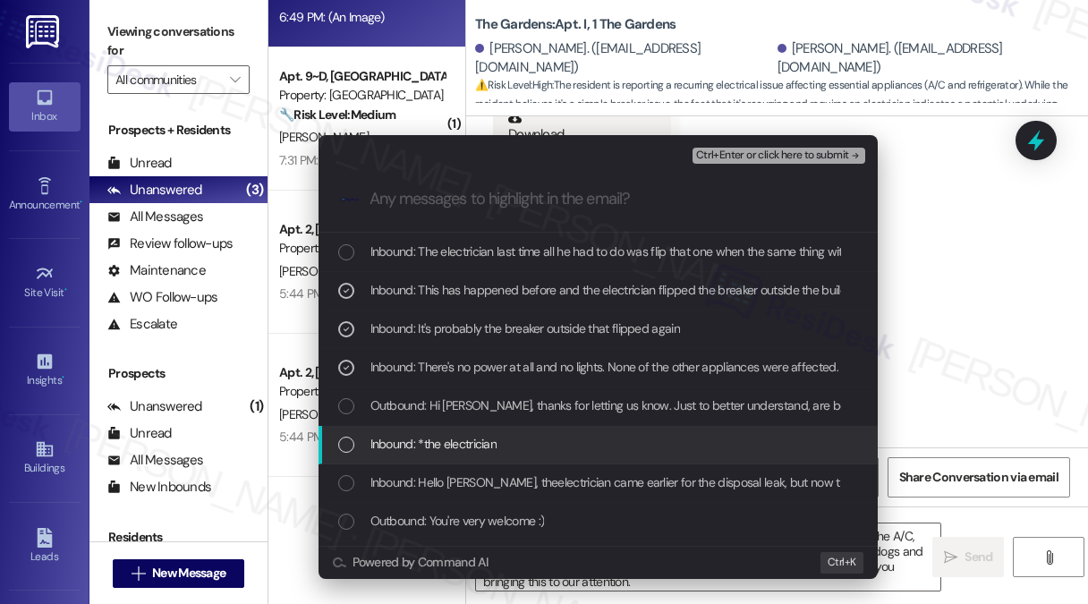
click at [500, 445] on div "Inbound: *the electrician" at bounding box center [599, 444] width 523 height 20
click at [499, 441] on div "Inbound: *the electrician" at bounding box center [599, 444] width 523 height 20
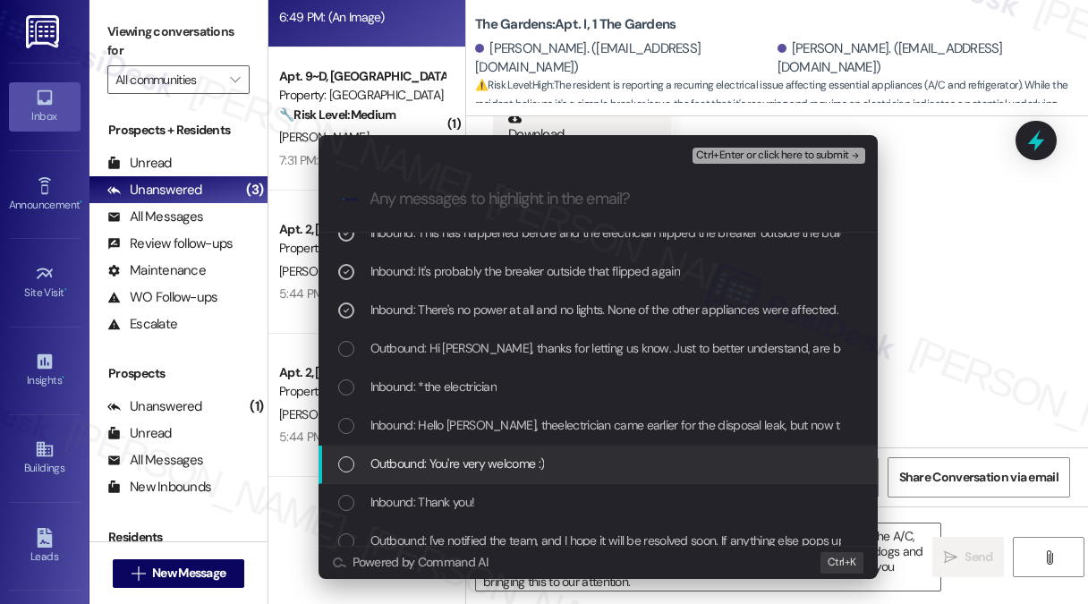
scroll to position [358, 0]
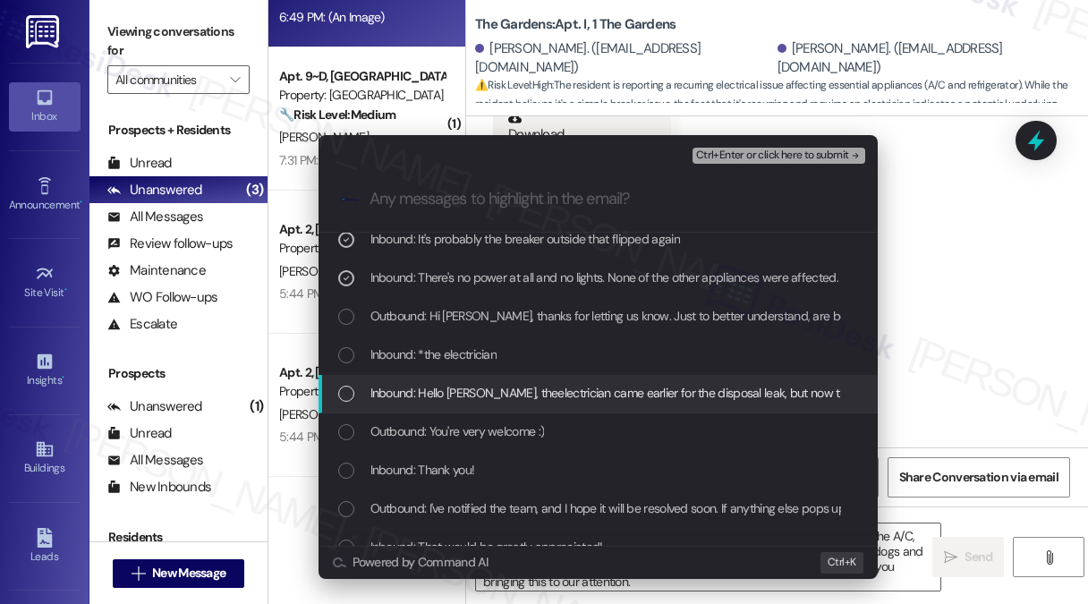
click at [504, 389] on span "Inbound: Hello [PERSON_NAME], theelectrician came earlier for the disposal leak…" at bounding box center [1017, 393] width 1295 height 20
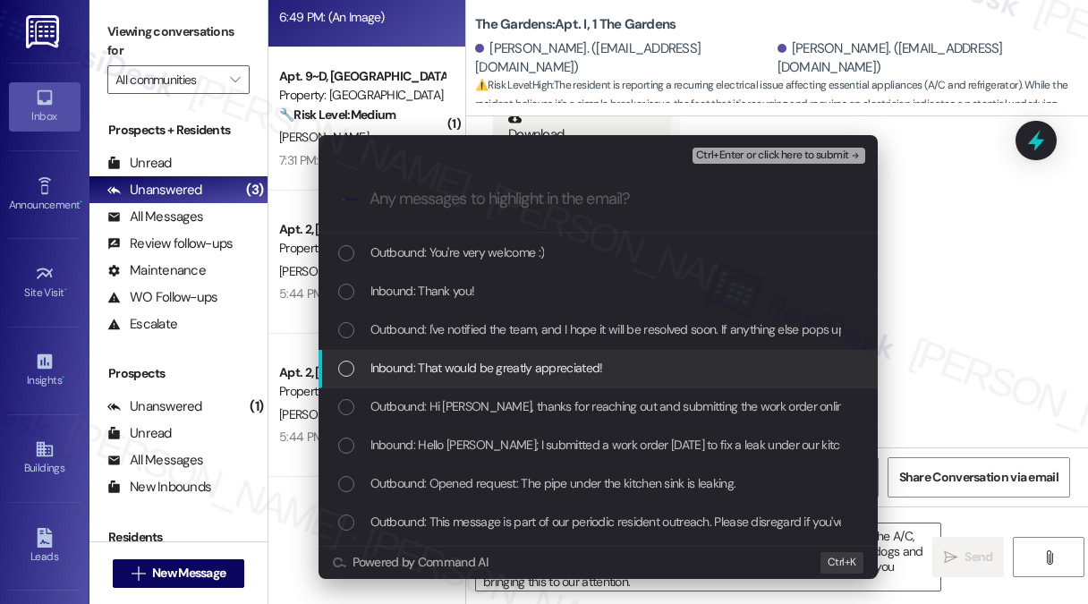
scroll to position [0, 0]
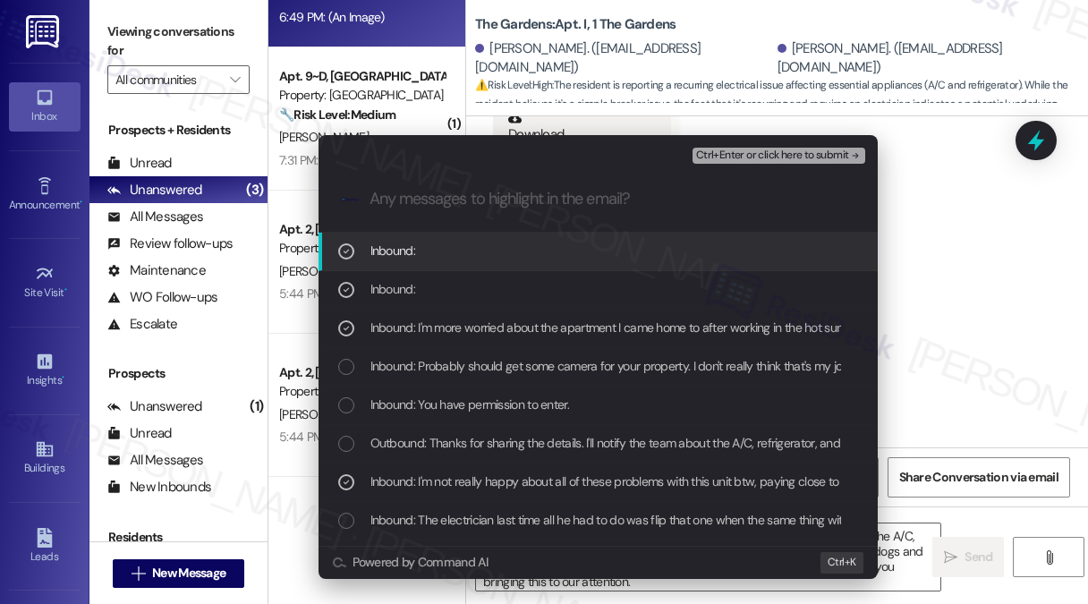
click at [797, 157] on span "Ctrl+Enter or click here to submit" at bounding box center [772, 155] width 153 height 13
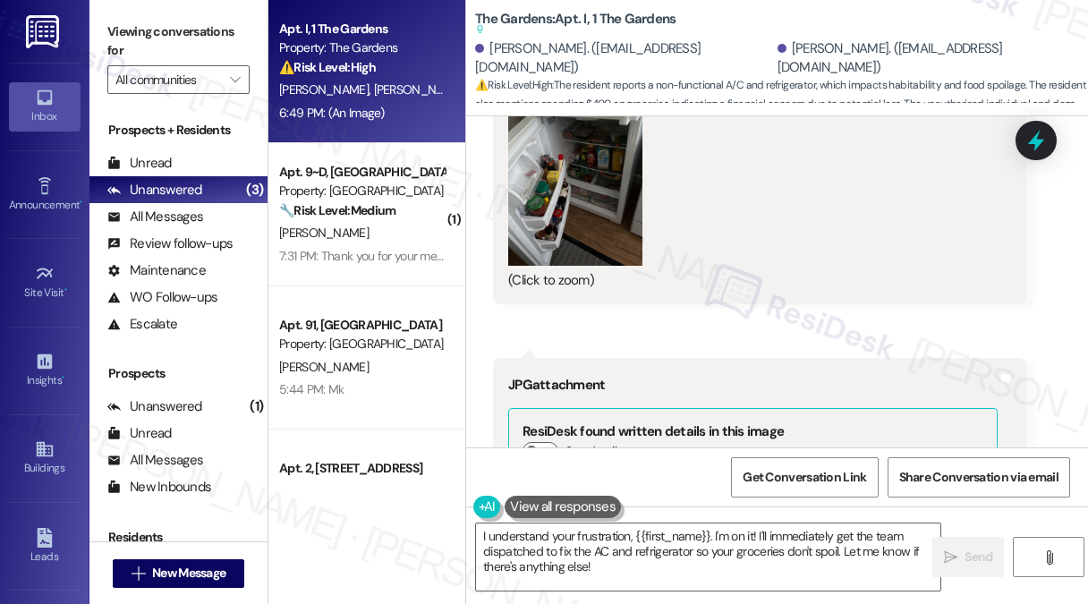
scroll to position [12745, 0]
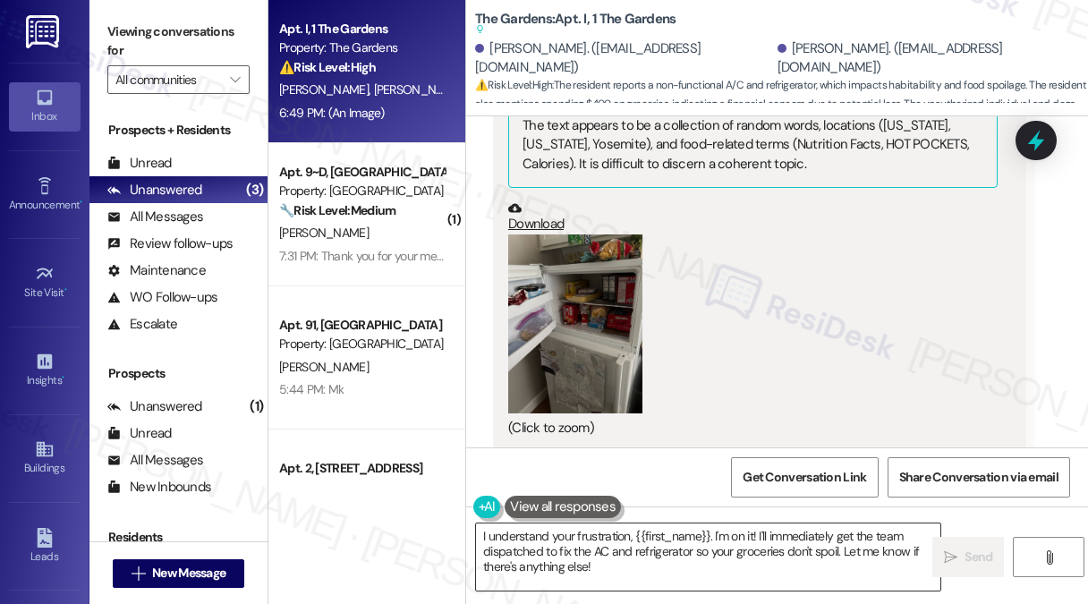
click at [596, 543] on textarea "I understand your frustration, {{first_name}}. I'm on it! I'll immediately get …" at bounding box center [708, 556] width 464 height 67
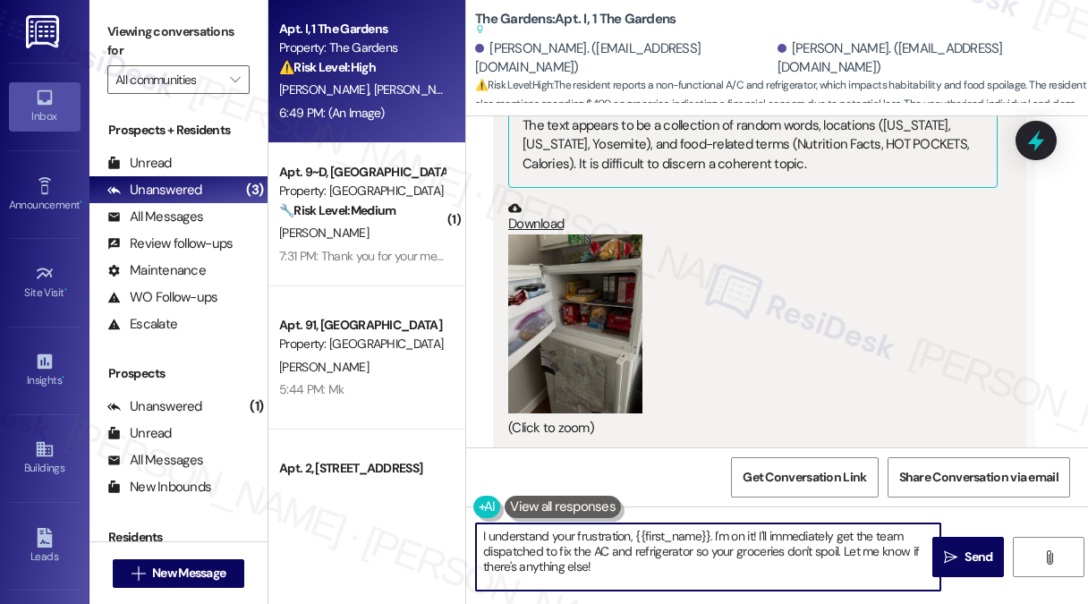
click at [596, 543] on textarea "I understand your frustration, {{first_name}}. I'm on it! I'll immediately get …" at bounding box center [708, 556] width 464 height 67
click at [595, 543] on textarea "I understand your frustration, {{first_name}}. I'm on it! I'll immediately get …" at bounding box center [708, 556] width 464 height 67
click at [748, 560] on textarea "I understand your frustration, {{first_name}}. I'm on it! I'll immediately get …" at bounding box center [708, 556] width 464 height 67
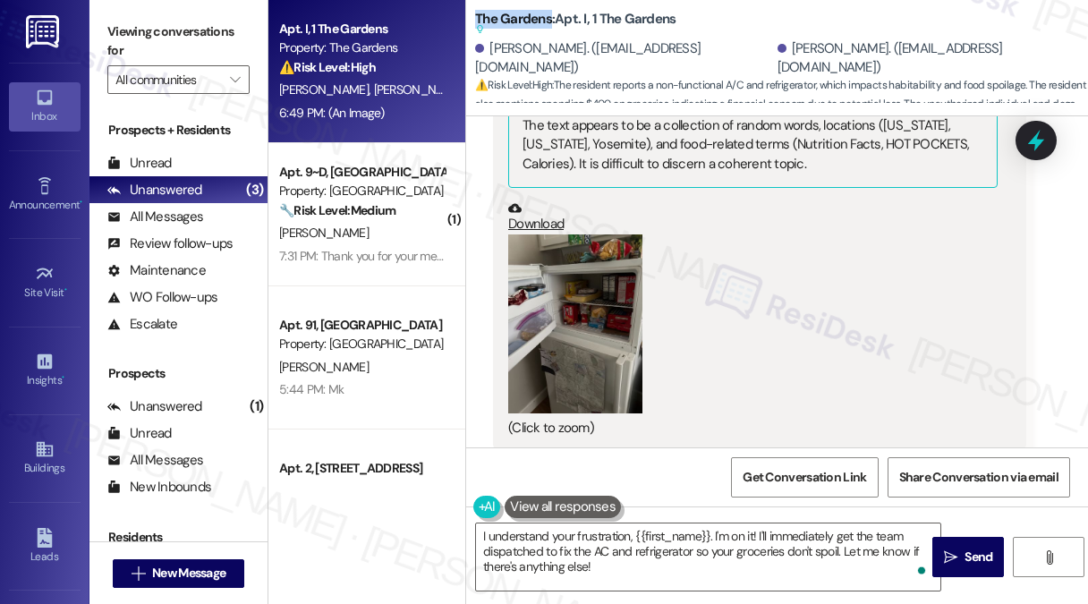
drag, startPoint x: 473, startPoint y: 13, endPoint x: 551, endPoint y: 22, distance: 78.4
click at [551, 22] on div "The Gardens: Apt. I, 1 The Gardens Suggested actions and notes available for th…" at bounding box center [777, 53] width 622 height 98
copy b "The Gardens"
click at [229, 30] on label "Viewing conversations for" at bounding box center [178, 41] width 142 height 47
drag, startPoint x: 199, startPoint y: 30, endPoint x: 244, endPoint y: 64, distance: 56.9
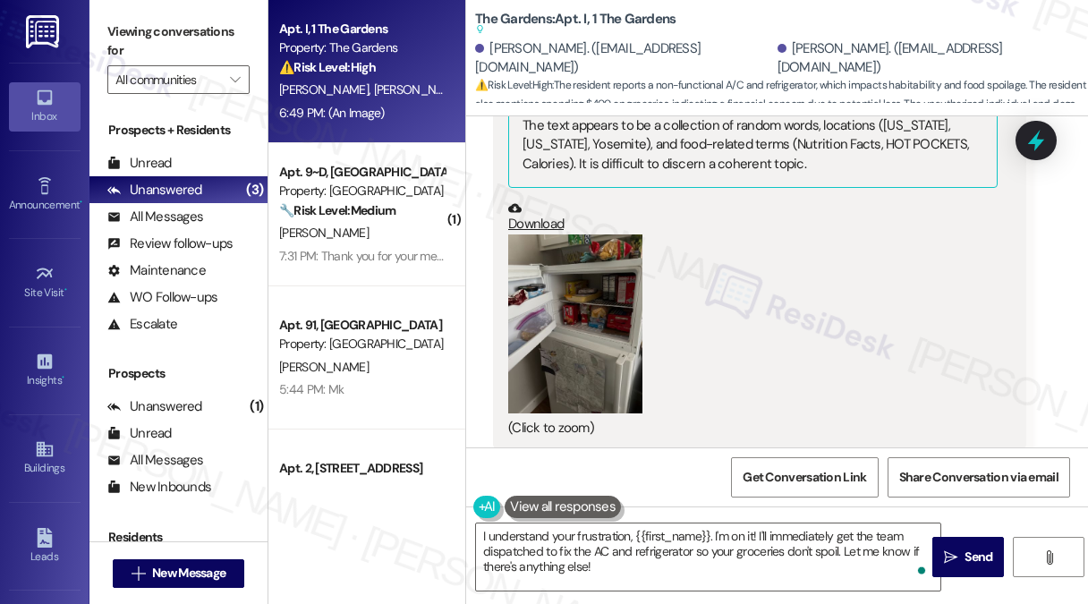
click at [199, 30] on label "Viewing conversations for" at bounding box center [178, 41] width 142 height 47
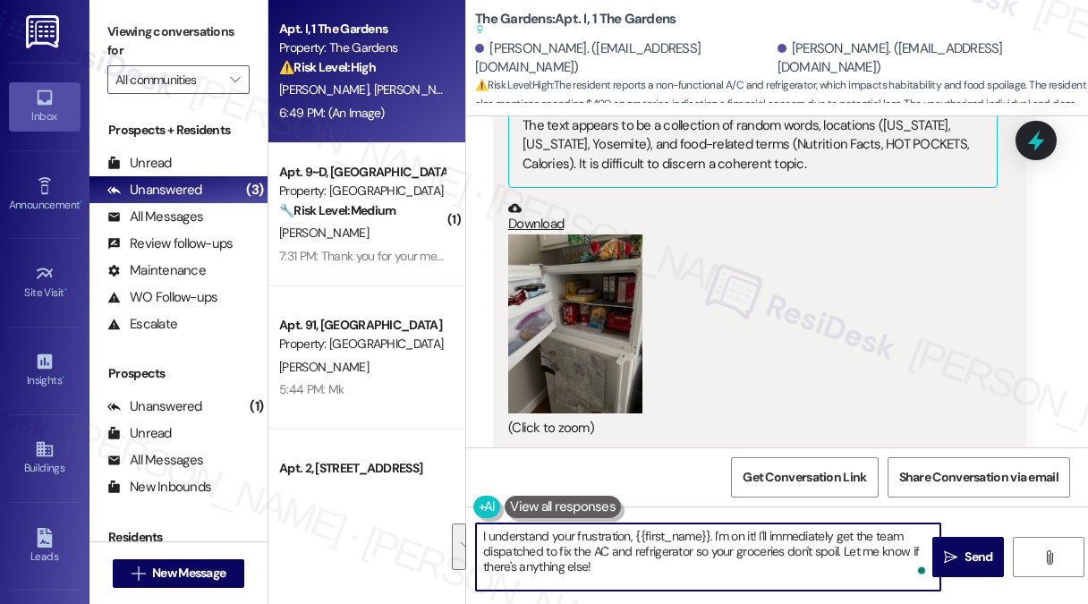
drag, startPoint x: 640, startPoint y: 564, endPoint x: 467, endPoint y: 537, distance: 174.8
click at [467, 537] on div "I understand your frustration, {{first_name}}. I'm on it! I'll immediately get …" at bounding box center [699, 557] width 466 height 69
paste textarea "[PHONE_NUMBER]."
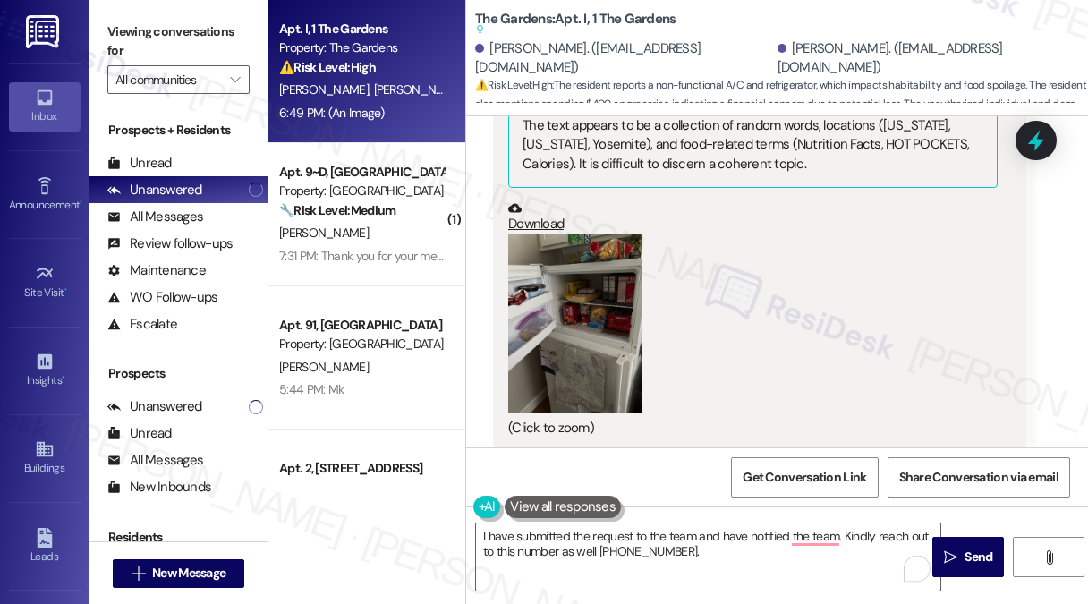
click at [191, 18] on label "Viewing conversations for" at bounding box center [178, 41] width 142 height 47
click at [723, 531] on textarea "I have submitted the request to the team and have notified the team. Kindly rea…" at bounding box center [708, 556] width 464 height 67
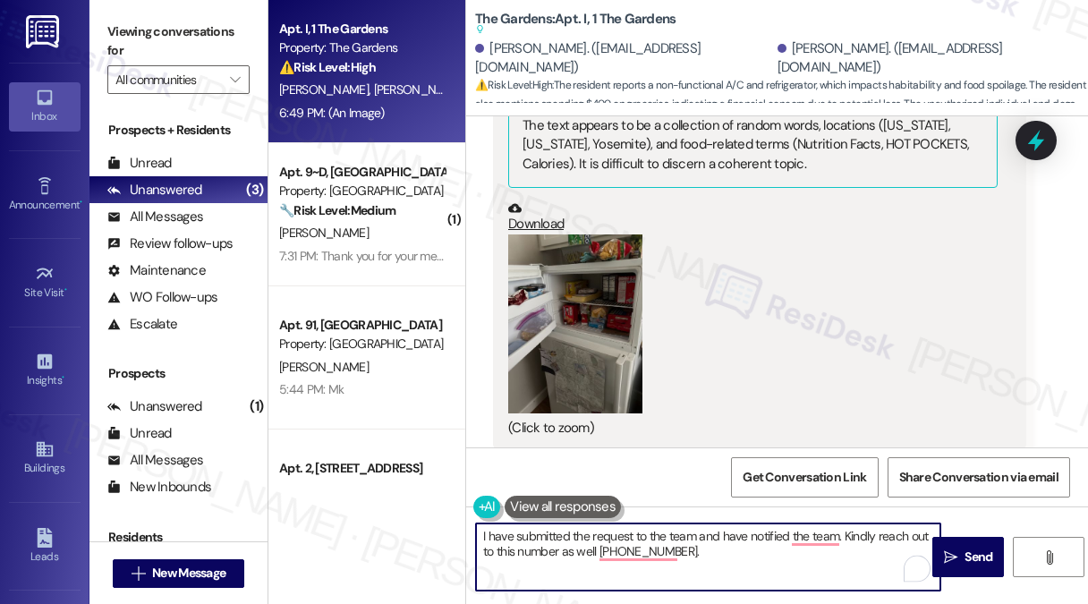
click at [714, 559] on textarea "I have submitted the request to the team and have notified the team. Kindly rea…" at bounding box center [708, 556] width 464 height 67
type textarea "I have submitted the request to the team and have notified the team. Kindly rea…"
click at [563, 531] on textarea "I have submitted the request to the team and have notified the team. Kindly rea…" at bounding box center [708, 556] width 464 height 67
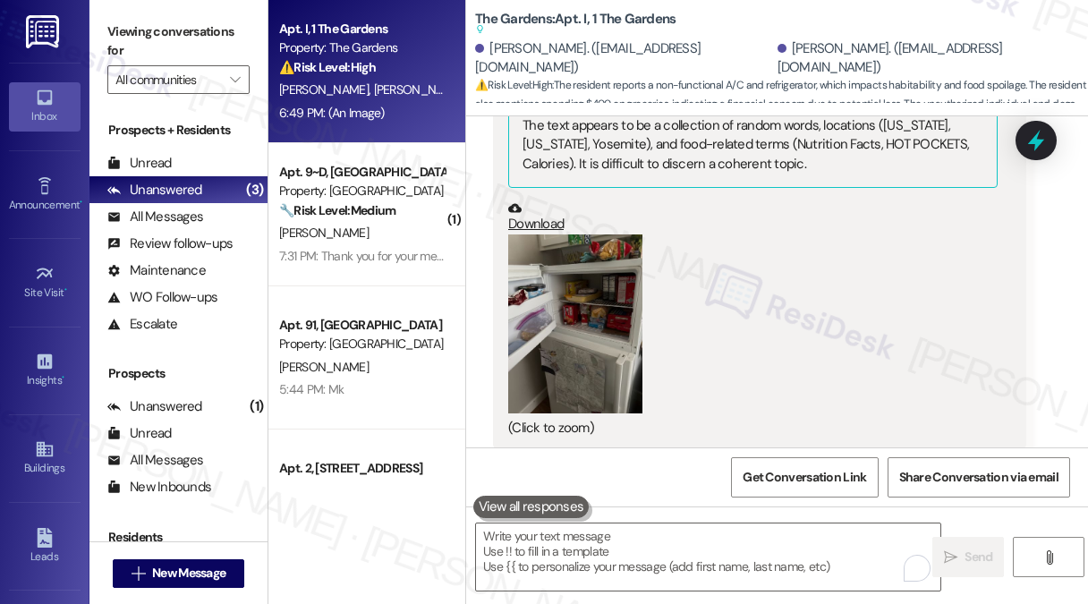
click at [206, 33] on label "Viewing conversations for" at bounding box center [178, 41] width 142 height 47
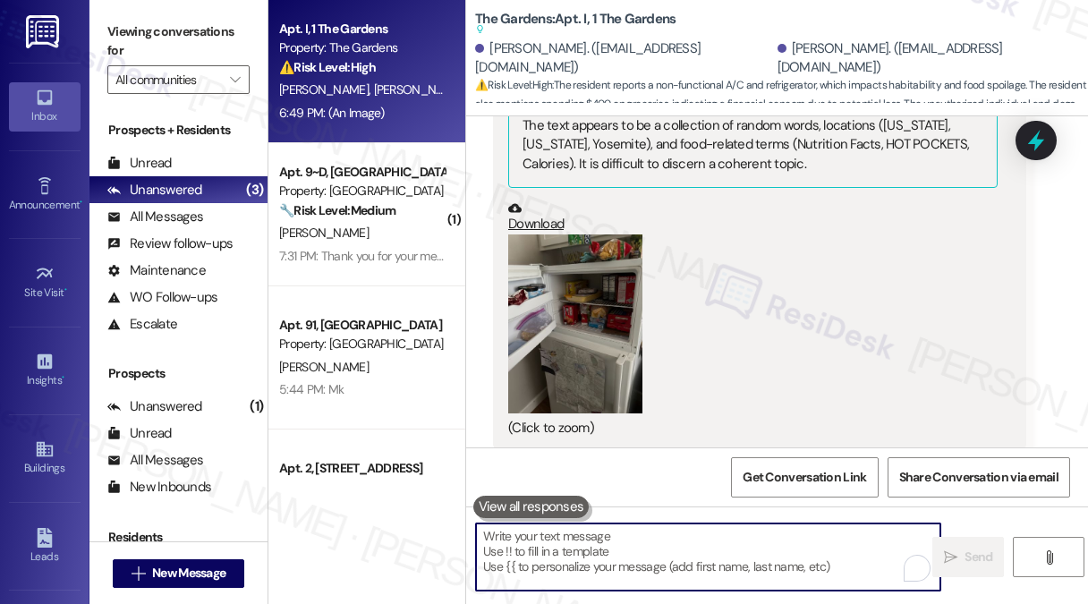
click at [555, 543] on textarea "To enrich screen reader interactions, please activate Accessibility in Grammarl…" at bounding box center [708, 556] width 464 height 67
paste textarea "I’ve submitted the request and notified the team. In the meantime, please also …"
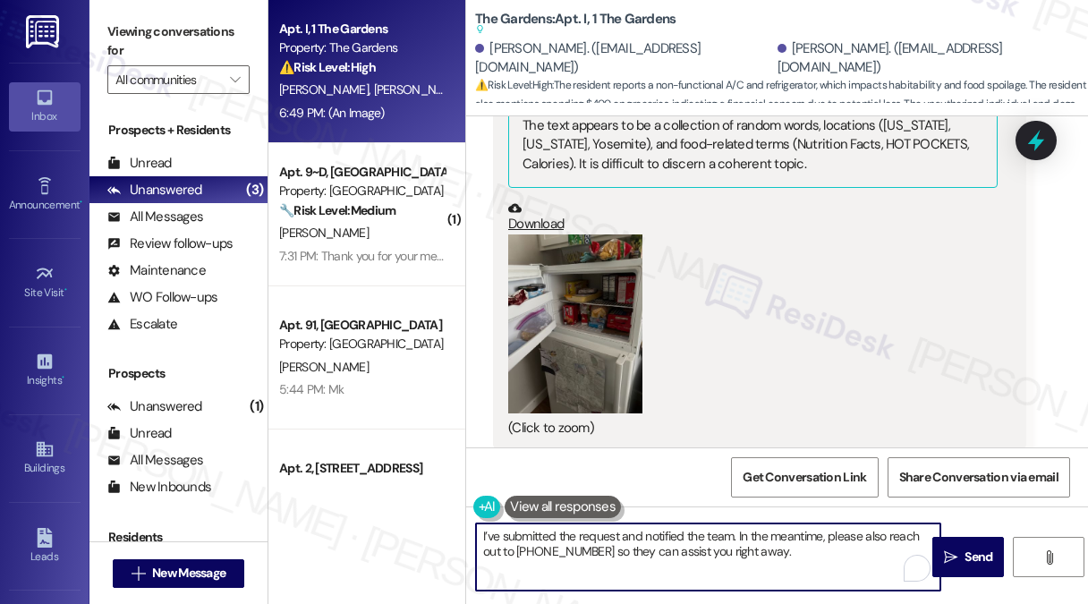
type textarea "I’ve submitted the request and notified the team. In the meantime, please also …"
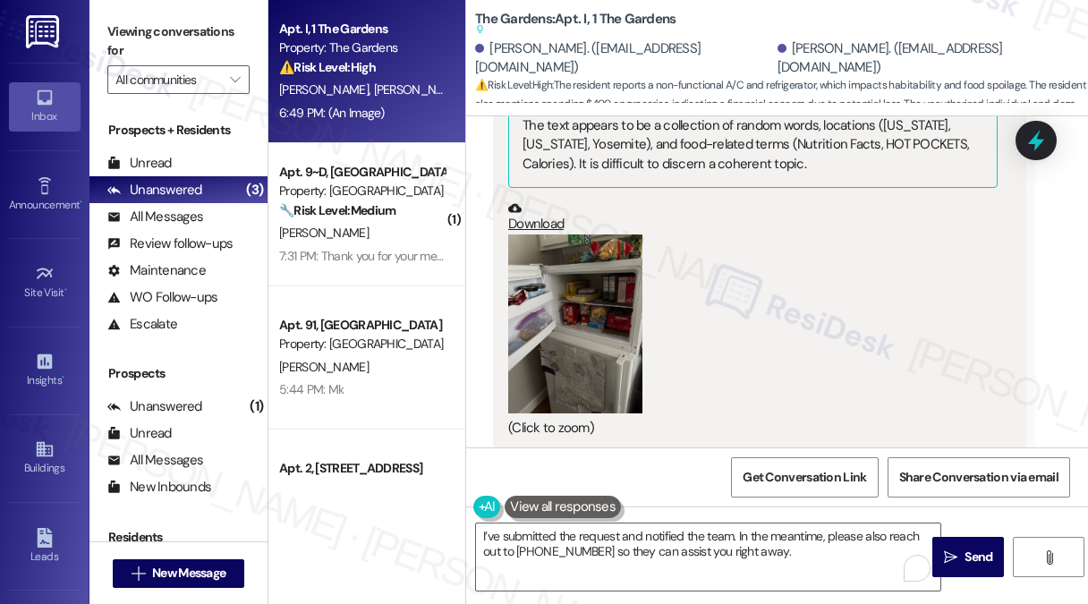
click at [208, 21] on label "Viewing conversations for" at bounding box center [178, 41] width 142 height 47
click at [147, 13] on div "Viewing conversations for All communities " at bounding box center [178, 56] width 178 height 112
click at [168, 24] on label "Viewing conversations for" at bounding box center [178, 41] width 142 height 47
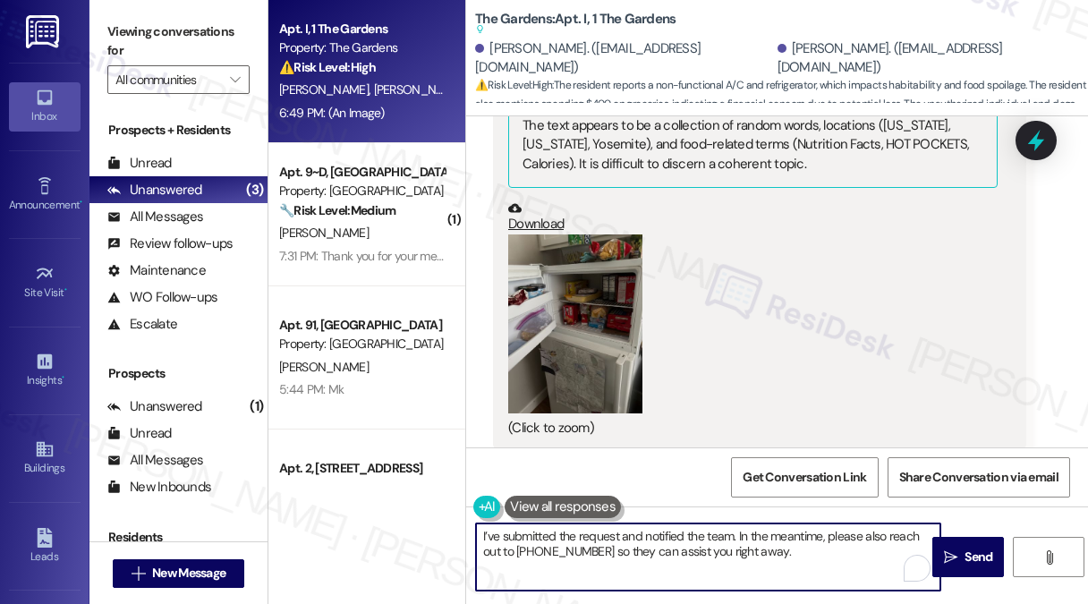
drag, startPoint x: 802, startPoint y: 551, endPoint x: 780, endPoint y: 555, distance: 21.8
click at [780, 555] on textarea "I’ve submitted the request and notified the team. In the meantime, please also …" at bounding box center [708, 556] width 464 height 67
click at [786, 551] on textarea "I’ve submitted the request and notified the team. In the meantime, please also …" at bounding box center [708, 556] width 464 height 67
drag, startPoint x: 515, startPoint y: 552, endPoint x: 799, endPoint y: 557, distance: 283.7
click at [799, 557] on textarea "I’ve submitted the request and notified the team. In the meantime, please also …" at bounding box center [708, 556] width 464 height 67
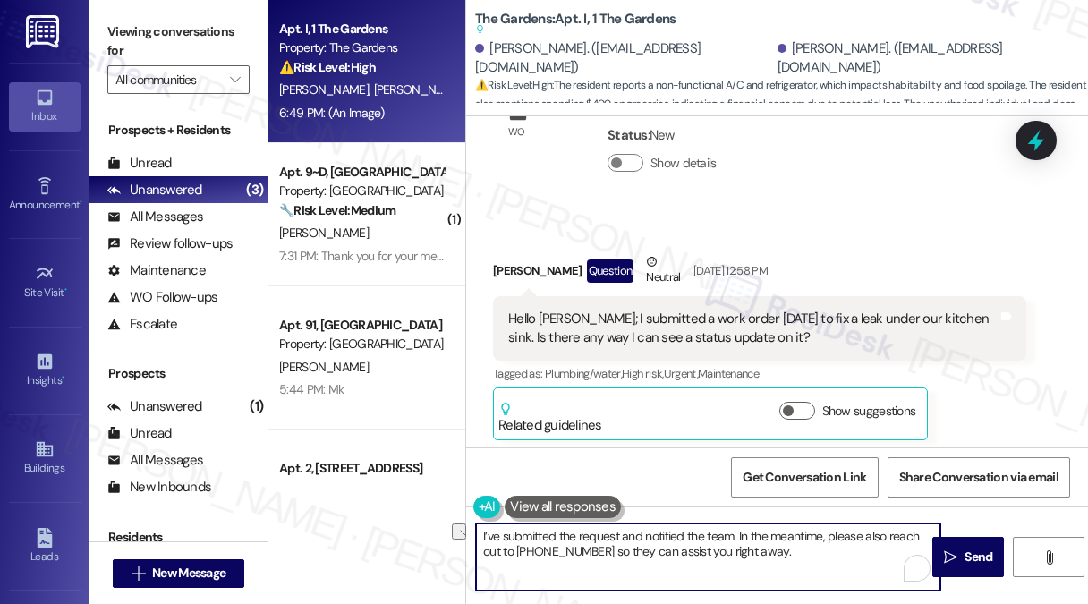
scroll to position [7537, 0]
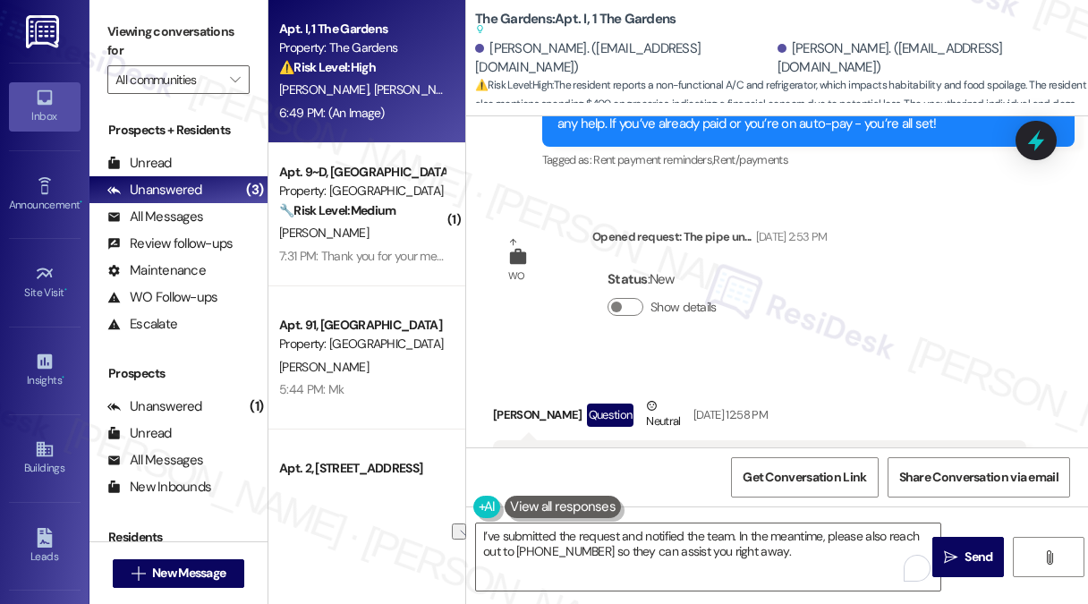
click at [913, 285] on div "WO Lease started [DATE] 7:00 PM Show details Survey, sent via SMS Residesk Auto…" at bounding box center [777, 281] width 622 height 331
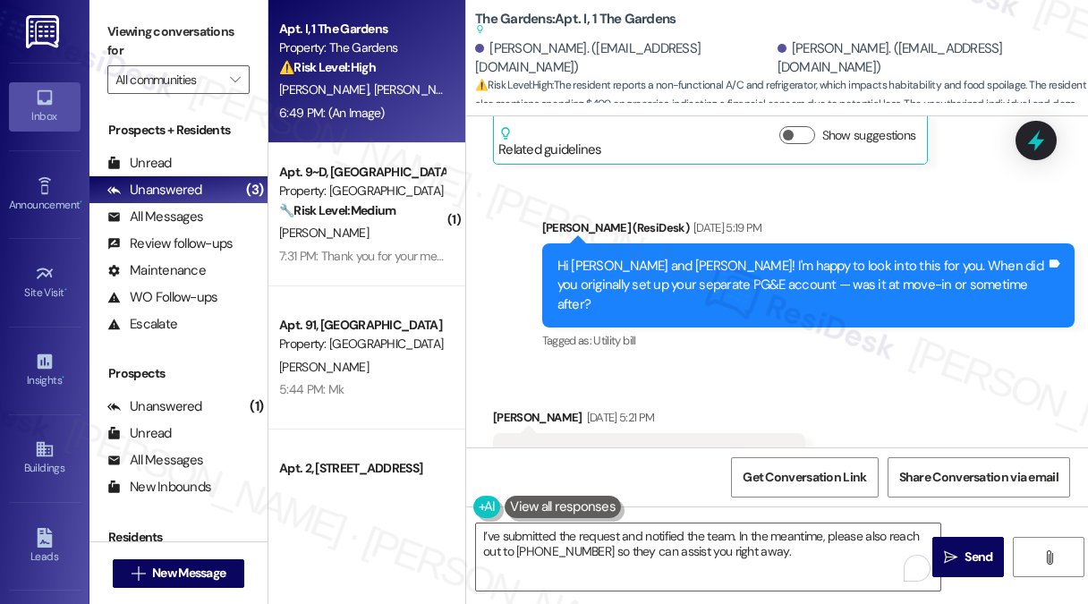
scroll to position [5346, 0]
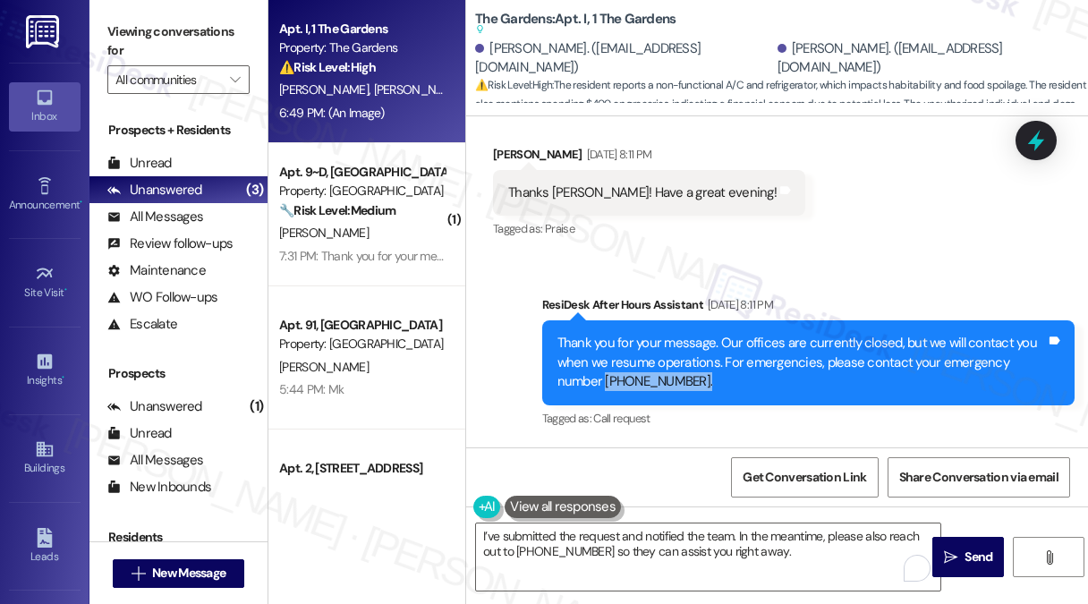
drag, startPoint x: 699, startPoint y: 361, endPoint x: 603, endPoint y: 368, distance: 96.0
click at [603, 368] on div "Thank you for your message. Our offices are currently closed, but we will conta…" at bounding box center [801, 362] width 489 height 57
click at [768, 542] on textarea "I’ve submitted the request and notified the team. In the meantime, please also …" at bounding box center [708, 556] width 464 height 67
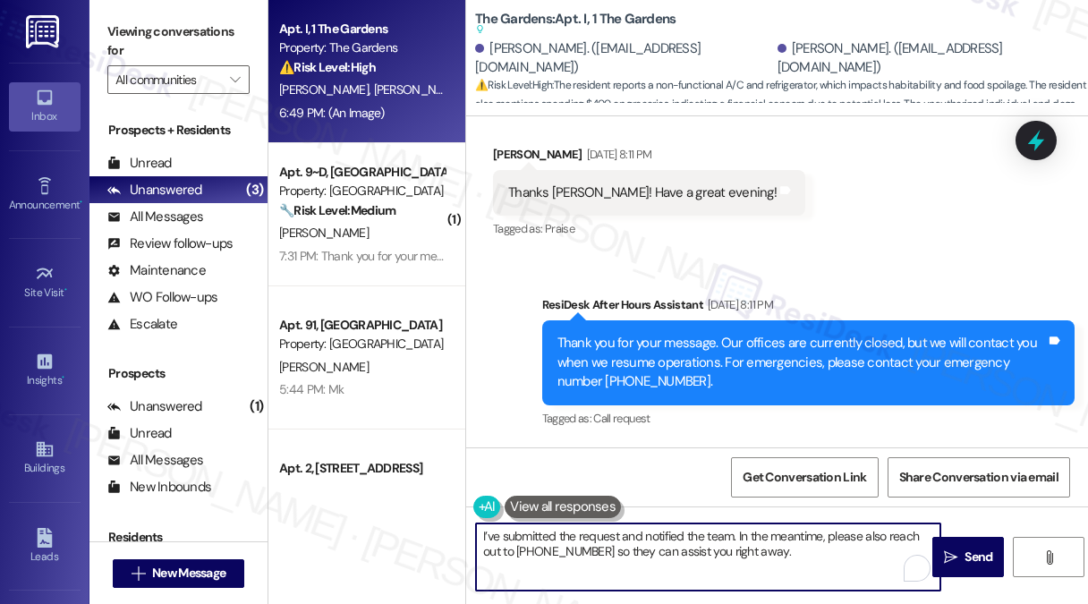
click at [796, 551] on textarea "I’ve submitted the request and notified the team. In the meantime, please also …" at bounding box center [708, 556] width 464 height 67
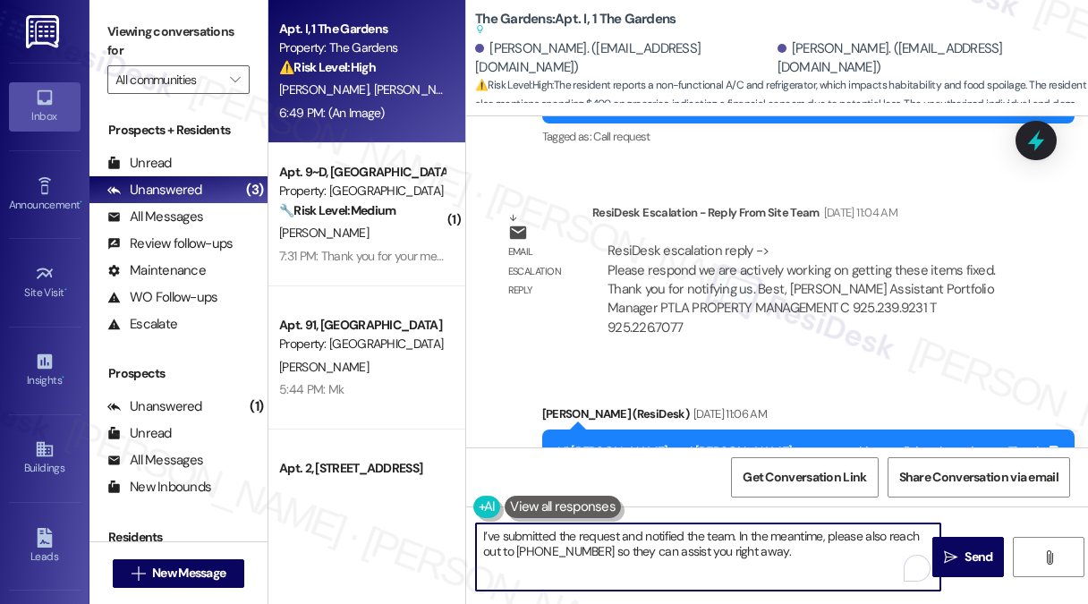
scroll to position [7225, 0]
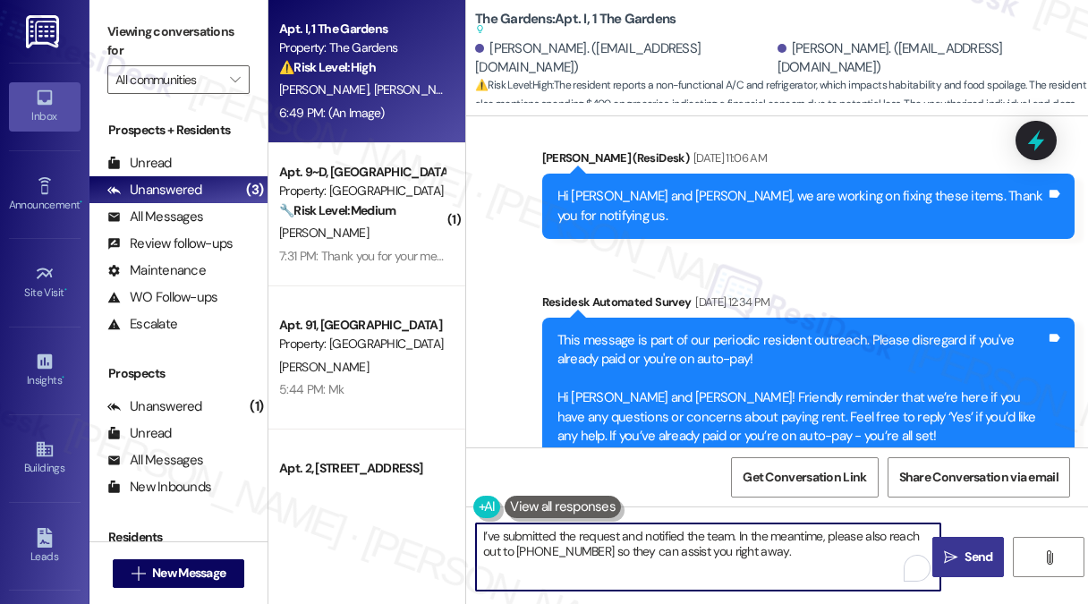
click at [974, 552] on span "Send" at bounding box center [979, 557] width 28 height 19
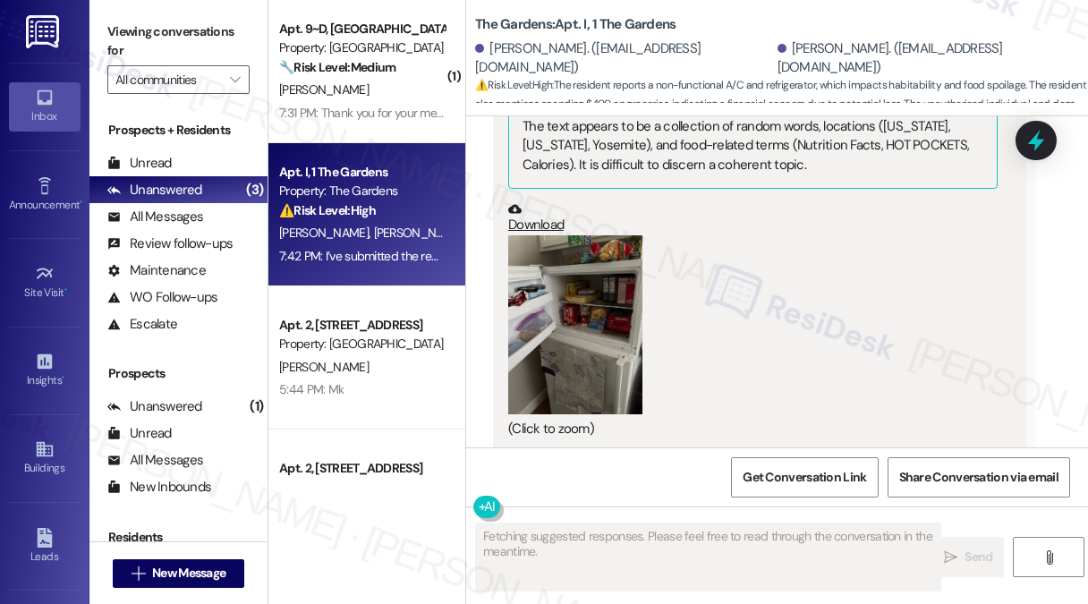
scroll to position [12647, 0]
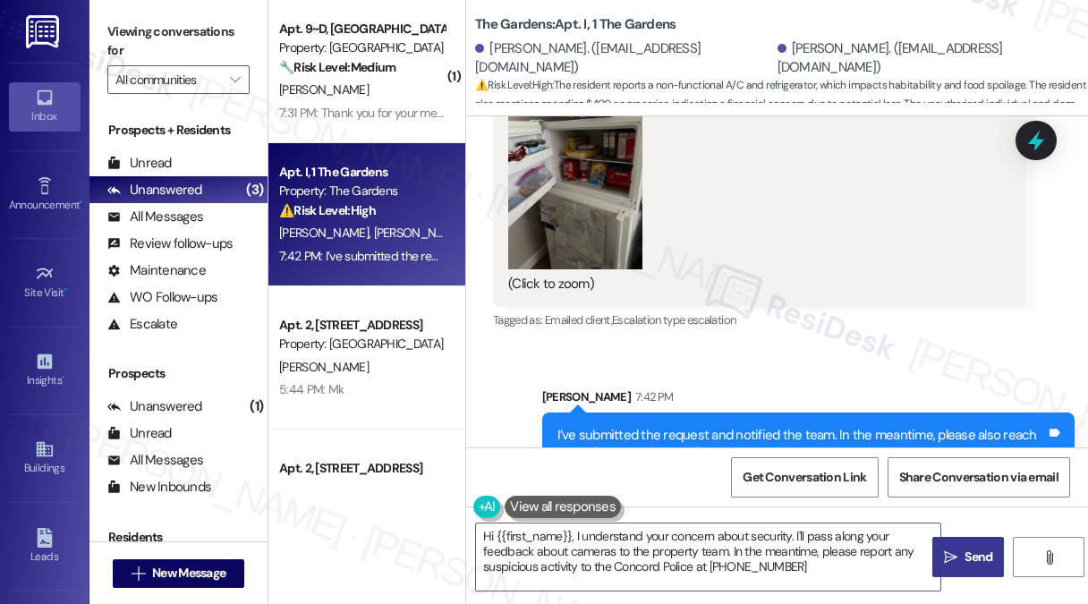
type textarea "Hi {{first_name}}, I understand your concern about security. I'll pass along yo…"
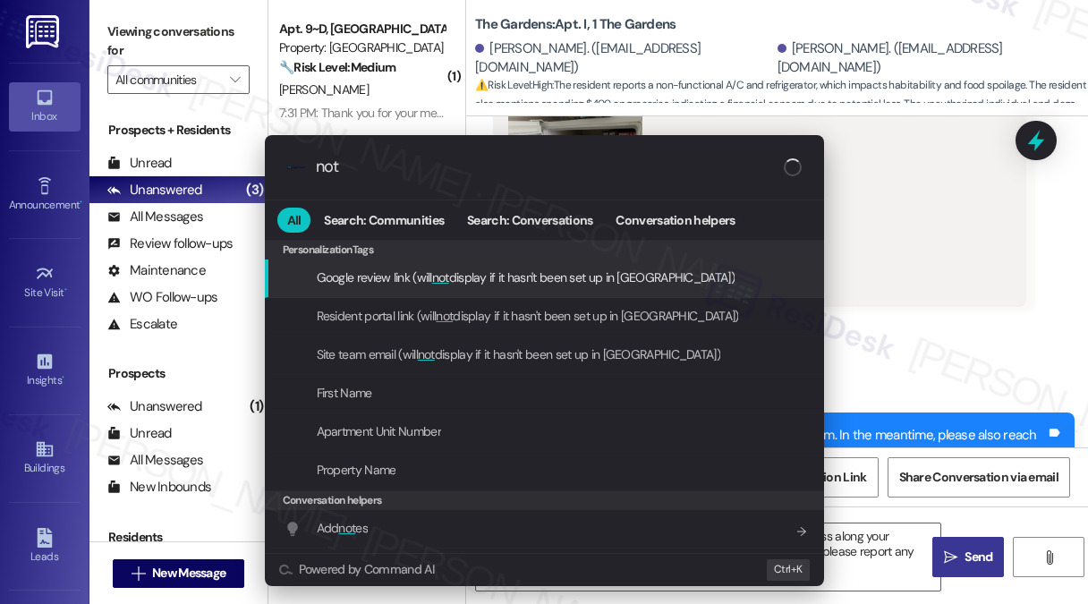
type input "note"
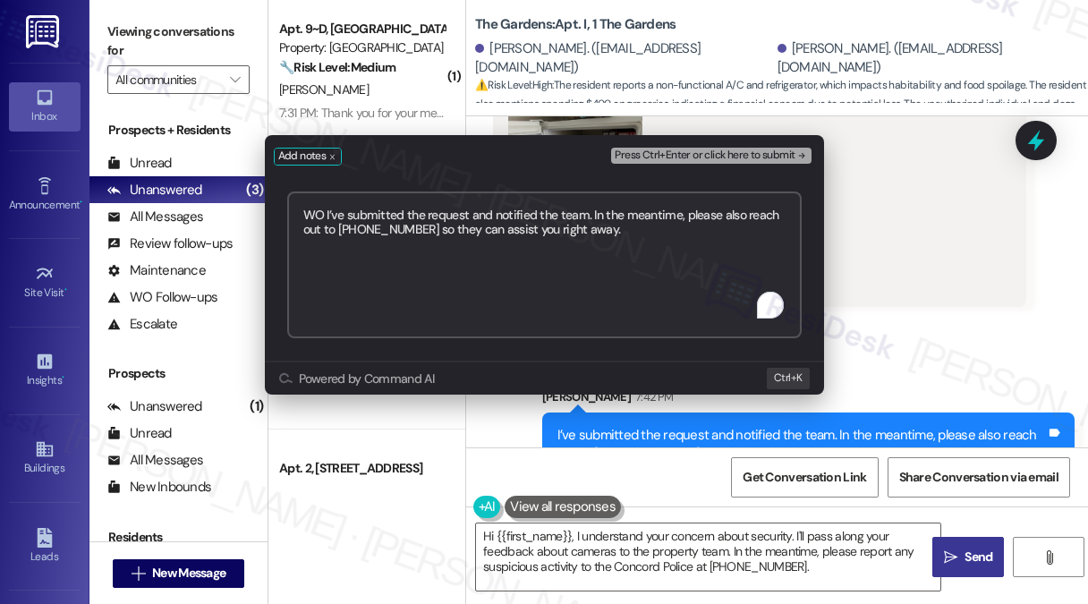
click at [310, 225] on textarea "WO I’ve submitted the request and notified the team. In the meantime, please al…" at bounding box center [544, 264] width 514 height 147
click at [322, 212] on textarea "WO I’ve submitted the request and notified the team. In the meantime, please al…" at bounding box center [544, 264] width 514 height 147
drag, startPoint x: 326, startPoint y: 212, endPoint x: 748, endPoint y: 282, distance: 428.1
click at [748, 281] on textarea "WO I’ve submitted the request and notified the team. In the meantime, please al…" at bounding box center [544, 264] width 514 height 147
paste textarea "8479155"
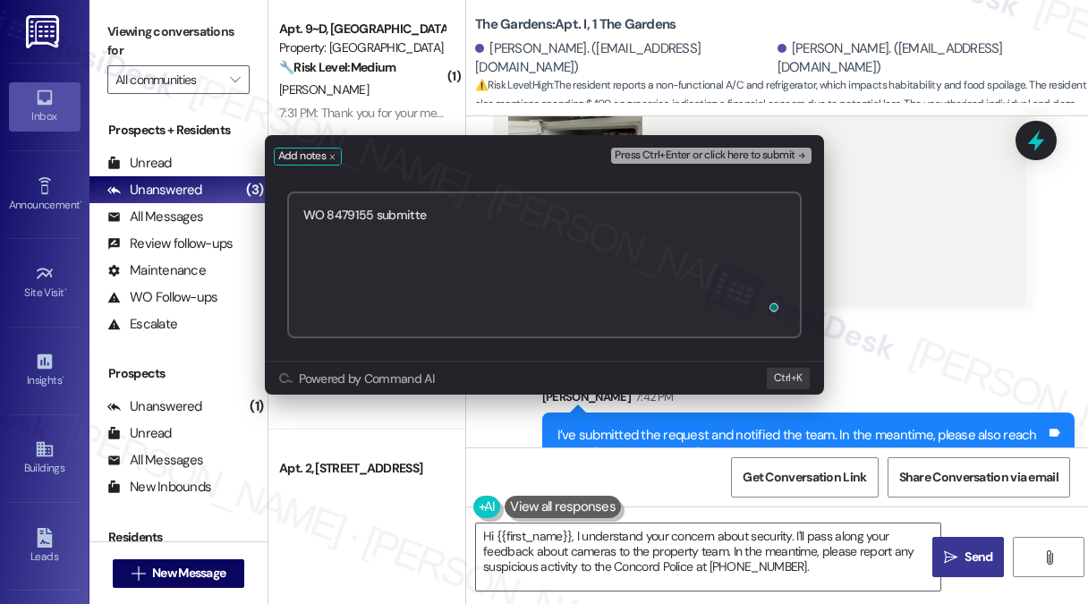
type textarea "WO 8479155 submitted"
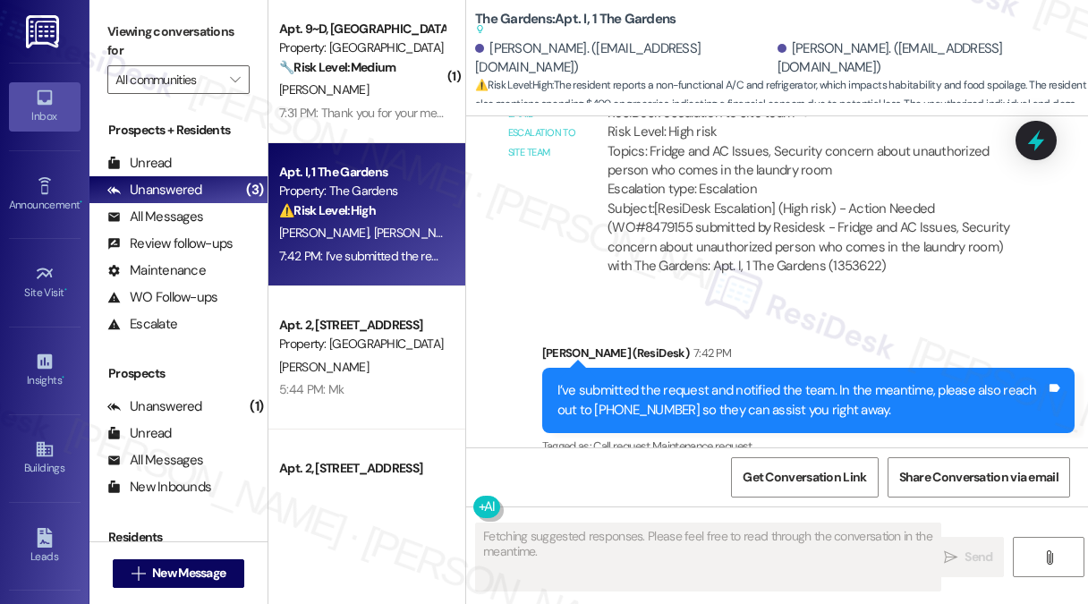
scroll to position [13363, 0]
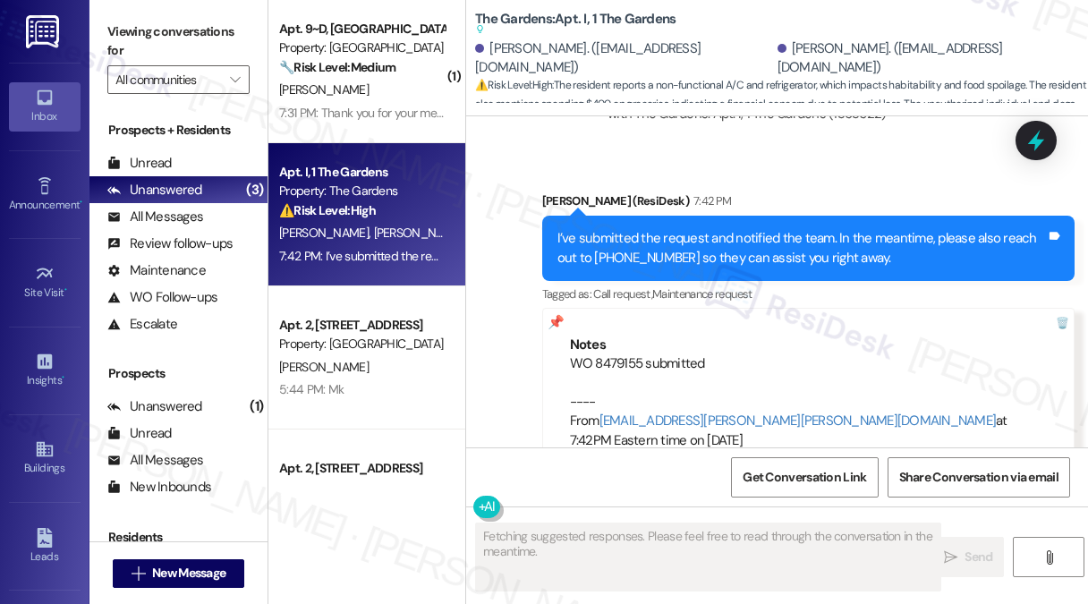
click at [642, 336] on div "Notes" at bounding box center [809, 345] width 478 height 19
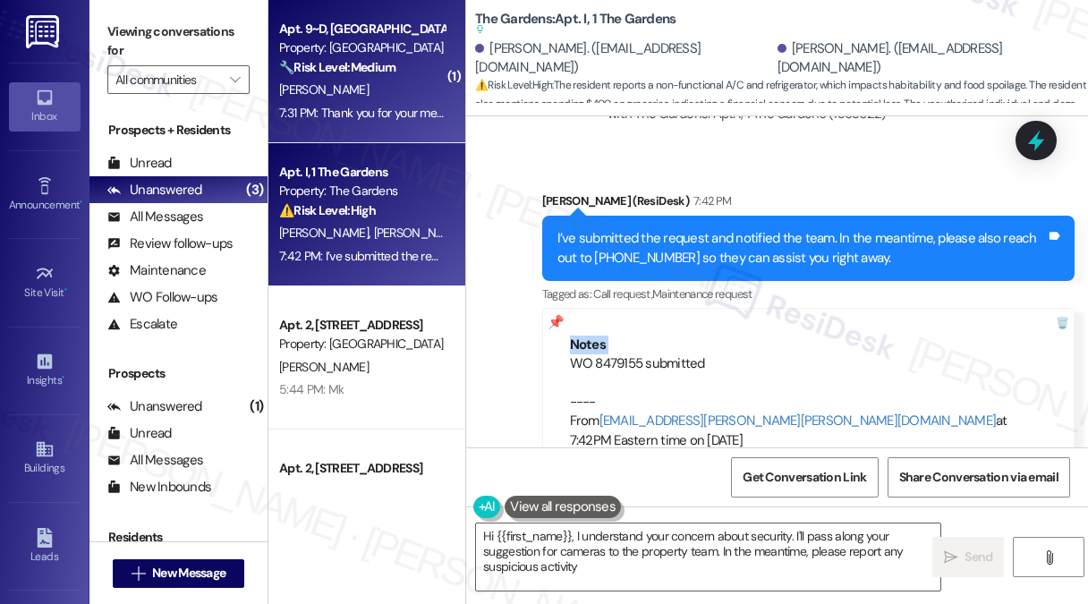
type textarea "Hi {{first_name}}, I understand your concern about security. I'll pass along yo…"
click at [342, 81] on div "[PERSON_NAME]" at bounding box center [361, 90] width 169 height 22
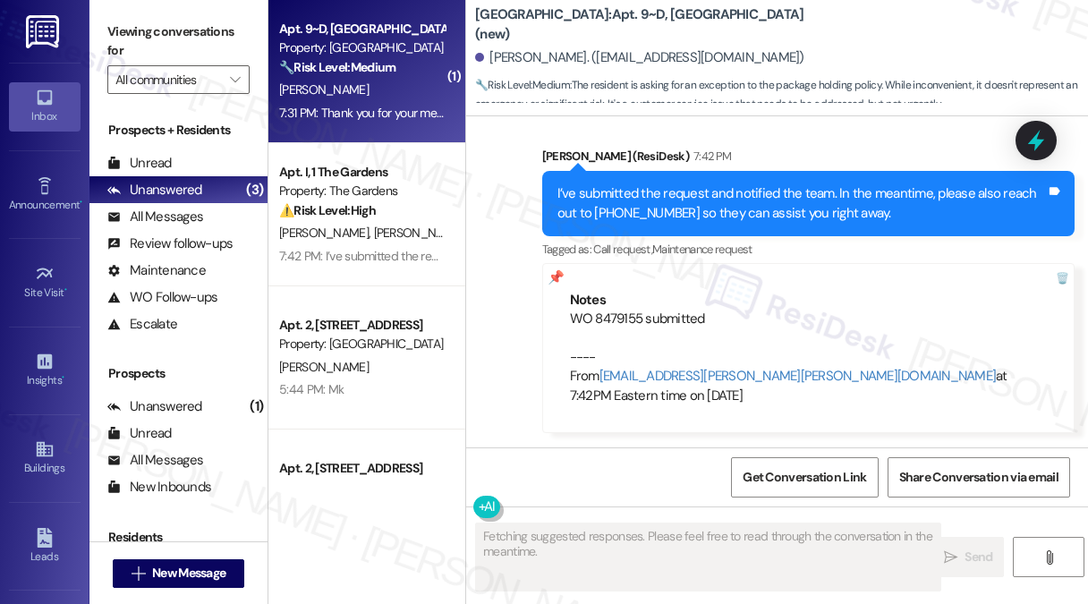
scroll to position [8161, 0]
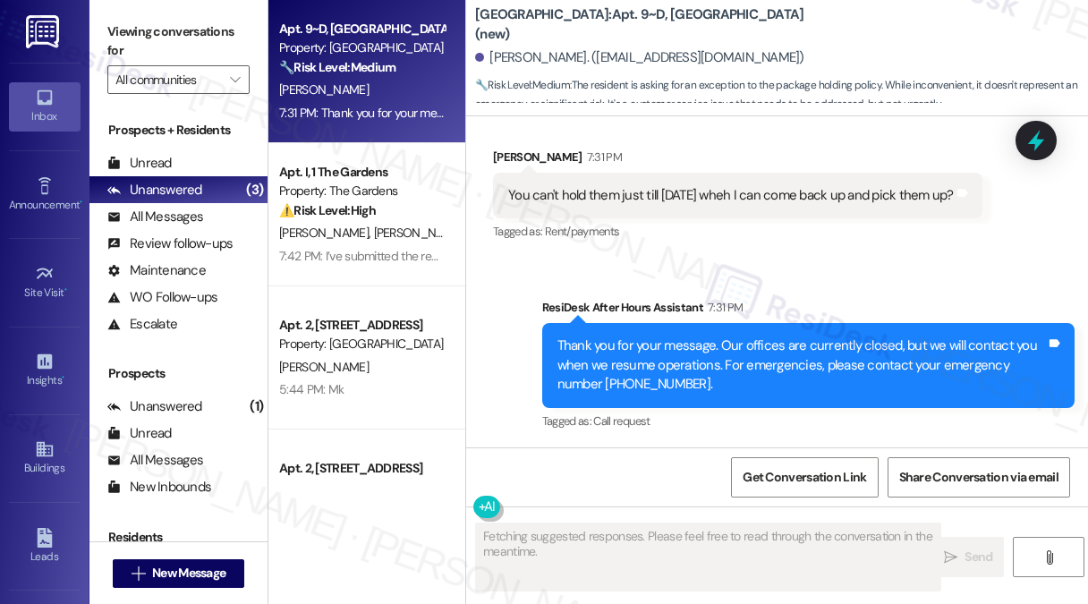
click at [633, 192] on div "You can't hold them just till [DATE] wheh I can come back up and pick them up?" at bounding box center [731, 195] width 446 height 19
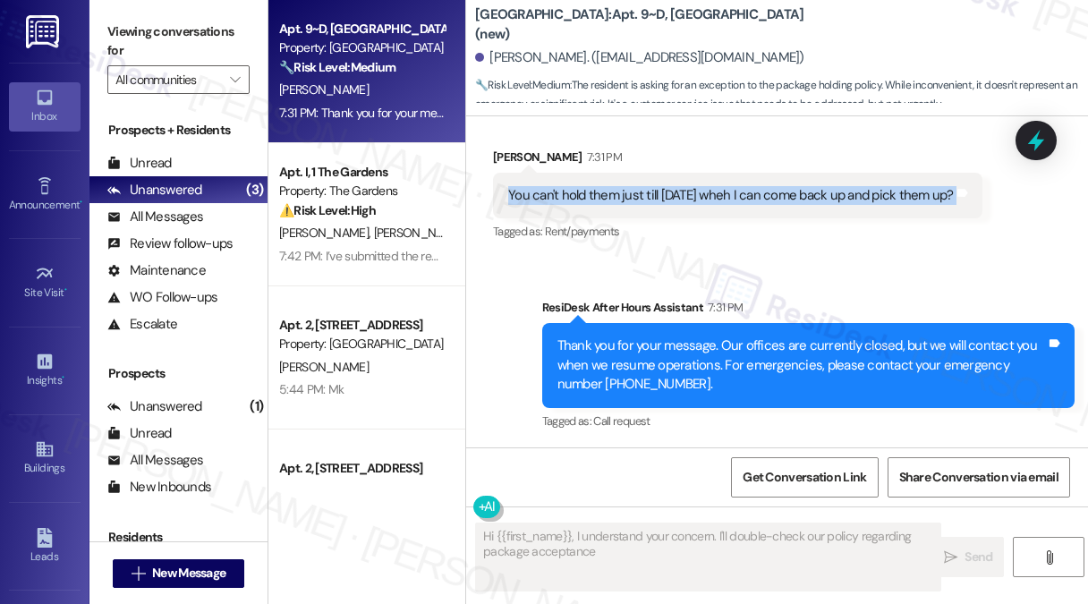
click at [633, 192] on div "You can't hold them just till [DATE] wheh I can come back up and pick them up?" at bounding box center [731, 195] width 446 height 19
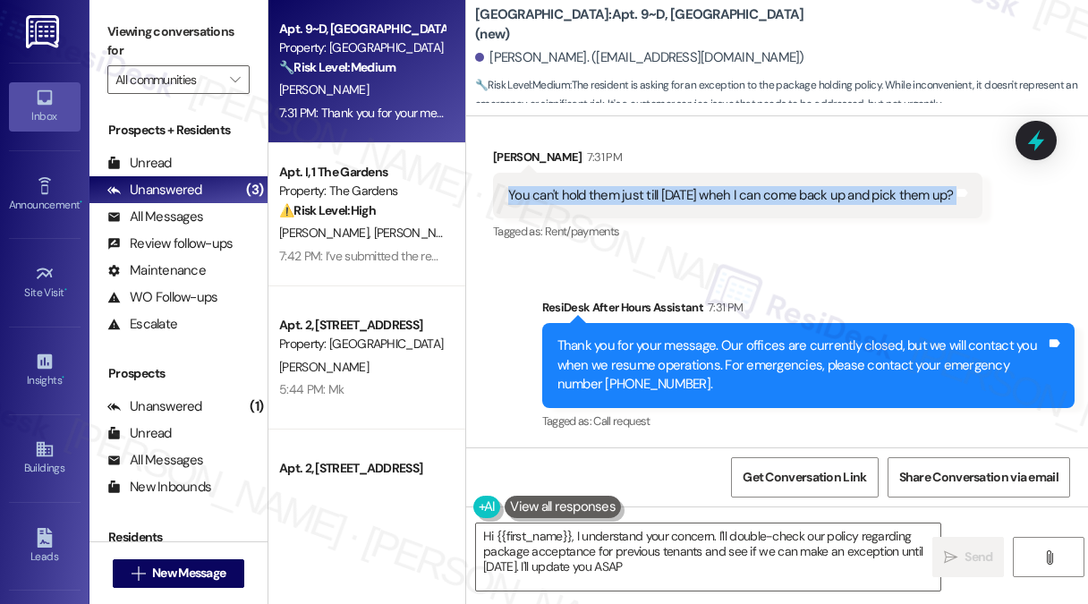
type textarea "Hi {{first_name}}, I understand your concern. I'll double-check our policy rega…"
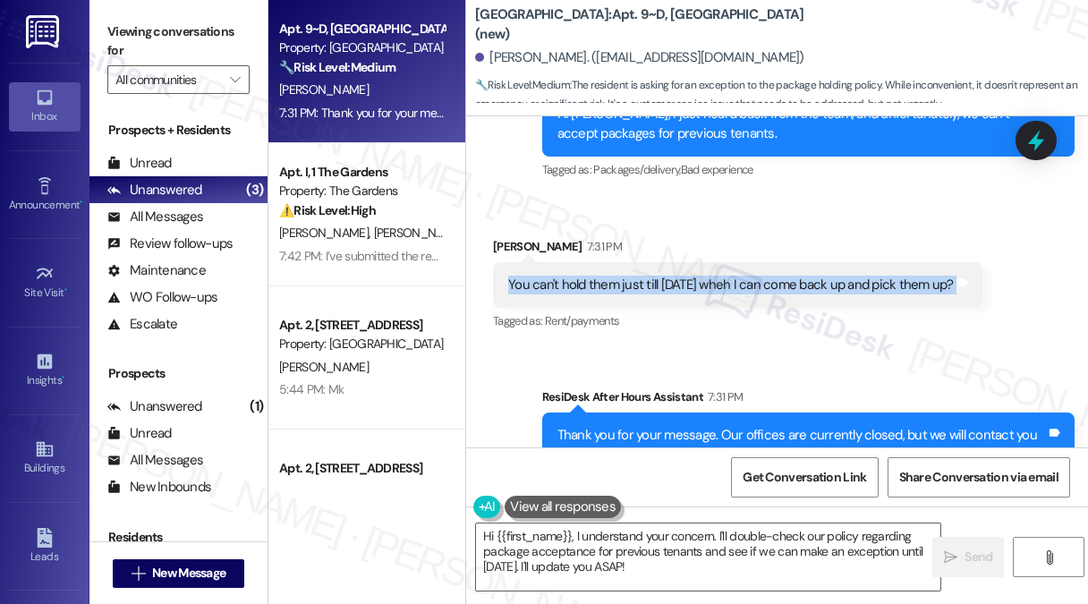
scroll to position [7893, 0]
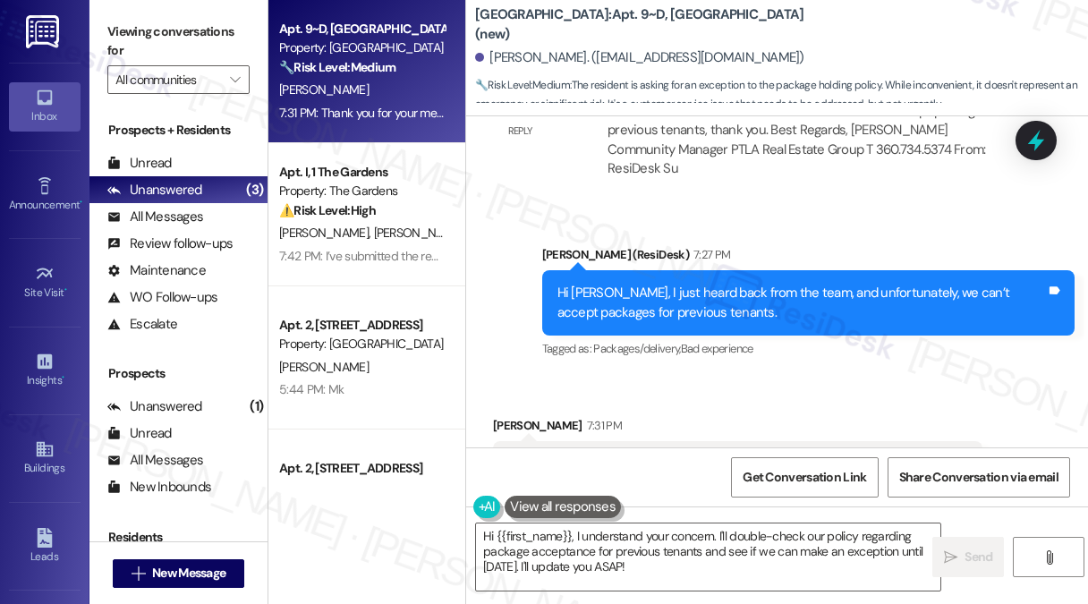
click at [665, 315] on div "Hi [PERSON_NAME], I just heard back from the team, and unfortunately, we can’t …" at bounding box center [801, 303] width 489 height 38
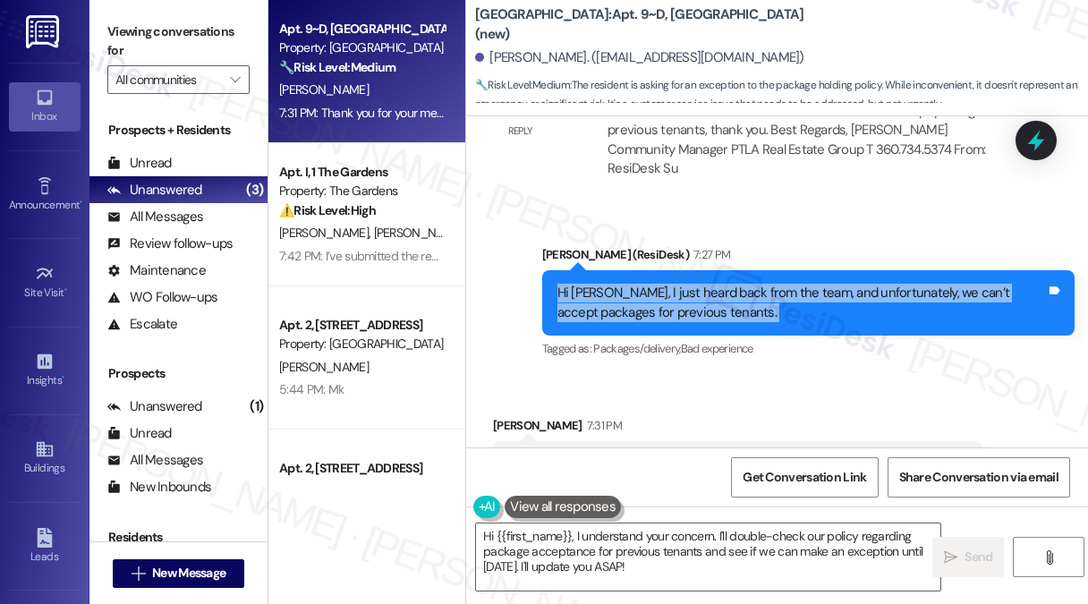
click at [664, 315] on div "Hi [PERSON_NAME], I just heard back from the team, and unfortunately, we can’t …" at bounding box center [801, 303] width 489 height 38
click at [782, 299] on div "Hi [PERSON_NAME], I just heard back from the team, and unfortunately, we can’t …" at bounding box center [801, 303] width 489 height 38
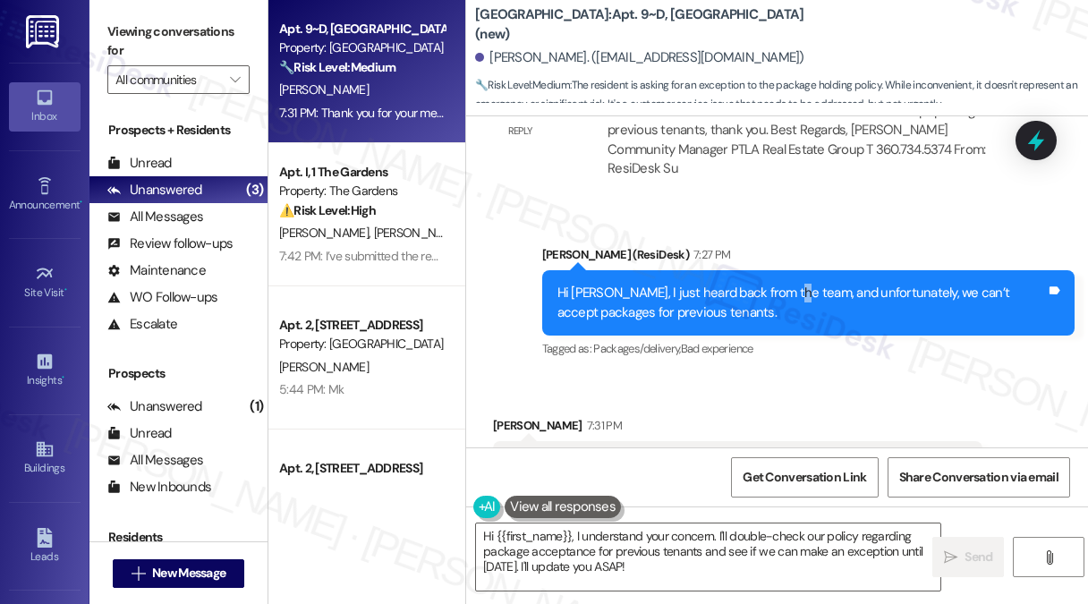
click at [782, 299] on div "Hi [PERSON_NAME], I just heard back from the team, and unfortunately, we can’t …" at bounding box center [801, 303] width 489 height 38
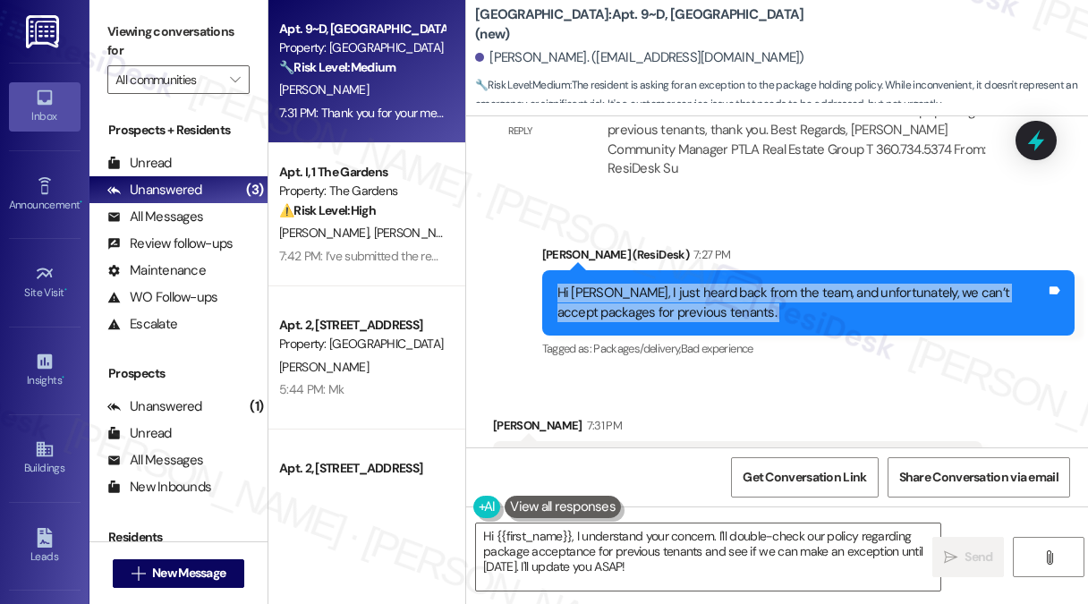
click at [782, 299] on div "Hi [PERSON_NAME], I just heard back from the team, and unfortunately, we can’t …" at bounding box center [801, 303] width 489 height 38
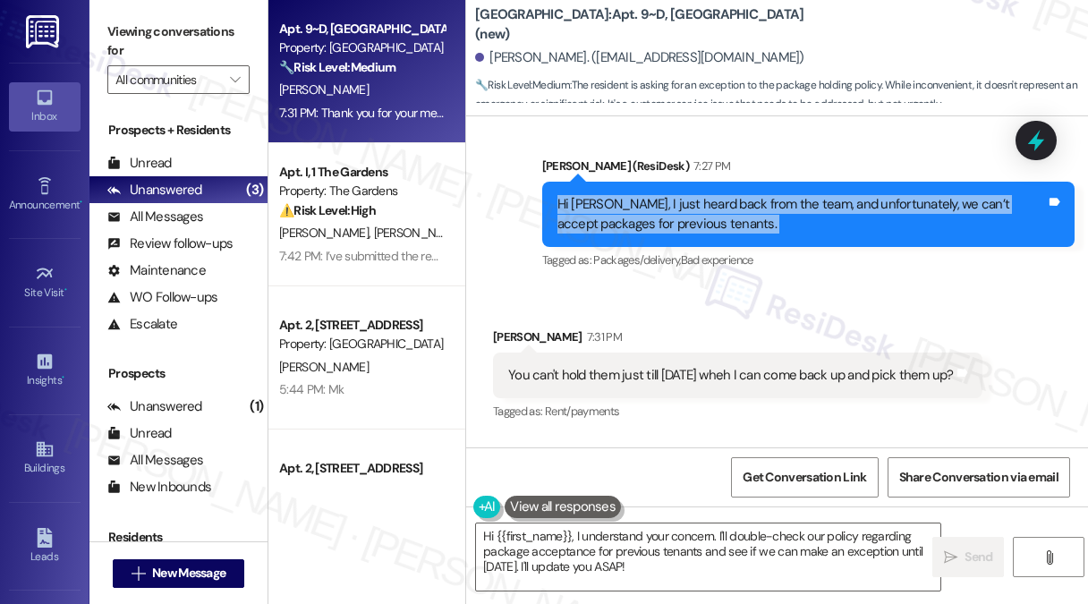
scroll to position [8161, 0]
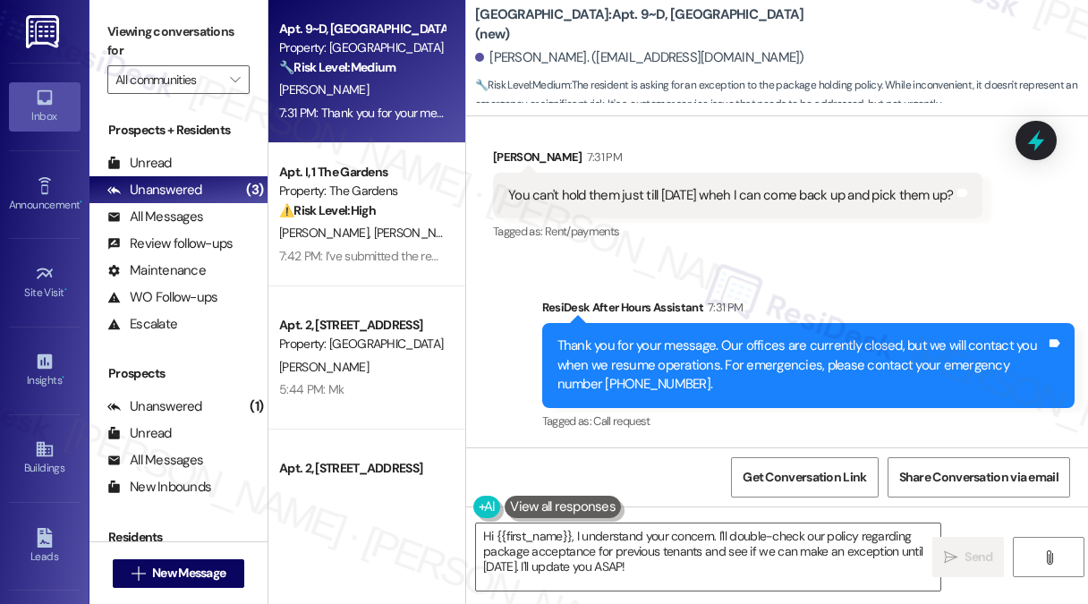
click at [583, 193] on div "You can't hold them just till [DATE] wheh I can come back up and pick them up?" at bounding box center [731, 195] width 446 height 19
click at [583, 192] on div "You can't hold them just till [DATE] wheh I can come back up and pick them up?" at bounding box center [731, 195] width 446 height 19
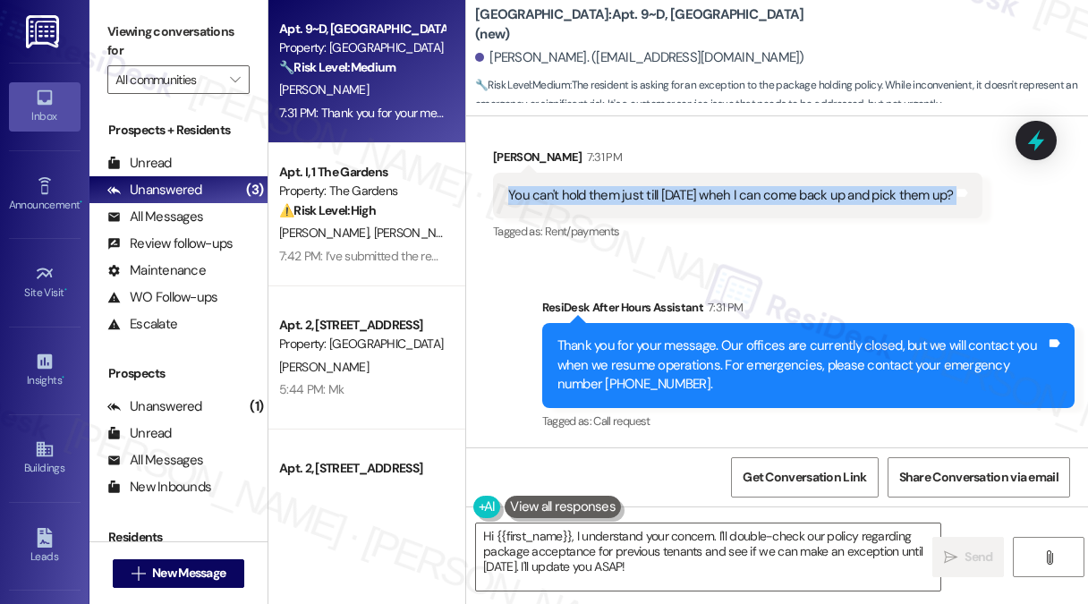
click at [583, 192] on div "You can't hold them just till [DATE] wheh I can come back up and pick them up?" at bounding box center [731, 195] width 446 height 19
click at [681, 192] on div "You can't hold them just till [DATE] wheh I can come back up and pick them up?" at bounding box center [731, 195] width 446 height 19
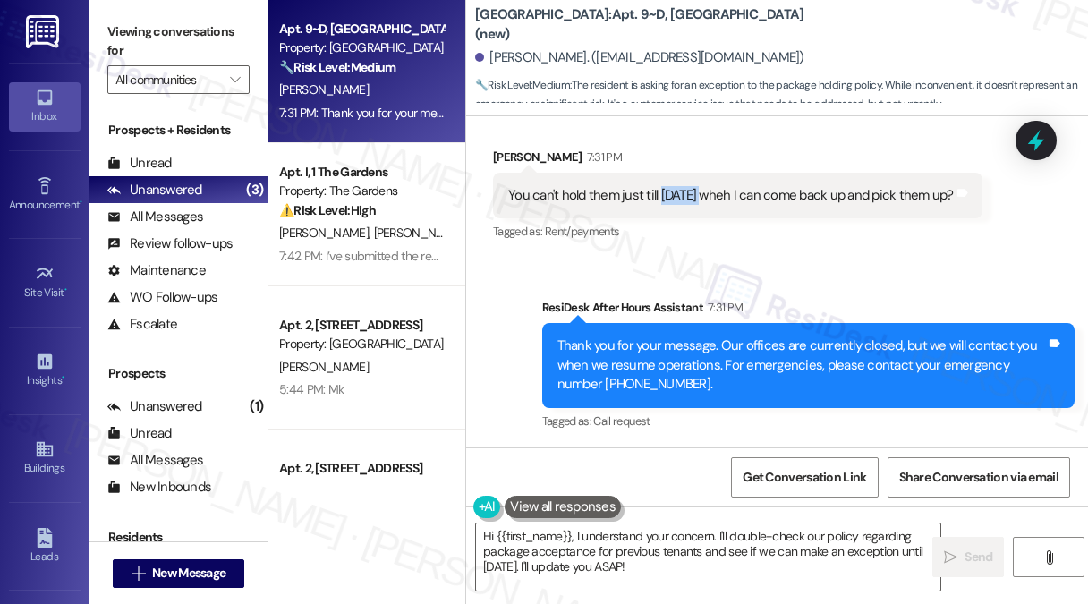
click at [681, 192] on div "You can't hold them just till [DATE] wheh I can come back up and pick them up?" at bounding box center [731, 195] width 446 height 19
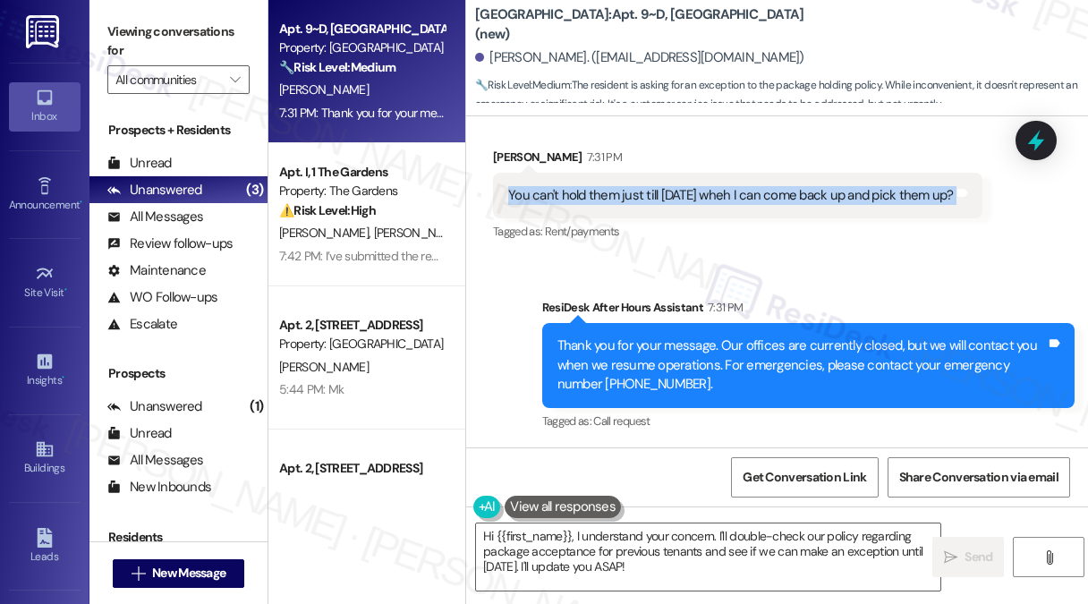
click at [681, 192] on div "You can't hold them just till [DATE] wheh I can come back up and pick them up?" at bounding box center [731, 195] width 446 height 19
click at [675, 543] on textarea "Hi {{first_name}}, I understand your concern. I'll double-check our policy rega…" at bounding box center [708, 556] width 464 height 67
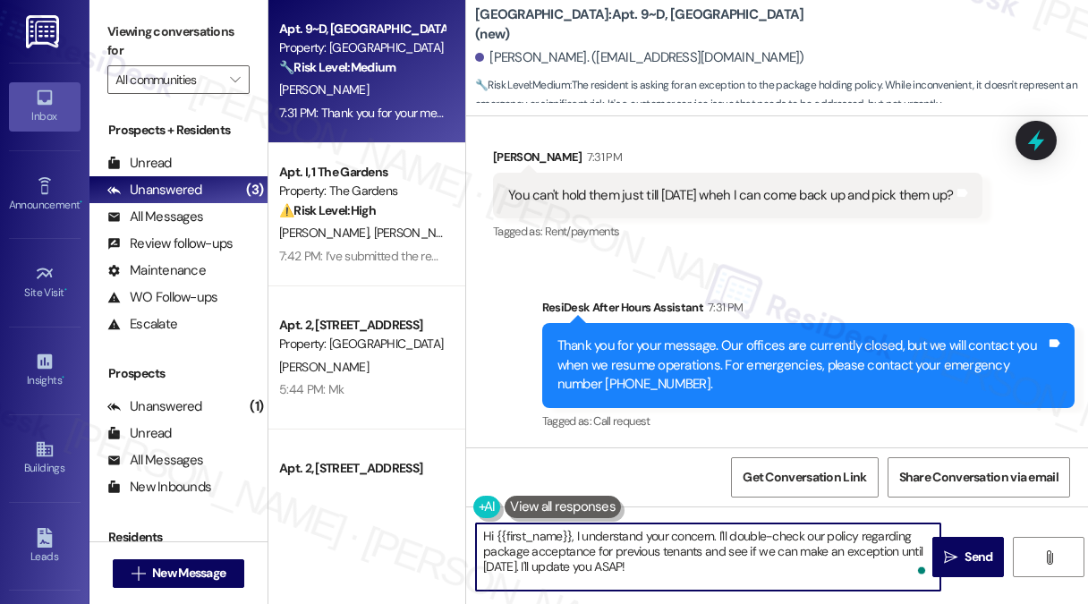
click at [675, 543] on textarea "Hi {{first_name}}, I understand your concern. I'll double-check our policy rega…" at bounding box center [708, 556] width 464 height 67
click at [648, 359] on div "Thank you for your message. Our offices are currently closed, but we will conta…" at bounding box center [801, 364] width 489 height 57
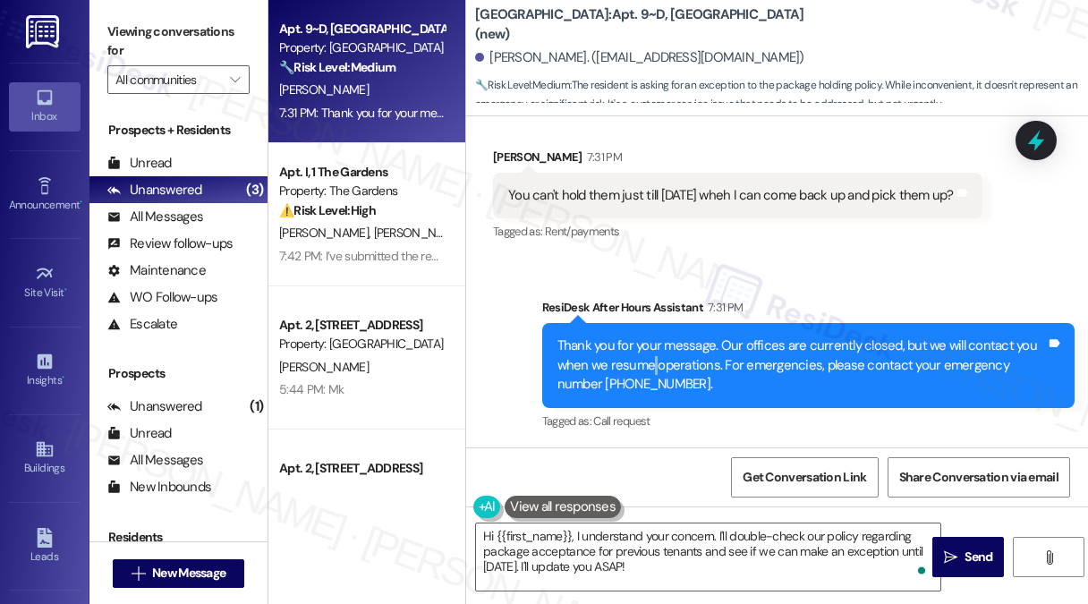
click at [648, 359] on div "Thank you for your message. Our offices are currently closed, but we will conta…" at bounding box center [801, 364] width 489 height 57
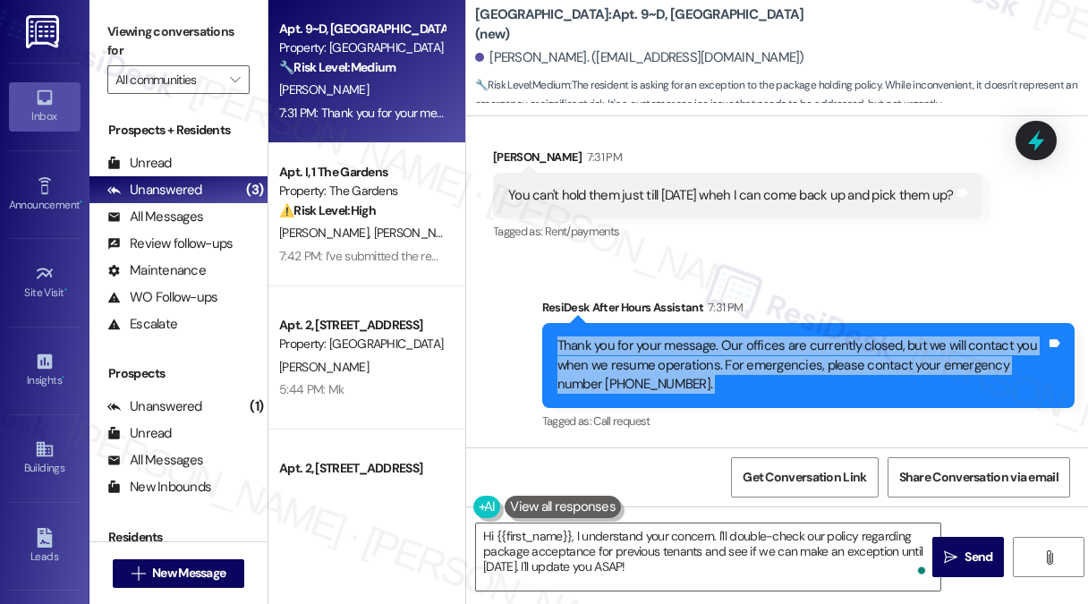
click at [648, 359] on div "Thank you for your message. Our offices are currently closed, but we will conta…" at bounding box center [801, 364] width 489 height 57
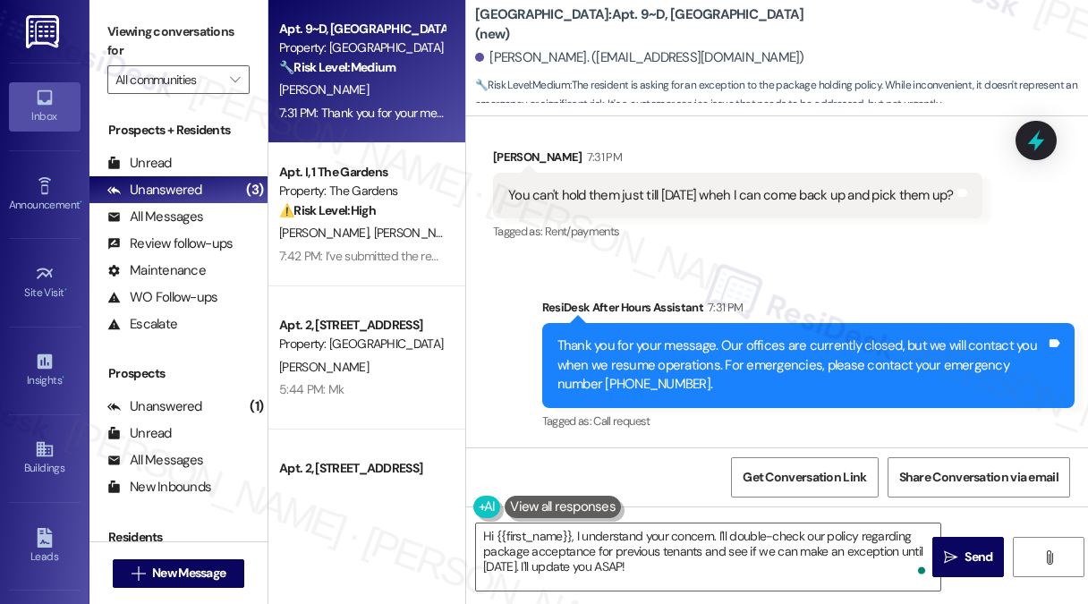
click at [627, 187] on div "You can't hold them just till [DATE] wheh I can come back up and pick them up?" at bounding box center [731, 195] width 446 height 19
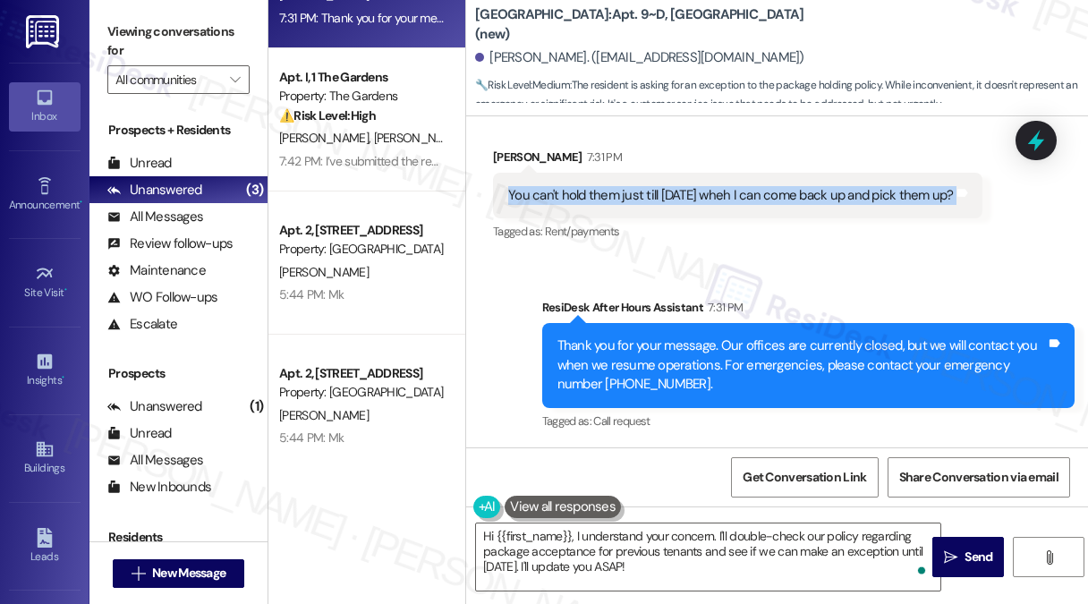
scroll to position [96, 0]
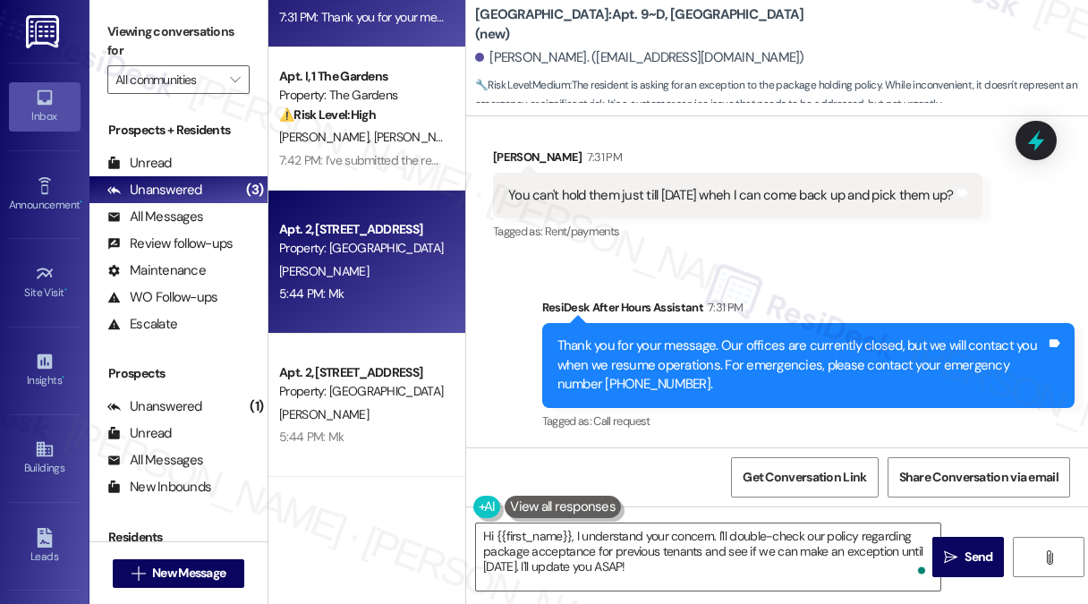
click at [383, 263] on div "[PERSON_NAME]" at bounding box center [361, 271] width 169 height 22
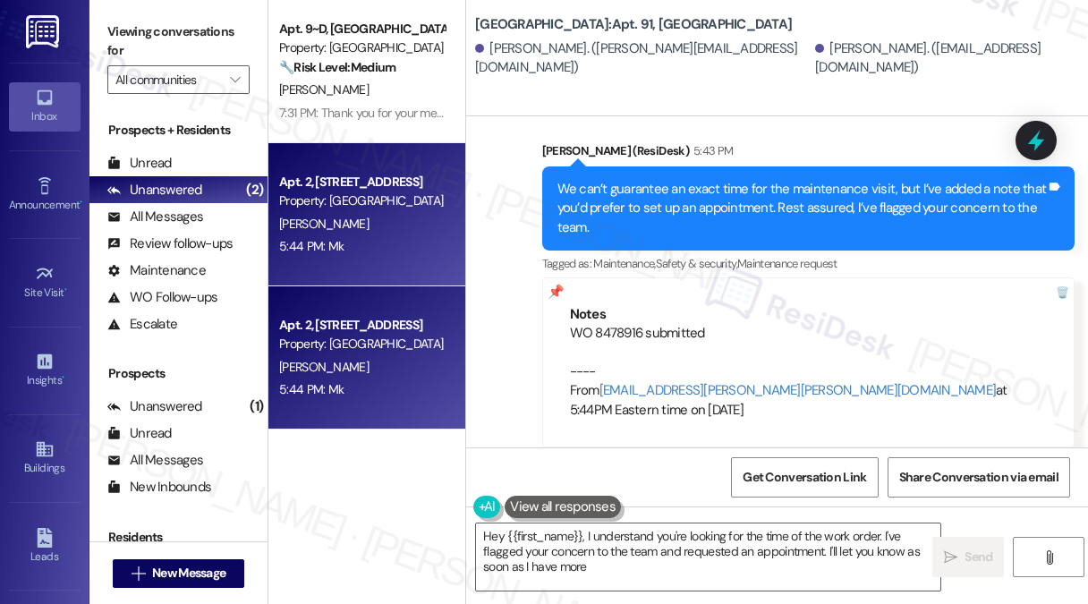
scroll to position [0, 0]
type textarea "Hey {{first_name}}, I understand you're looking for the time of the work order.…"
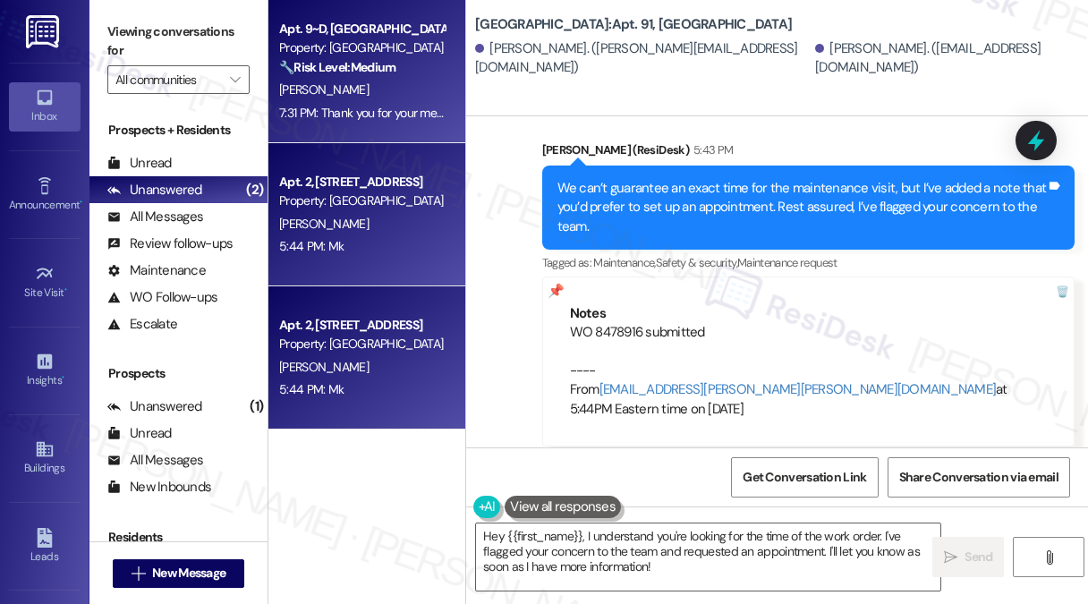
click at [387, 72] on strong "🔧 Risk Level: Medium" at bounding box center [337, 67] width 116 height 16
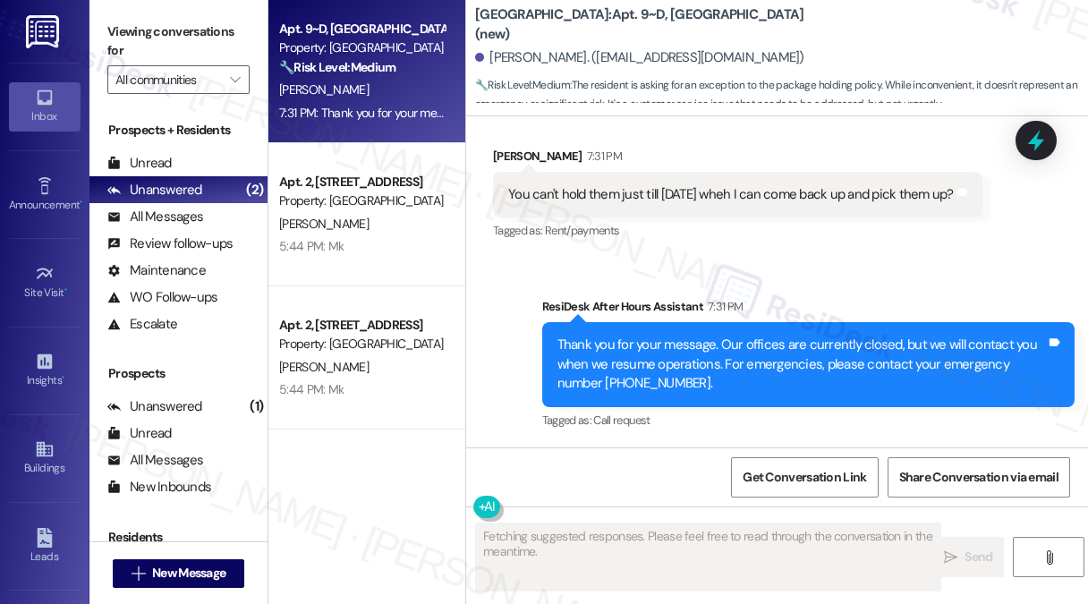
scroll to position [8161, 0]
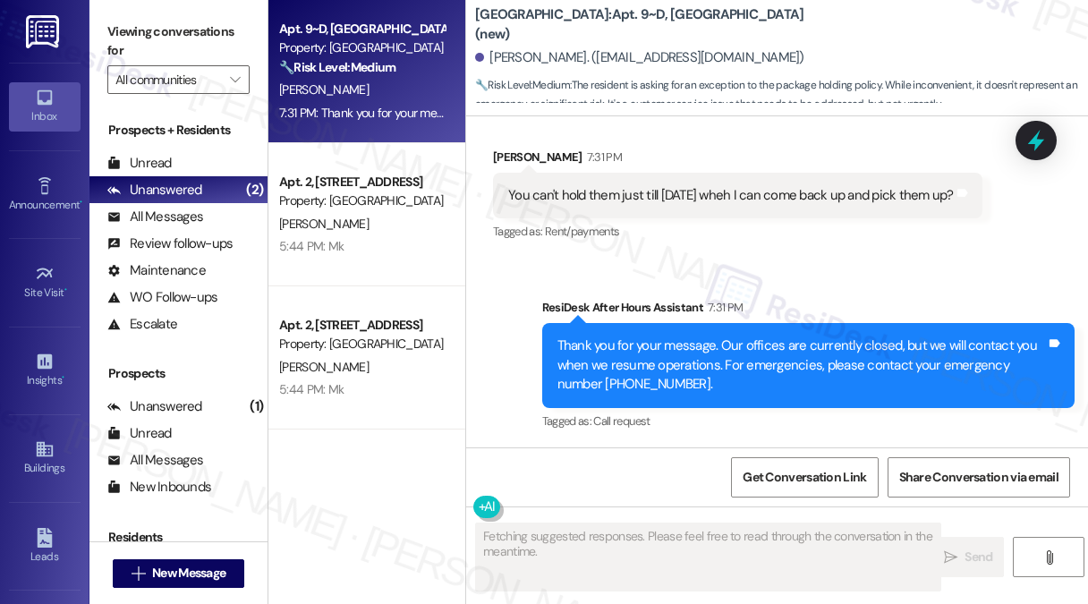
click at [653, 192] on div "You can't hold them just till [DATE] wheh I can come back up and pick them up?" at bounding box center [731, 195] width 446 height 19
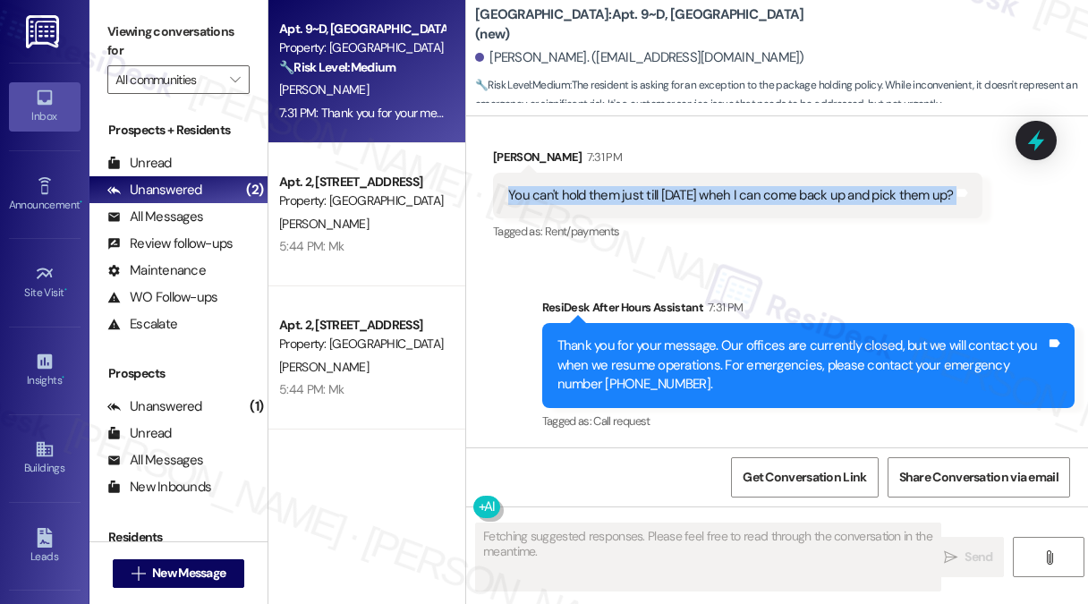
click at [653, 192] on div "You can't hold them just till [DATE] wheh I can come back up and pick them up?" at bounding box center [731, 195] width 446 height 19
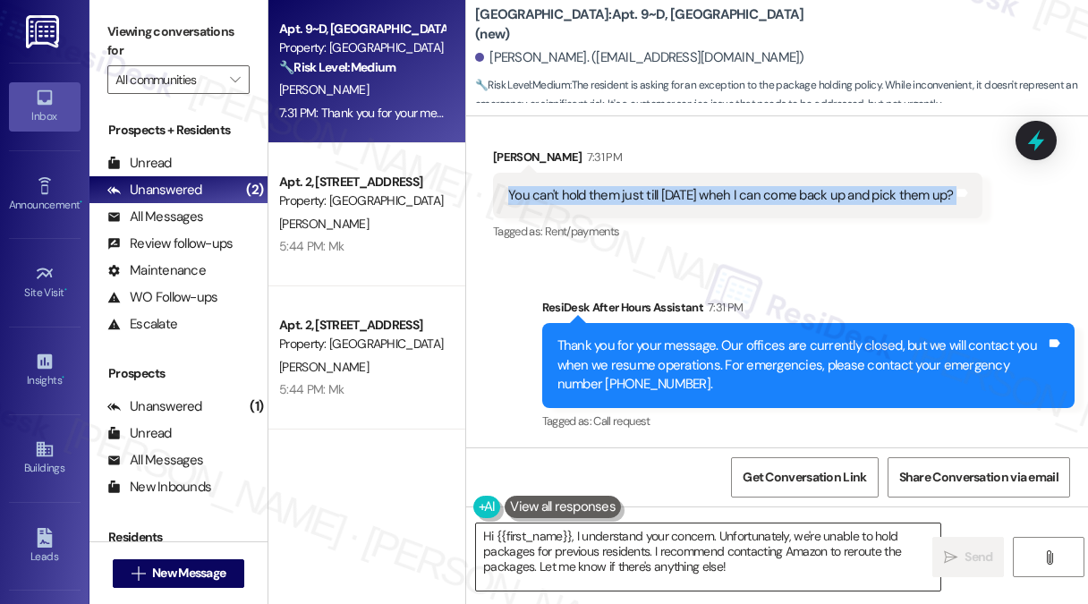
click at [731, 532] on textarea "Hi {{first_name}}, I understand your concern. Unfortunately, we're unable to ho…" at bounding box center [708, 556] width 464 height 67
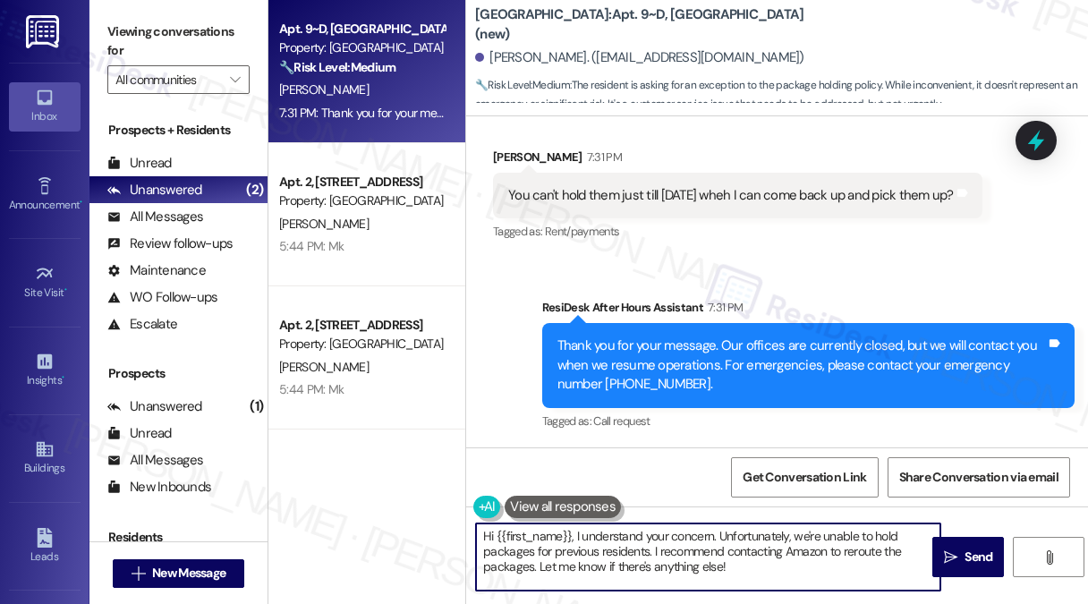
click at [731, 532] on textarea "Hi {{first_name}}, I understand your concern. Unfortunately, we're unable to ho…" at bounding box center [708, 556] width 464 height 67
click at [766, 554] on textarea "Hi {{first_name}}, I understand your concern. Unfortunately, we're unable to ho…" at bounding box center [708, 556] width 464 height 67
drag, startPoint x: 576, startPoint y: 532, endPoint x: 391, endPoint y: 523, distance: 185.5
click at [391, 523] on div "Apt. 9~D, [GEOGRAPHIC_DATA] (new) Property: [GEOGRAPHIC_DATA] 🔧 Risk Level: Med…" at bounding box center [678, 302] width 820 height 604
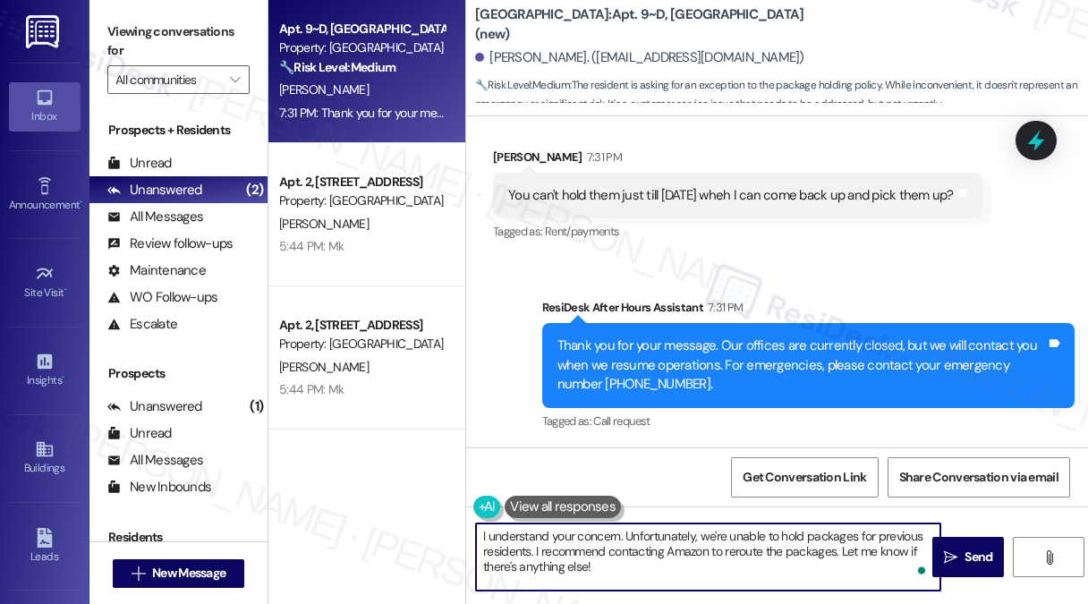
type textarea "I understand your concern. Unfortunately, we're unable to hold packages for pre…"
click at [691, 521] on div "I understand your concern. Unfortunately, we're unable to hold packages for pre…" at bounding box center [777, 573] width 622 height 134
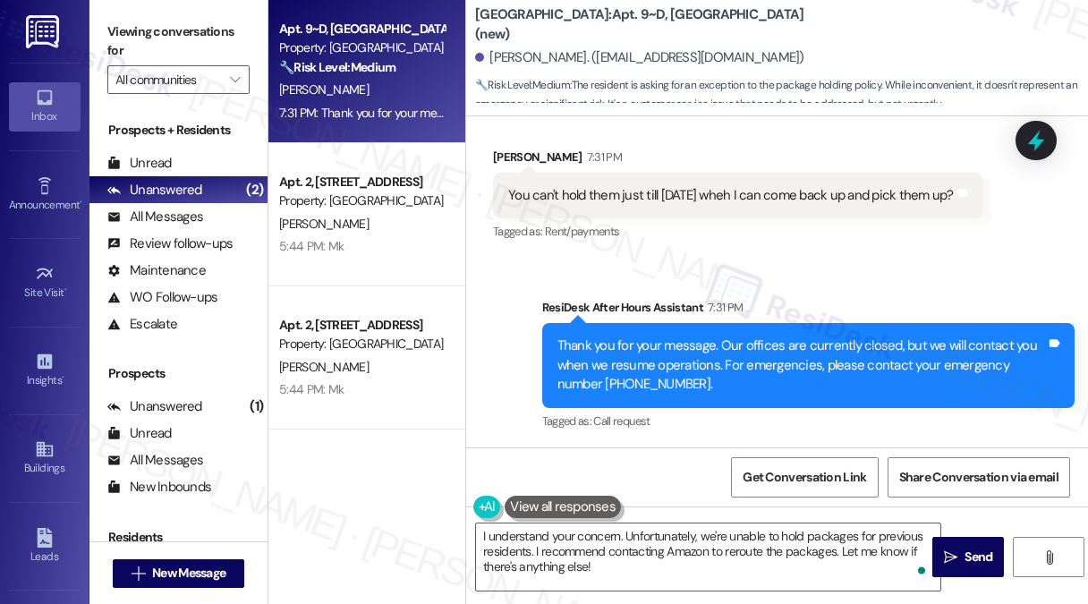
click at [691, 521] on div "I understand your concern. Unfortunately, we're unable to hold packages for pre…" at bounding box center [777, 573] width 622 height 134
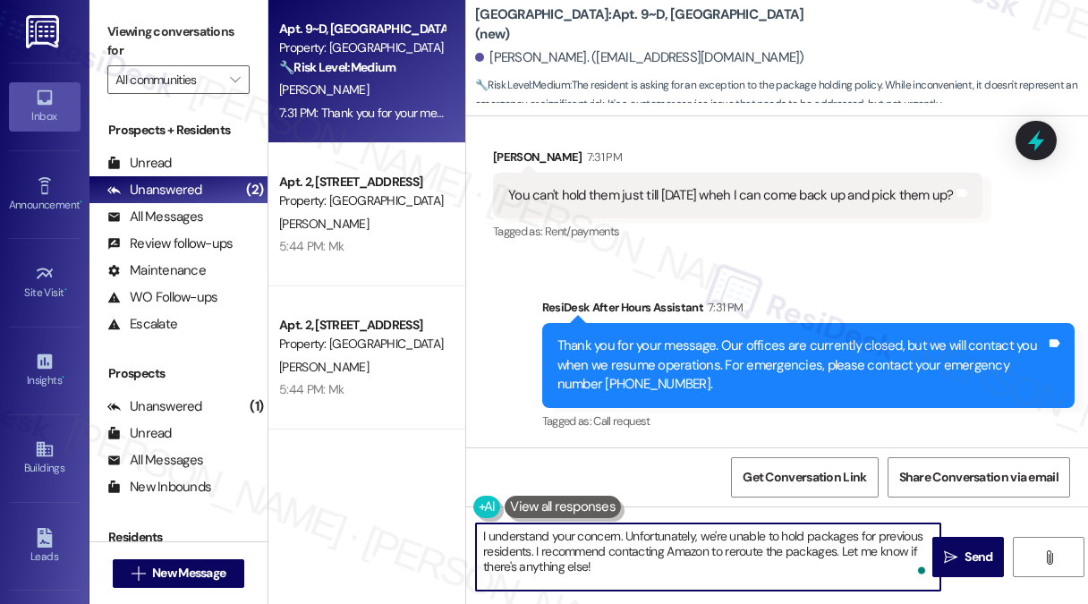
click at [658, 547] on textarea "I understand your concern. Unfortunately, we're unable to hold packages for pre…" at bounding box center [708, 556] width 464 height 67
click at [666, 565] on textarea "I understand your concern. Unfortunately, we're unable to hold packages for pre…" at bounding box center [708, 556] width 464 height 67
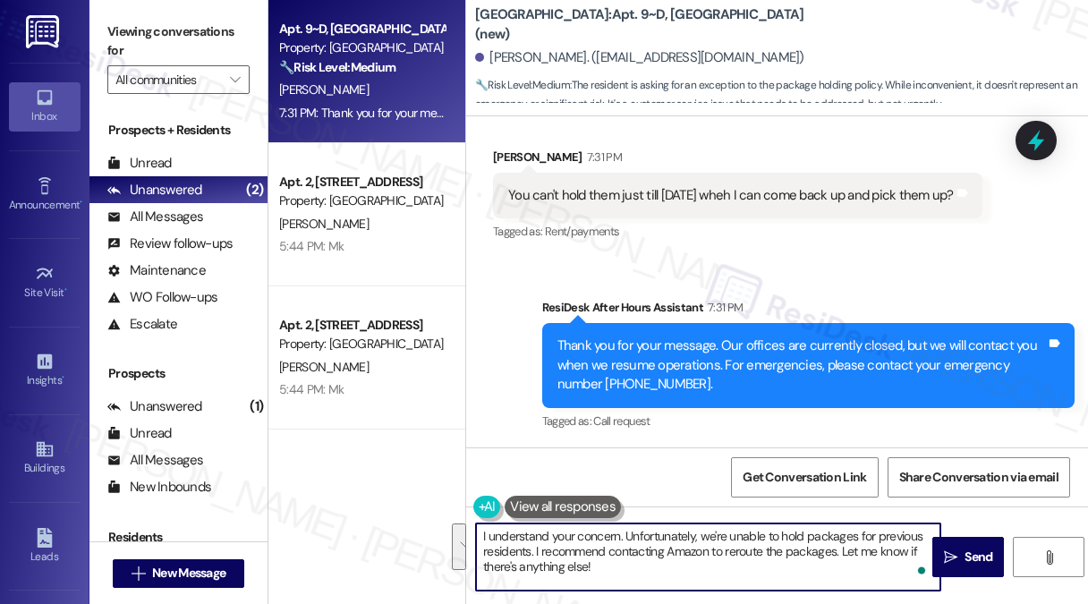
click at [666, 565] on textarea "I understand your concern. Unfortunately, we're unable to hold packages for pre…" at bounding box center [708, 556] width 464 height 67
click at [714, 548] on textarea "I understand your concern. Unfortunately, we're unable to hold packages for pre…" at bounding box center [708, 556] width 464 height 67
click at [684, 337] on div "Thank you for your message. Our offices are currently closed, but we will conta…" at bounding box center [801, 364] width 489 height 57
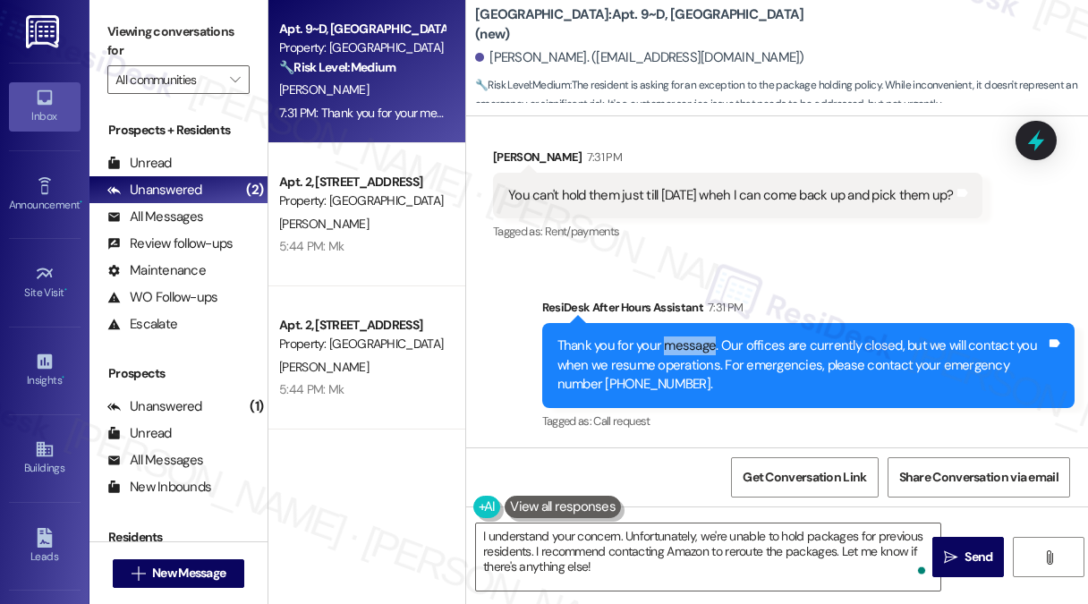
click at [684, 337] on div "Thank you for your message. Our offices are currently closed, but we will conta…" at bounding box center [801, 364] width 489 height 57
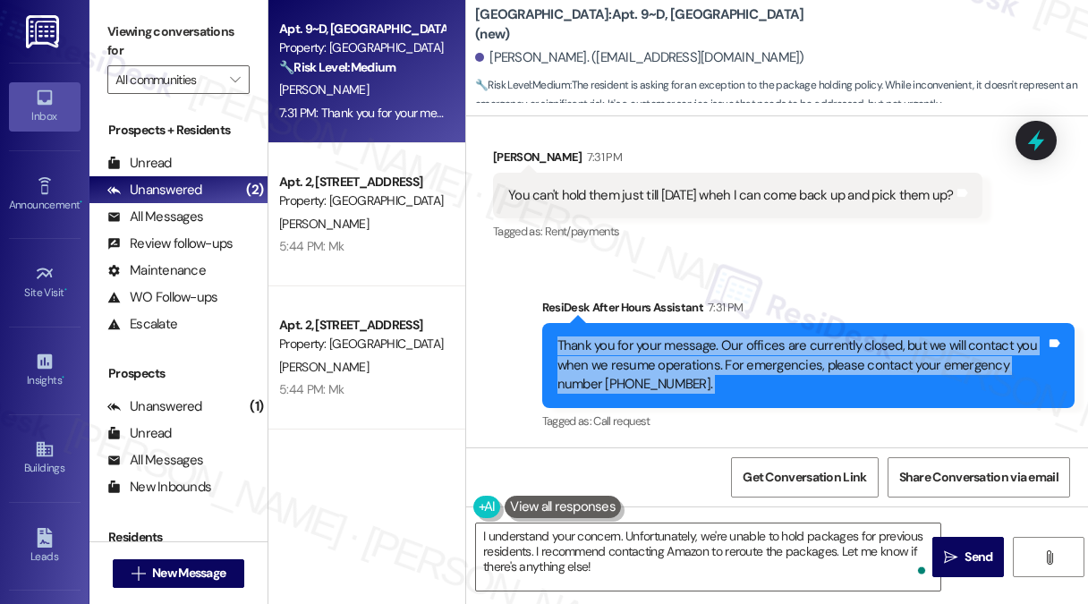
click at [684, 337] on div "Thank you for your message. Our offices are currently closed, but we will conta…" at bounding box center [801, 364] width 489 height 57
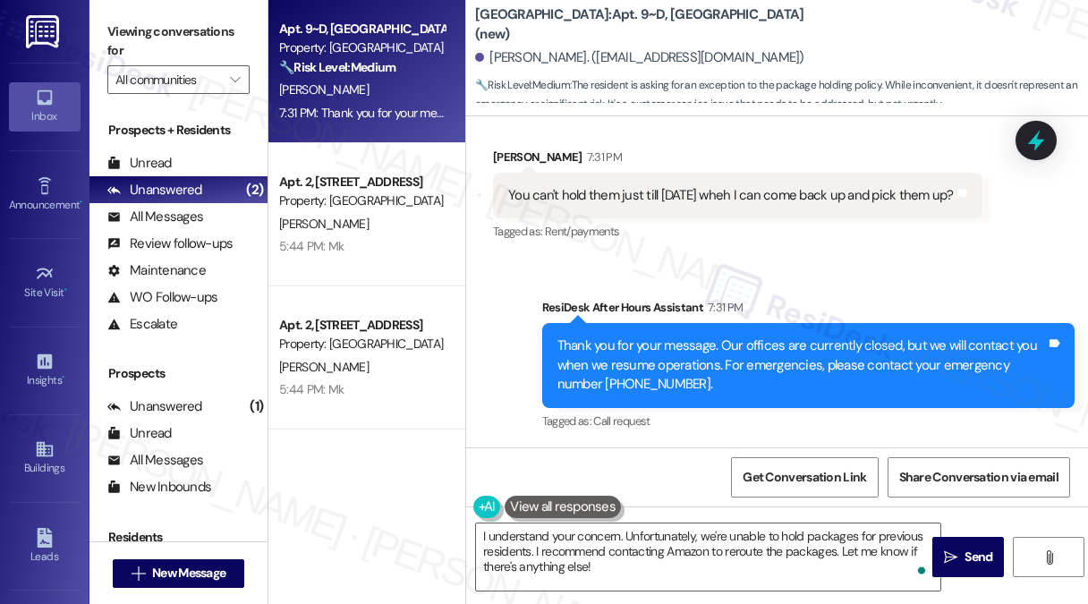
click at [662, 202] on div "You can't hold them just till [DATE] wheh I can come back up and pick them up?" at bounding box center [731, 195] width 446 height 19
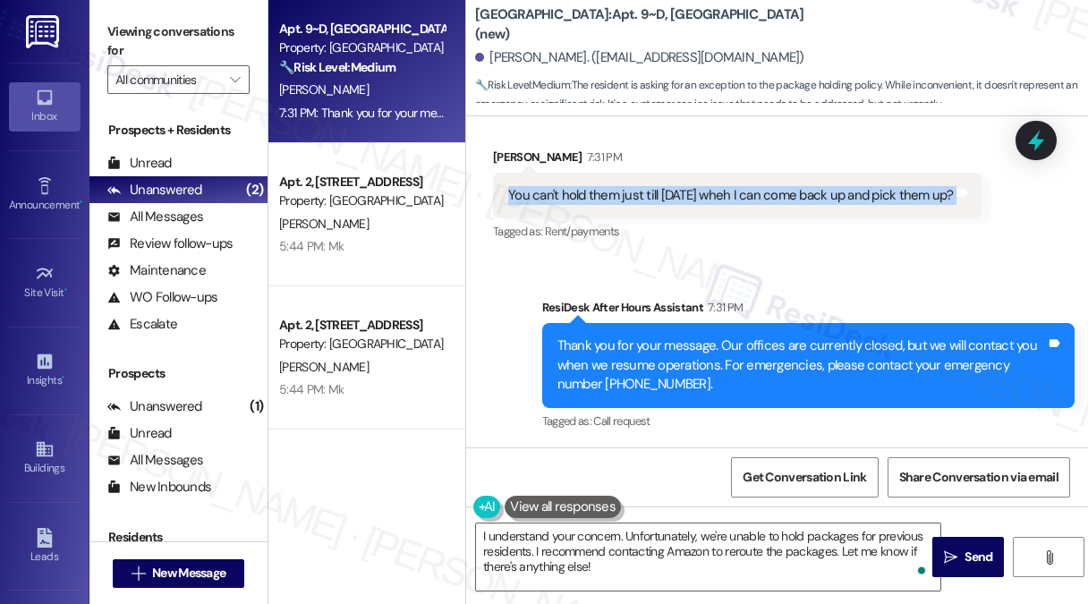
click at [662, 202] on div "You can't hold them just till [DATE] wheh I can come back up and pick them up?" at bounding box center [731, 195] width 446 height 19
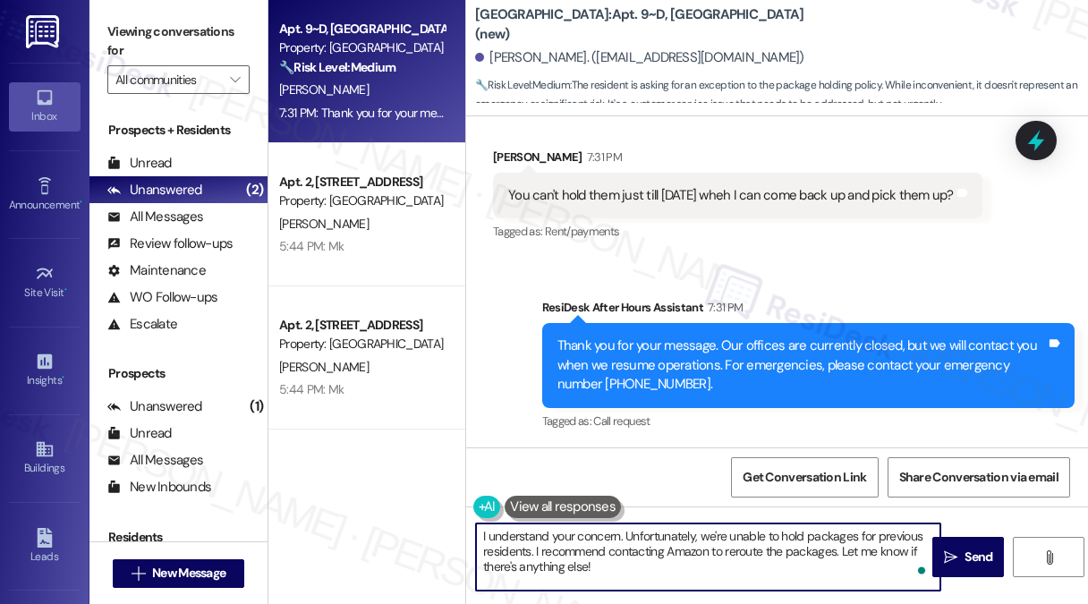
click at [617, 537] on textarea "I understand your concern. Unfortunately, we're unable to hold packages for pre…" at bounding box center [708, 556] width 464 height 67
click at [619, 538] on textarea "I understand your concern. Unfortunately, we're unable to hold packages for pre…" at bounding box center [708, 556] width 464 height 67
click at [689, 554] on textarea "I understand your concern. Unfortunately, we're unable to hold packages for pre…" at bounding box center [708, 556] width 464 height 67
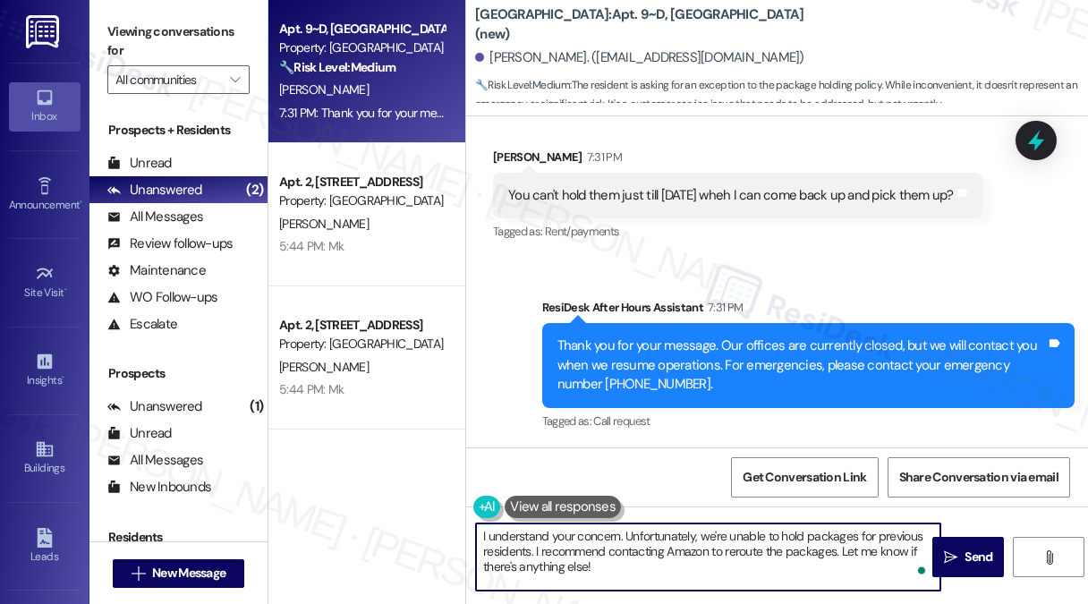
click at [689, 554] on textarea "I understand your concern. Unfortunately, we're unable to hold packages for pre…" at bounding box center [708, 556] width 464 height 67
click at [615, 562] on textarea "I understand your concern. Unfortunately, we're unable to hold packages for pre…" at bounding box center [708, 556] width 464 height 67
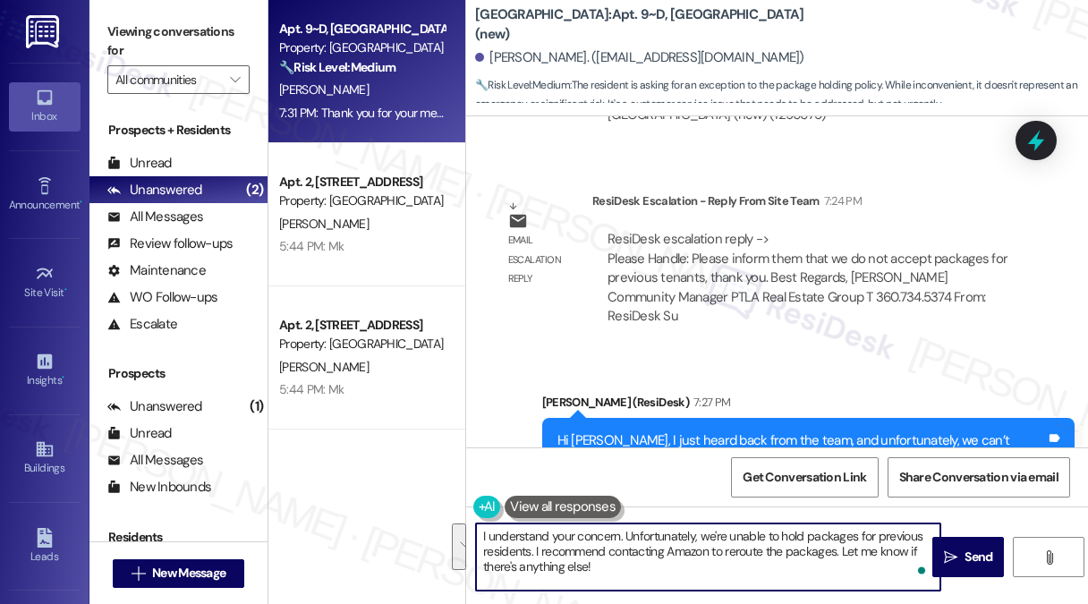
scroll to position [7982, 0]
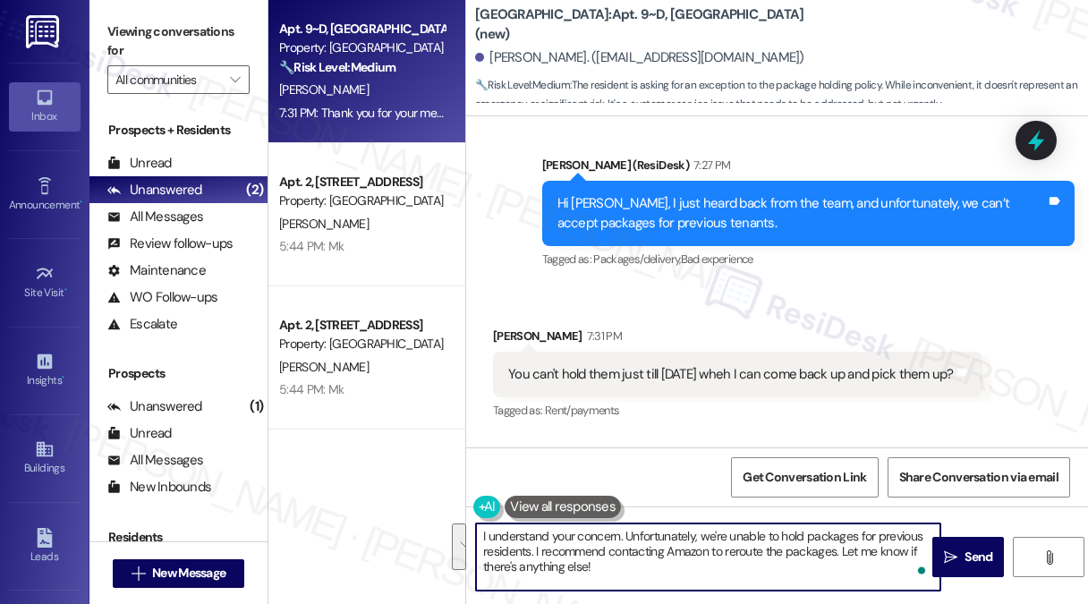
click at [713, 376] on div "You can't hold them just till [DATE] wheh I can come back up and pick them up?" at bounding box center [731, 374] width 446 height 19
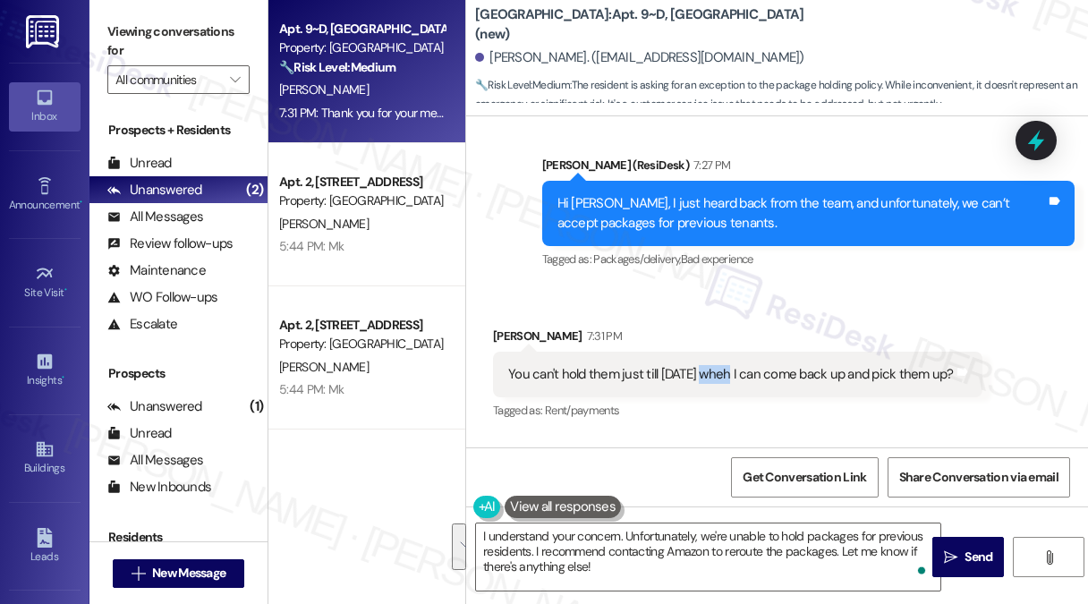
click at [713, 376] on div "You can't hold them just till [DATE] wheh I can come back up and pick them up?" at bounding box center [731, 374] width 446 height 19
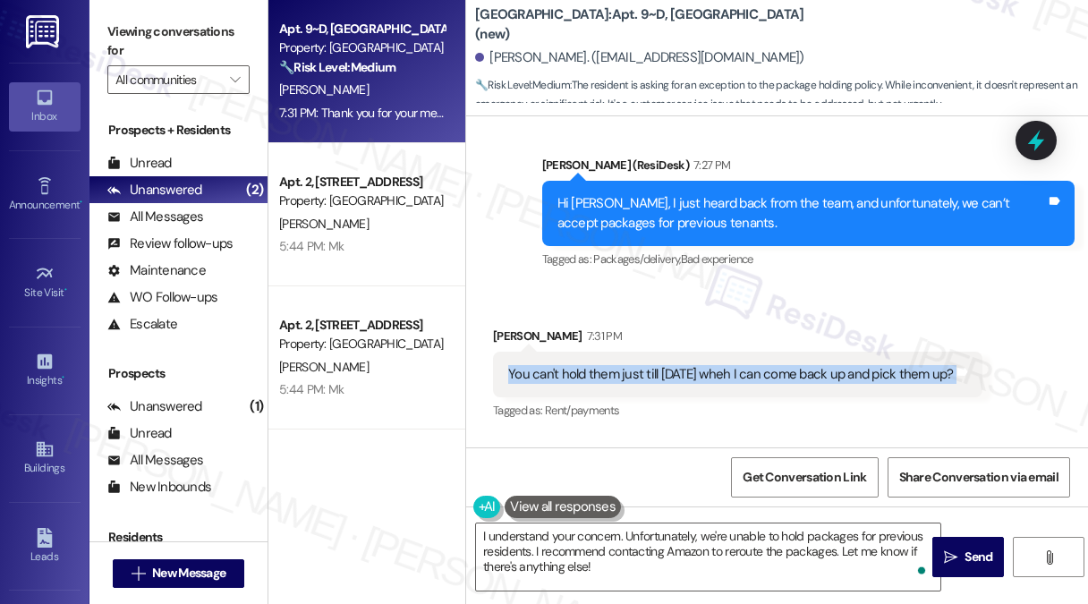
click at [713, 376] on div "You can't hold them just till [DATE] wheh I can come back up and pick them up?" at bounding box center [731, 374] width 446 height 19
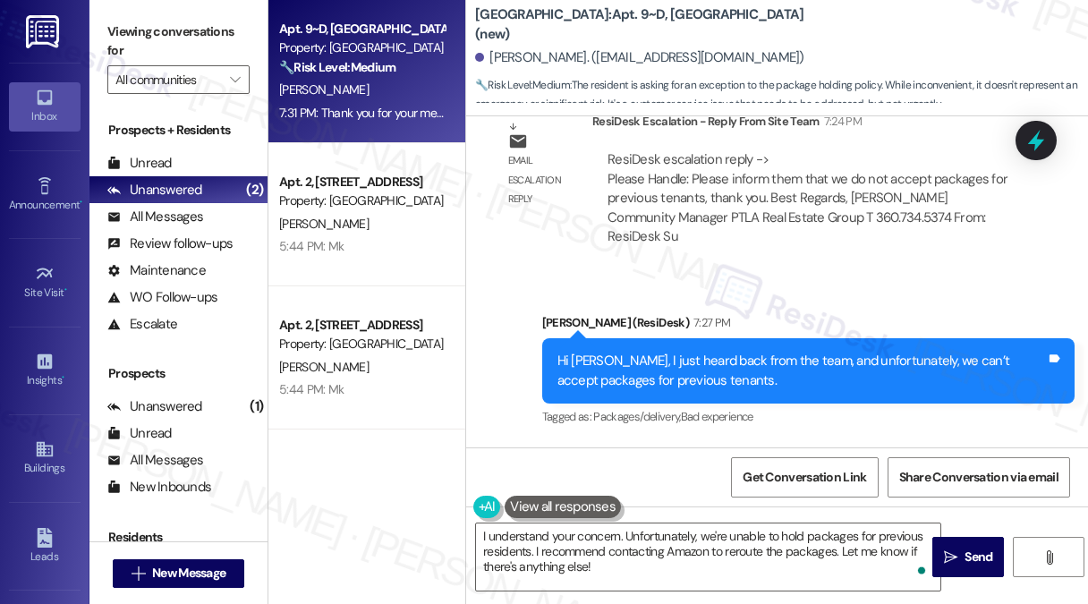
scroll to position [7714, 0]
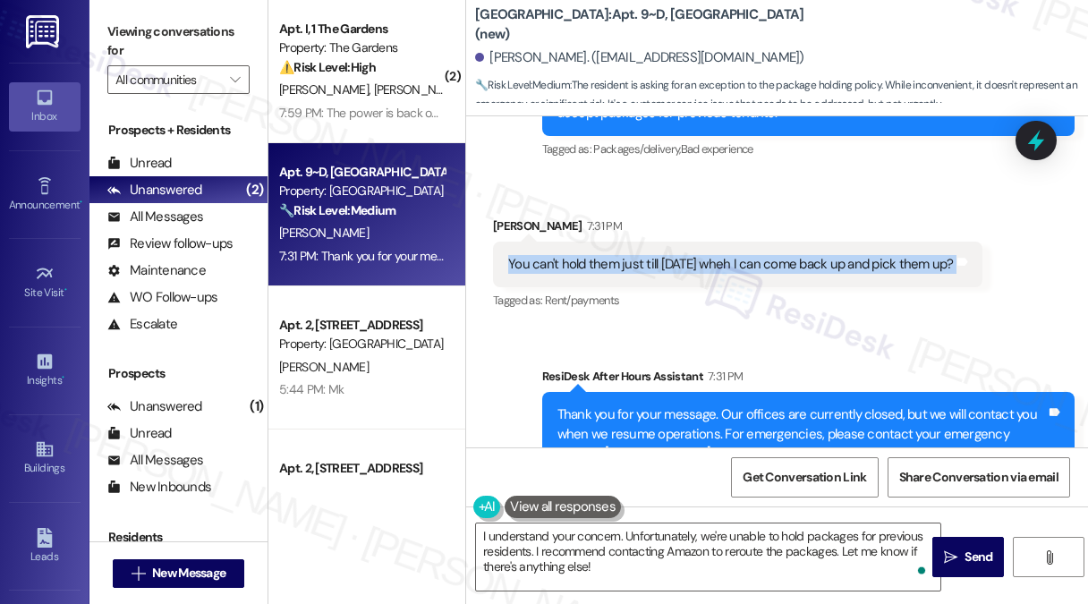
scroll to position [8161, 0]
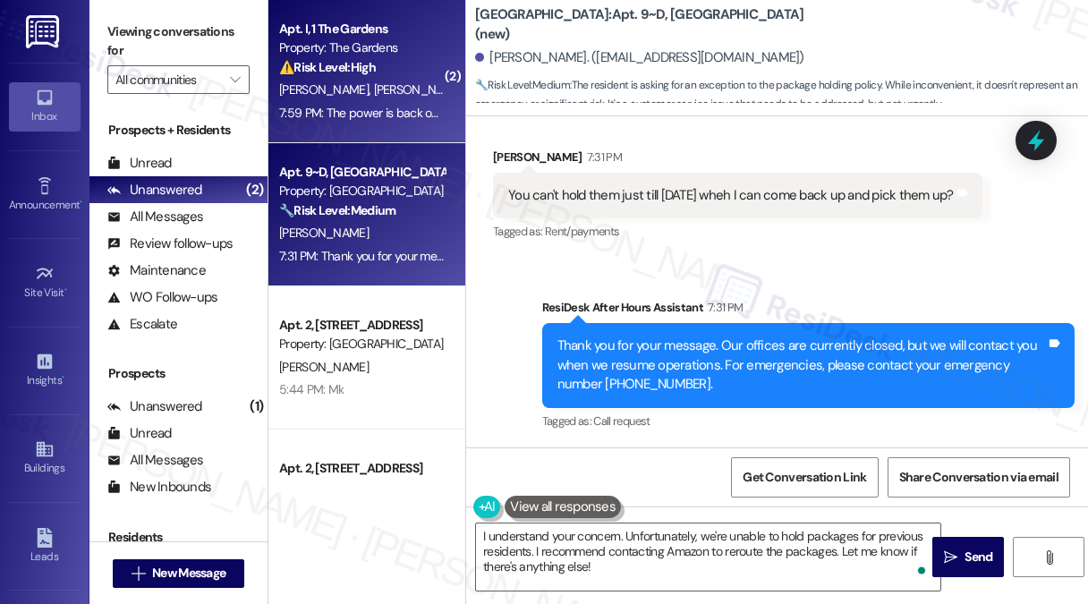
click at [358, 80] on div "C. Lee J. Santee" at bounding box center [361, 90] width 169 height 22
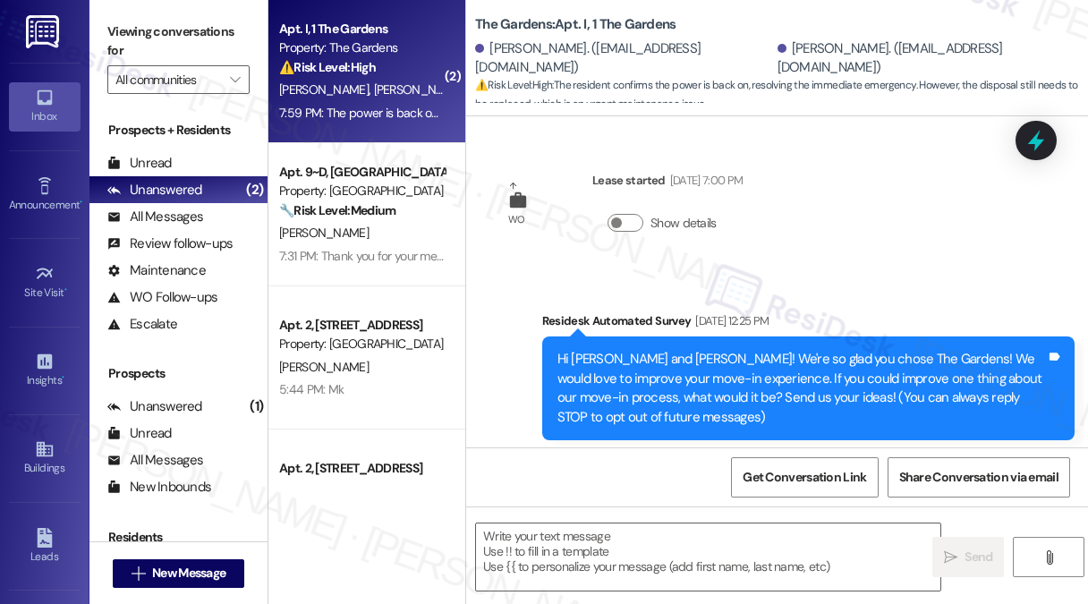
scroll to position [13743, 0]
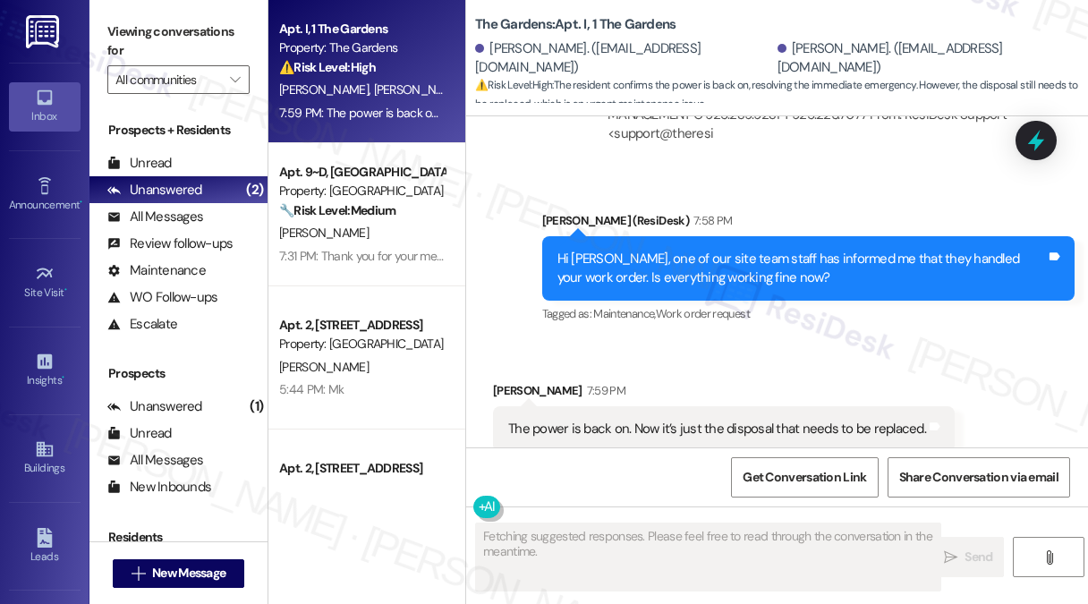
click at [641, 420] on div "The power is back on. Now it’s just the disposal that needs to be replaced." at bounding box center [717, 429] width 418 height 19
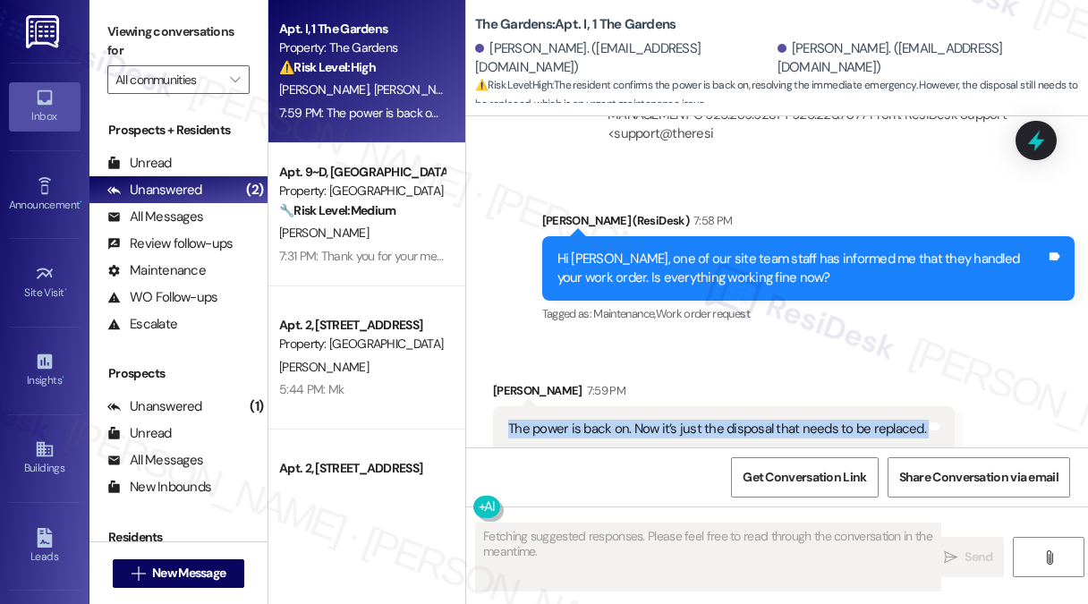
click at [641, 420] on div "The power is back on. Now it’s just the disposal that needs to be replaced." at bounding box center [717, 429] width 418 height 19
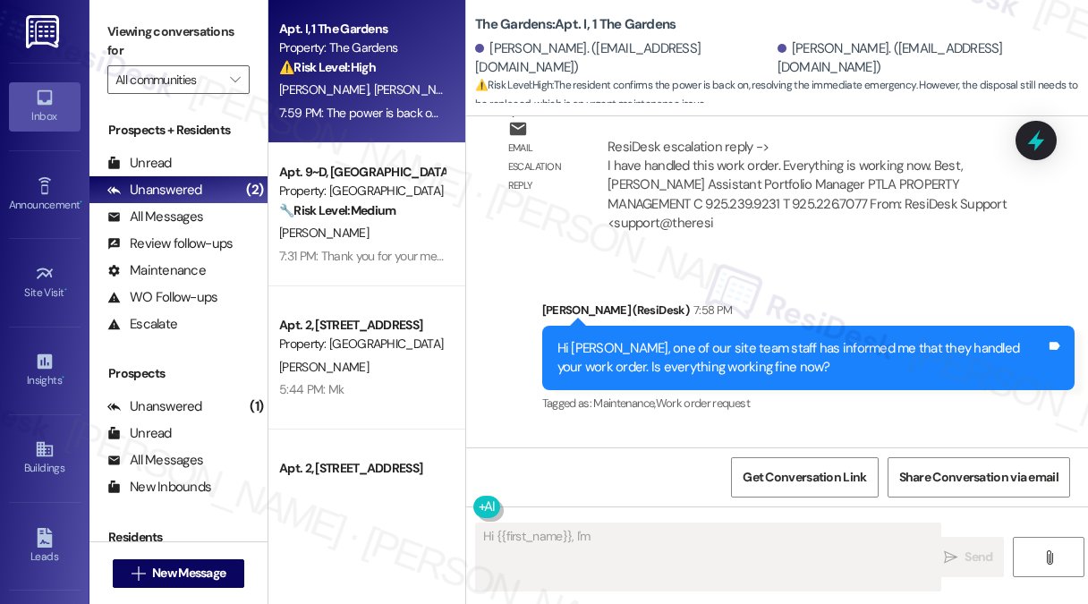
click at [739, 339] on div "Hi Candice, one of our site team staff has informed me that they handled your w…" at bounding box center [801, 358] width 489 height 38
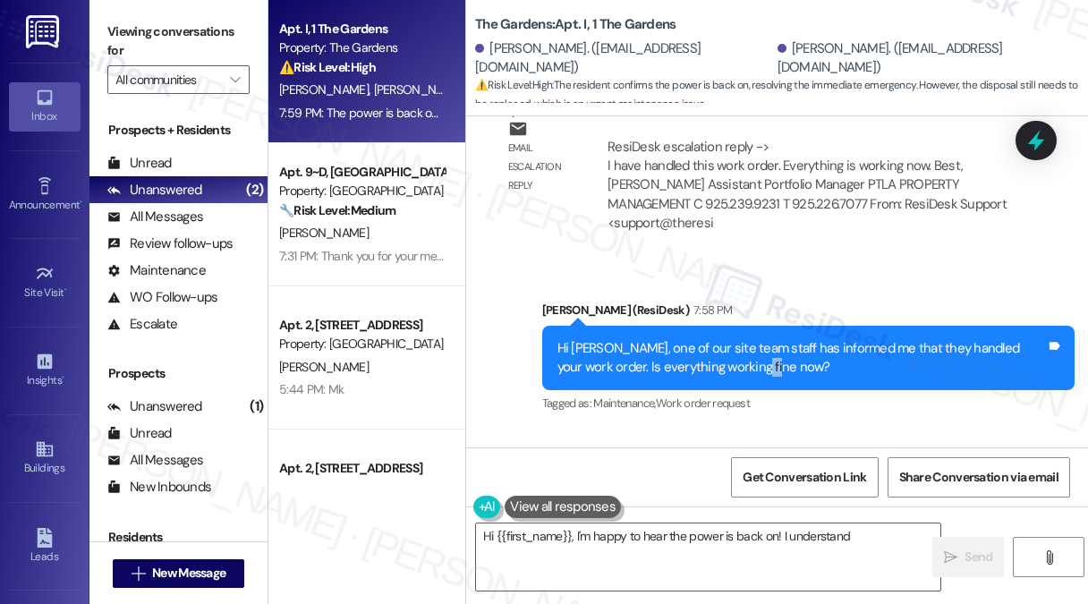
click at [739, 339] on div "Hi Candice, one of our site team staff has informed me that they handled your w…" at bounding box center [801, 358] width 489 height 38
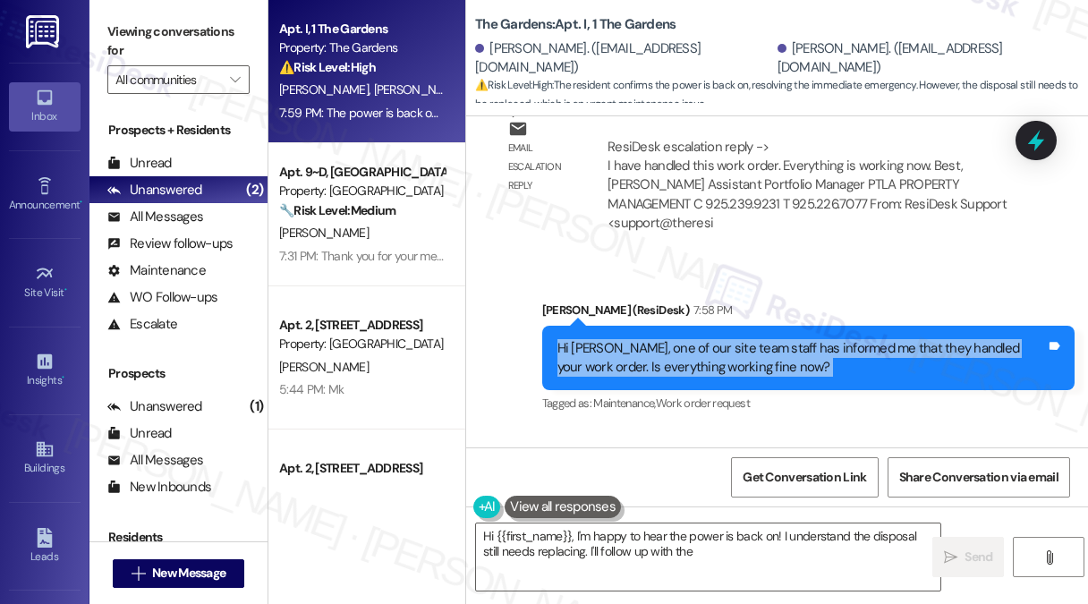
click at [739, 339] on div "Hi Candice, one of our site team staff has informed me that they handled your w…" at bounding box center [801, 358] width 489 height 38
type textarea "Hi {{first_name}}, I'm happy to hear the power is back on! I understand the dis…"
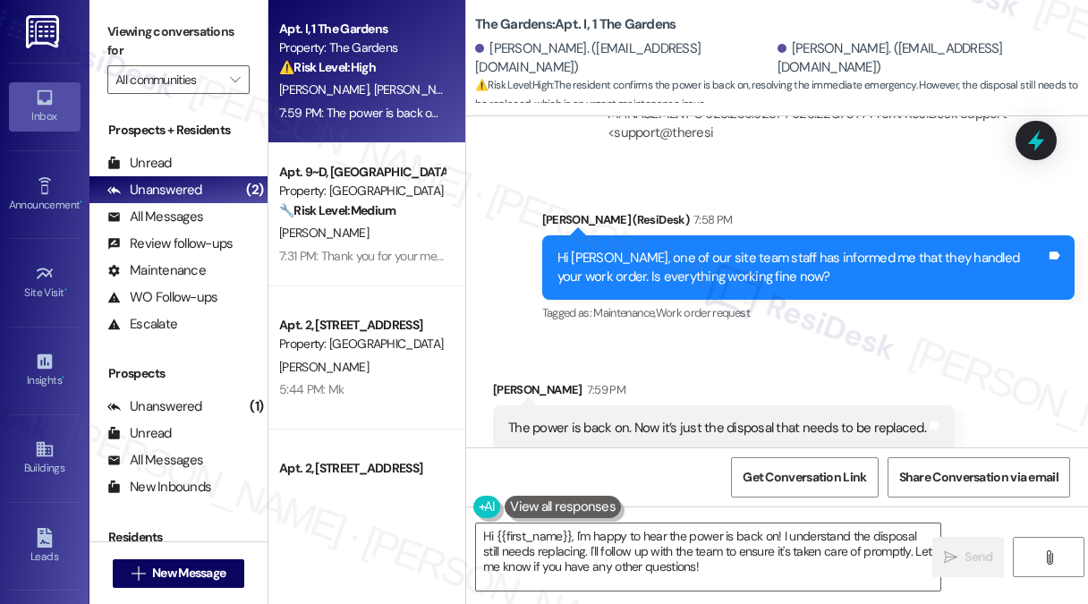
click at [644, 419] on div "The power is back on. Now it’s just the disposal that needs to be replaced." at bounding box center [717, 428] width 418 height 19
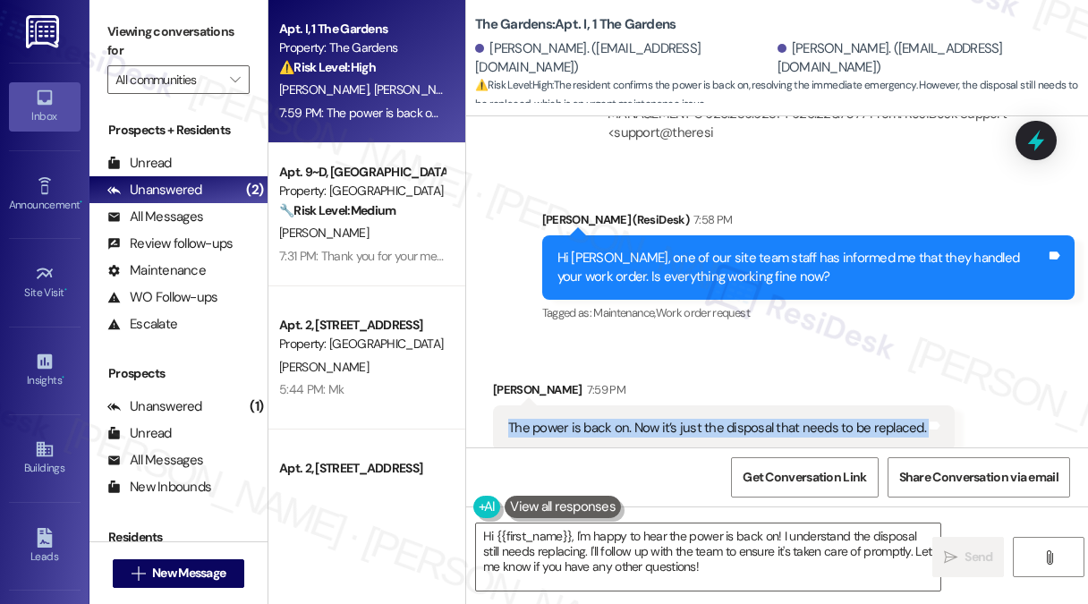
click at [645, 419] on div "The power is back on. Now it’s just the disposal that needs to be replaced." at bounding box center [717, 428] width 418 height 19
click at [739, 419] on div "The power is back on. Now it’s just the disposal that needs to be replaced." at bounding box center [717, 428] width 418 height 19
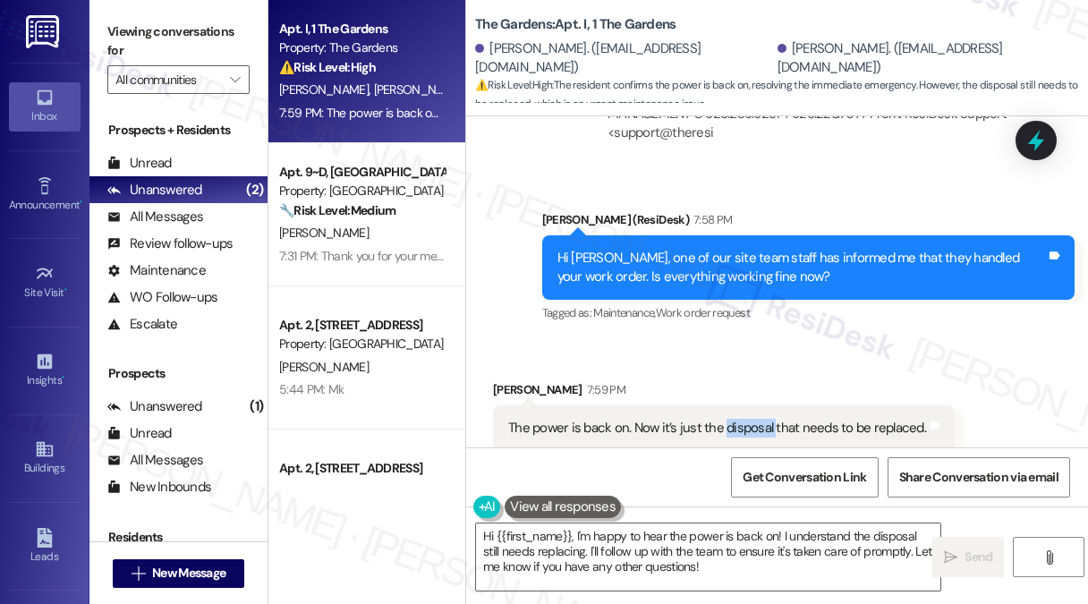
click at [739, 419] on div "The power is back on. Now it’s just the disposal that needs to be replaced." at bounding box center [717, 428] width 418 height 19
click at [809, 419] on div "The power is back on. Now it’s just the disposal that needs to be replaced." at bounding box center [717, 428] width 418 height 19
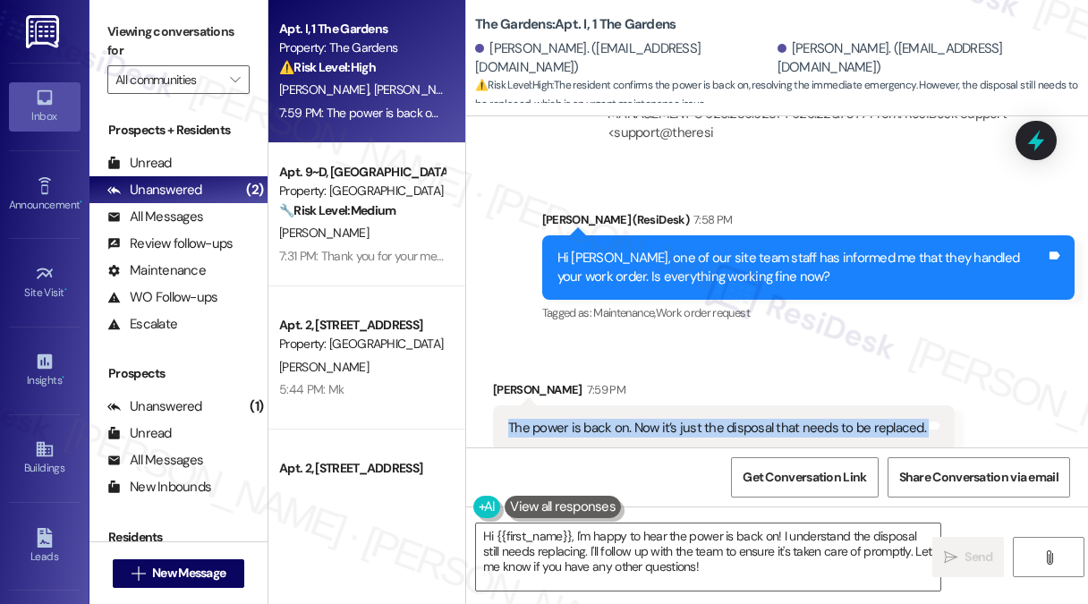
click at [809, 419] on div "The power is back on. Now it’s just the disposal that needs to be replaced." at bounding box center [717, 428] width 418 height 19
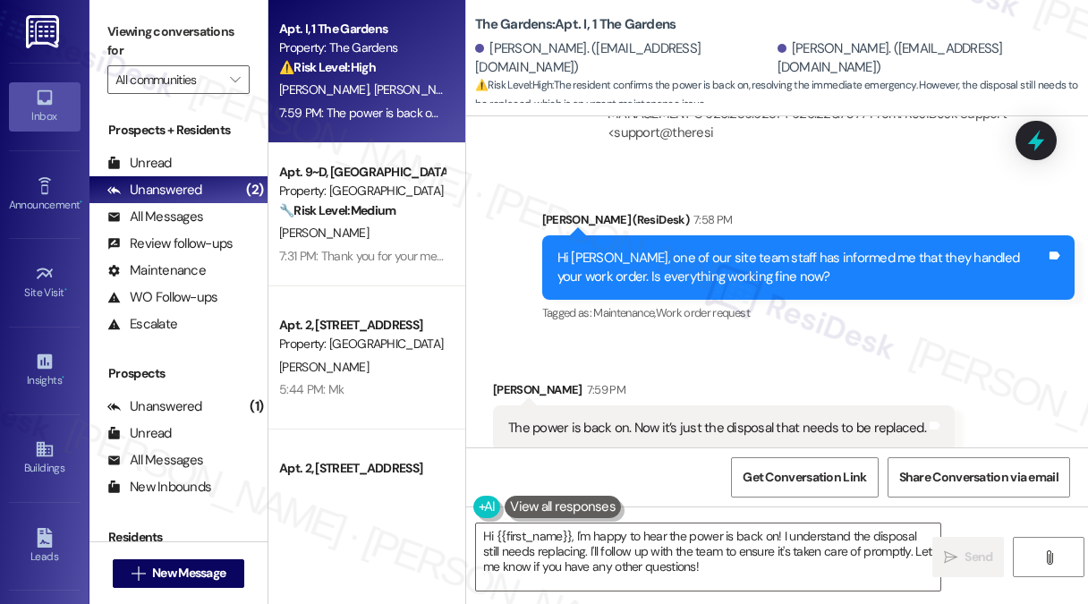
click at [710, 249] on div "Hi Candice, one of our site team staff has informed me that they handled your w…" at bounding box center [801, 268] width 489 height 38
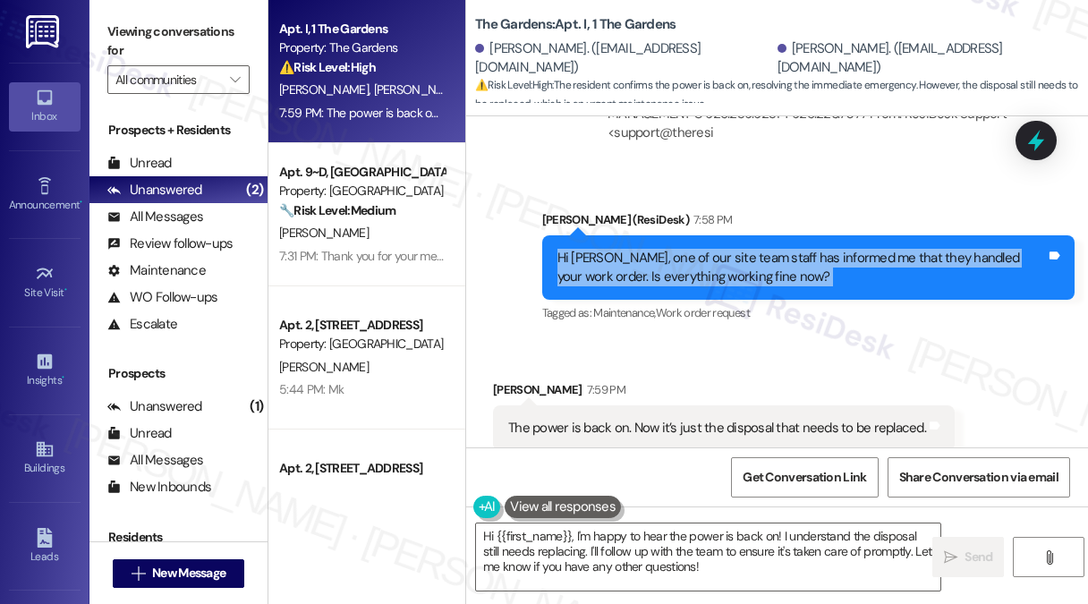
click at [710, 249] on div "Hi Candice, one of our site team staff has informed me that they handled your w…" at bounding box center [801, 268] width 489 height 38
click at [704, 249] on div "Hi Candice, one of our site team staff has informed me that they handled your w…" at bounding box center [801, 268] width 489 height 38
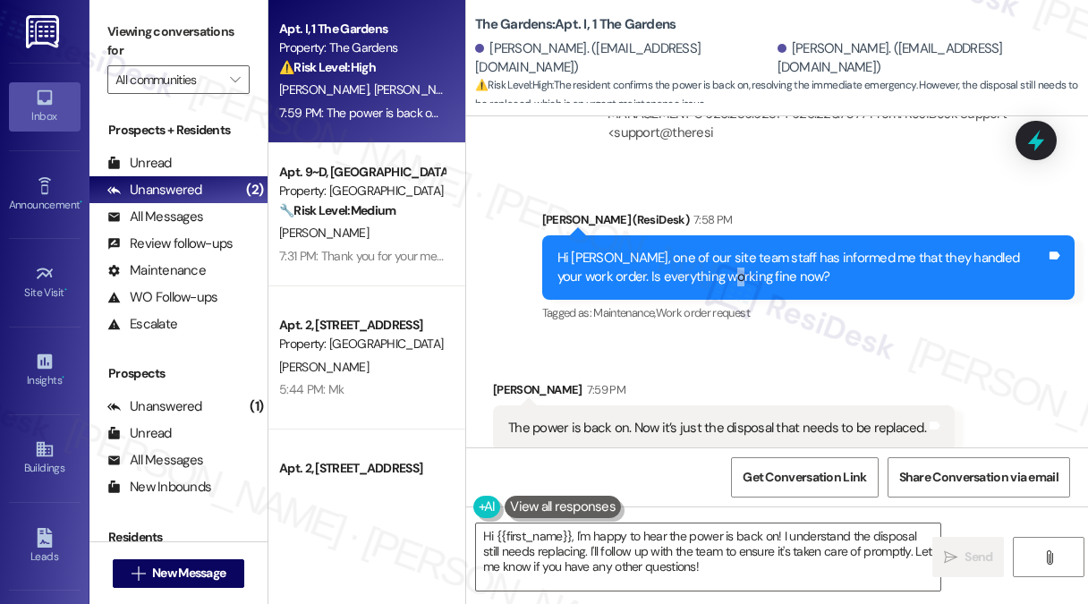
click at [704, 249] on div "Hi Candice, one of our site team staff has informed me that they handled your w…" at bounding box center [801, 268] width 489 height 38
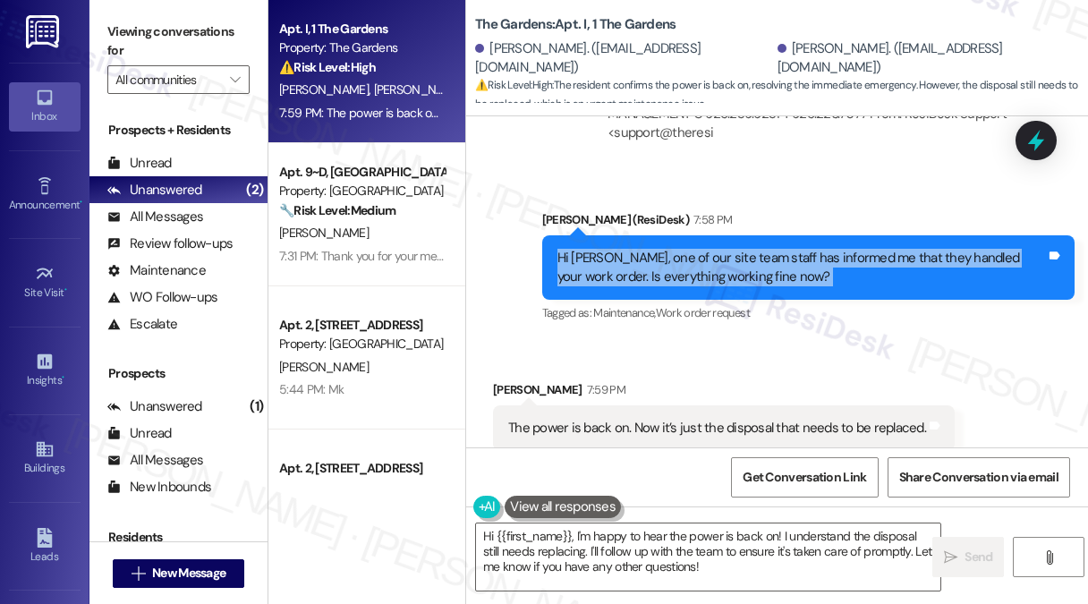
click at [704, 249] on div "Hi Candice, one of our site team staff has informed me that they handled your w…" at bounding box center [801, 268] width 489 height 38
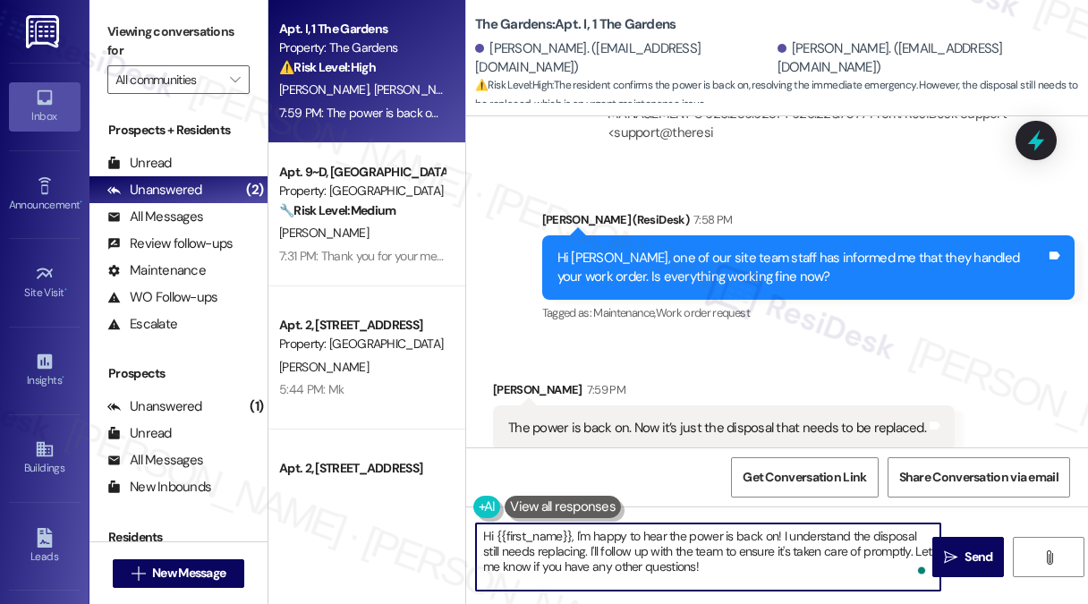
drag, startPoint x: 698, startPoint y: 565, endPoint x: 667, endPoint y: 536, distance: 41.8
click at [667, 536] on textarea "Hi {{first_name}}, I'm happy to hear the power is back on! I understand the dis…" at bounding box center [708, 556] width 464 height 67
click at [643, 249] on div "Hi Candice, one of our site team staff has informed me that they handled your w…" at bounding box center [801, 268] width 489 height 38
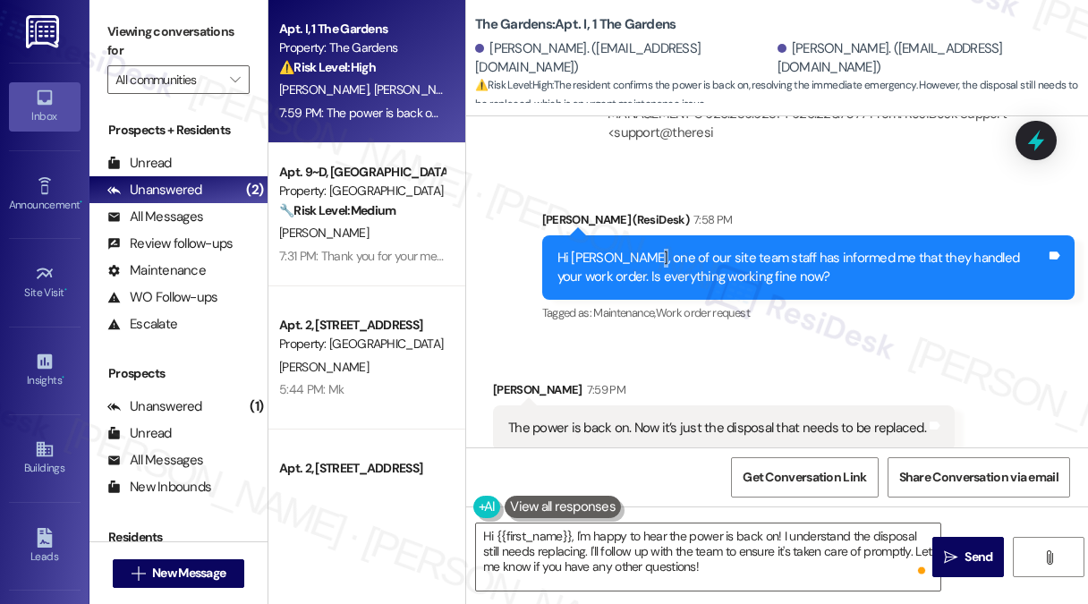
click at [643, 249] on div "Hi Candice, one of our site team staff has informed me that they handled your w…" at bounding box center [801, 268] width 489 height 38
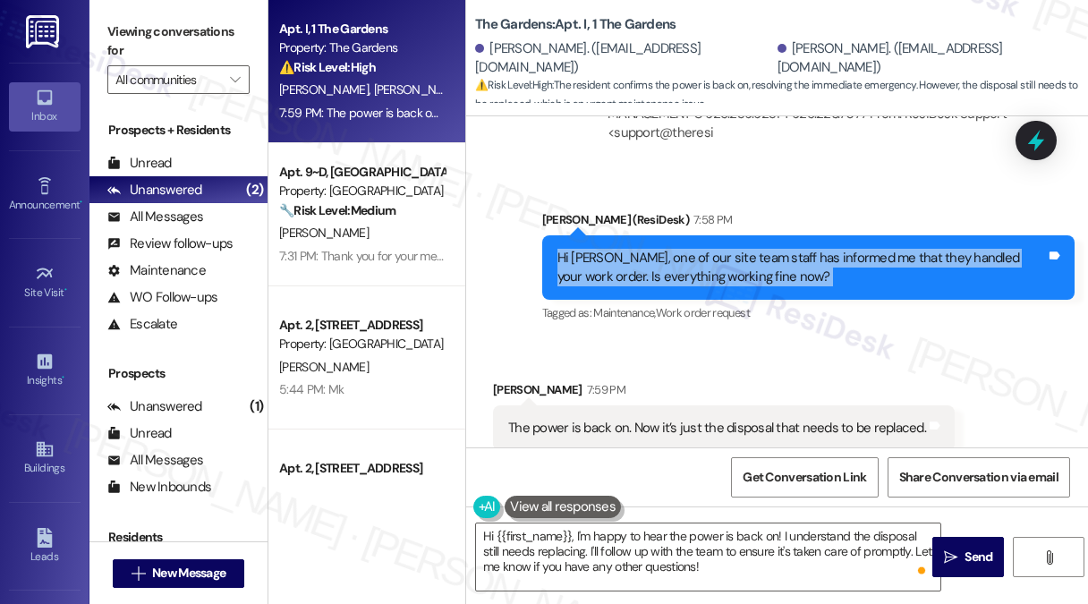
click at [643, 249] on div "Hi Candice, one of our site team staff has informed me that they handled your w…" at bounding box center [801, 268] width 489 height 38
